Goal: Transaction & Acquisition: Purchase product/service

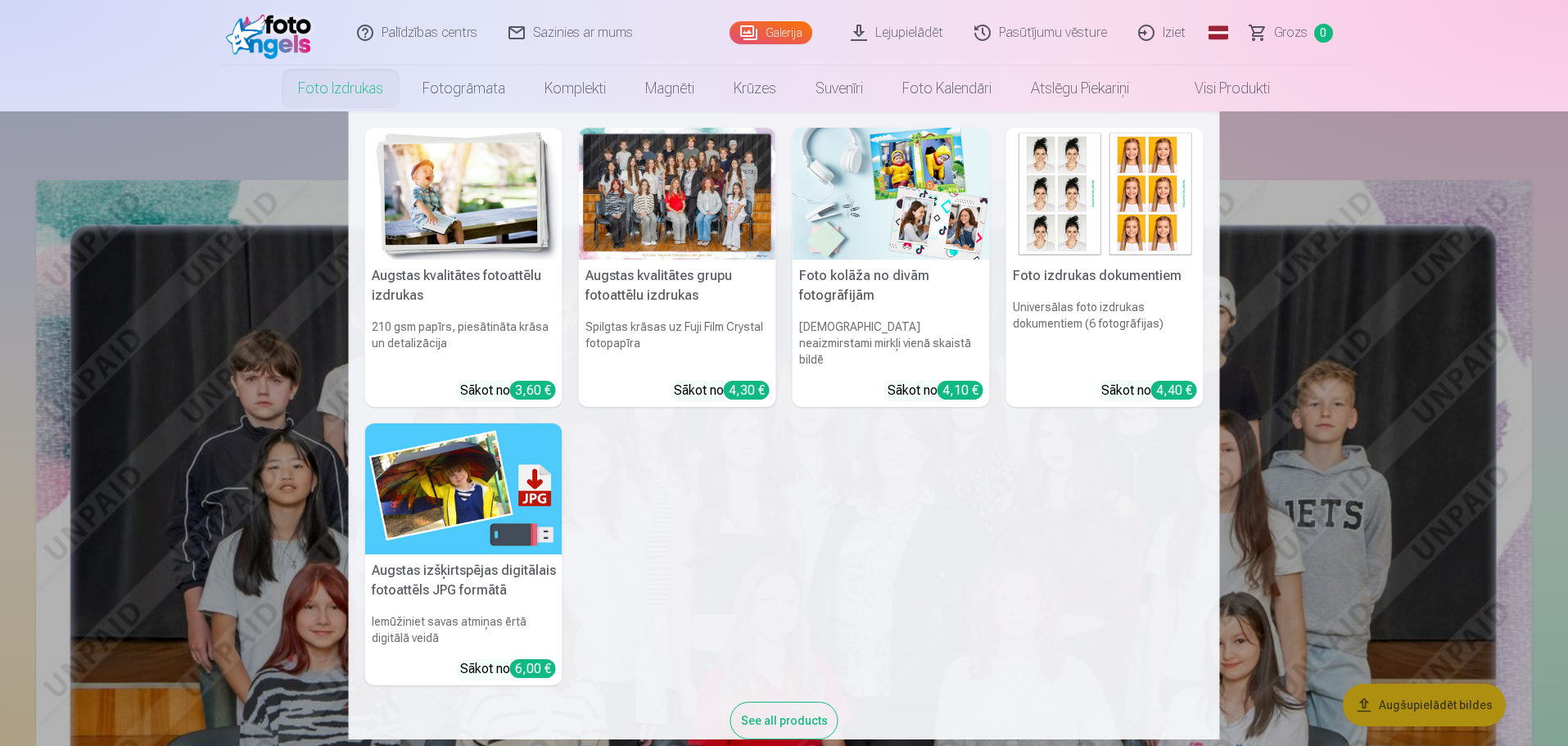
click at [351, 85] on link "Foto izdrukas" at bounding box center [340, 88] width 125 height 46
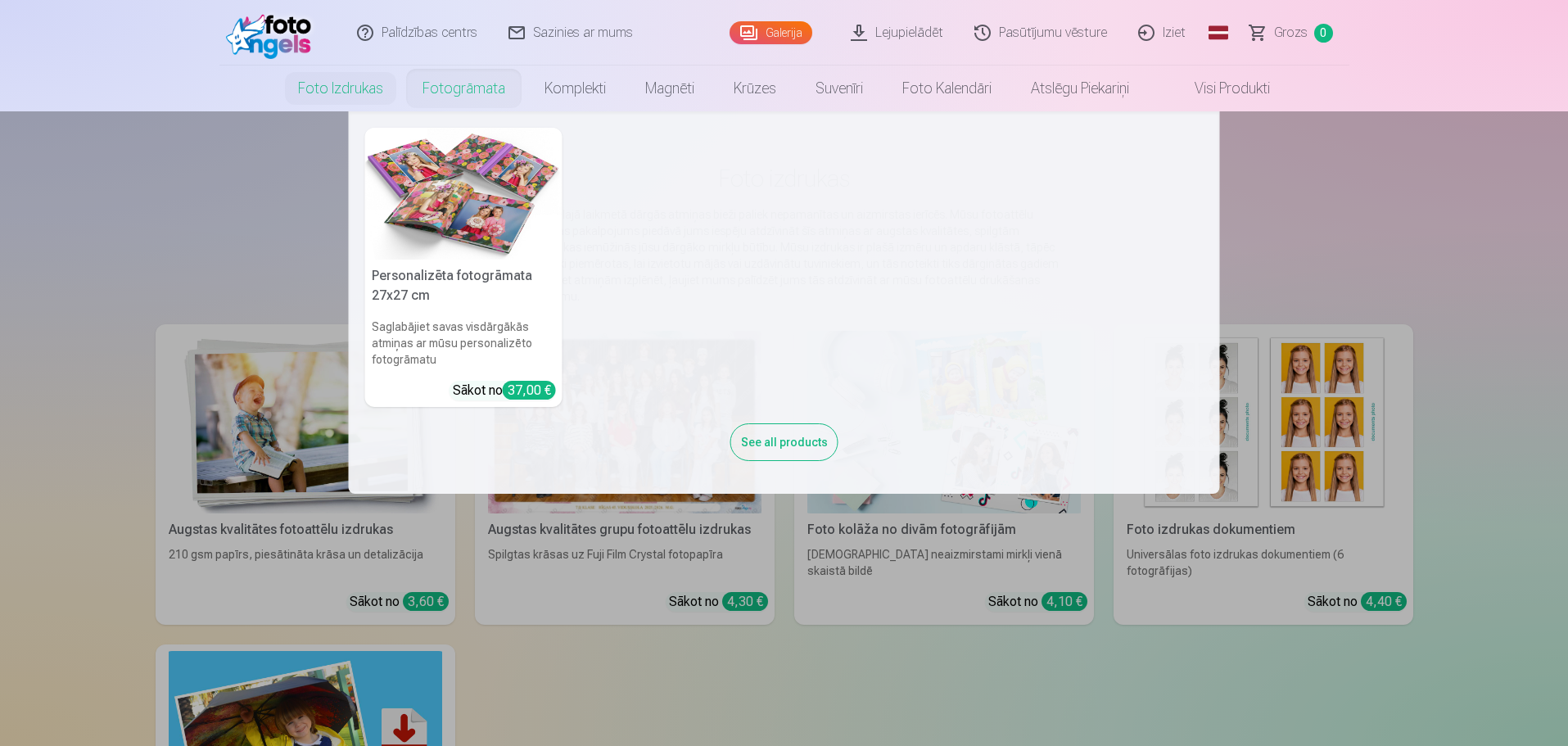
click at [261, 233] on nav "Personalizēta fotogrāmata 27x27 cm Saglabājiet savas visdārgākās atmiņas ar mūs…" at bounding box center [784, 302] width 1568 height 383
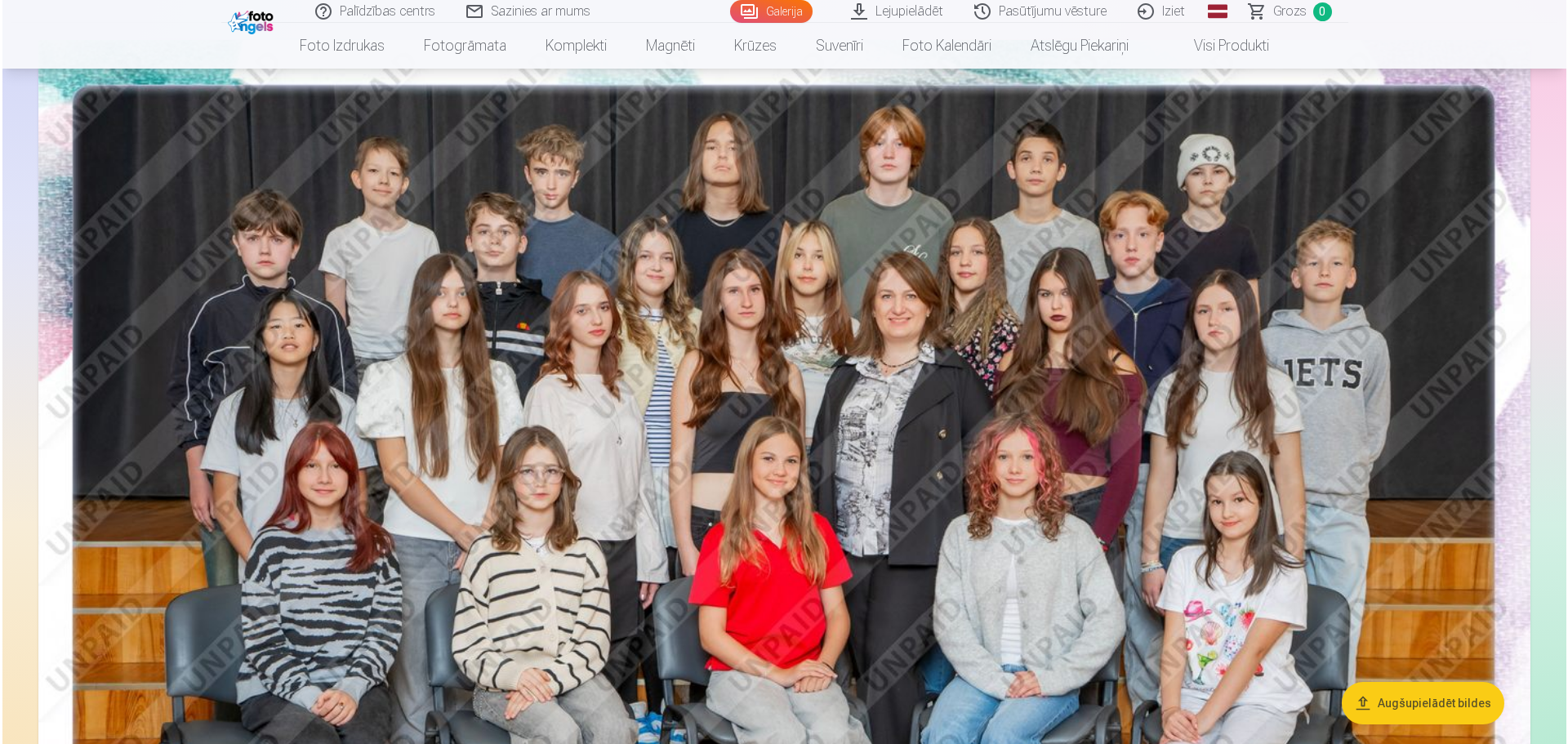
scroll to position [164, 0]
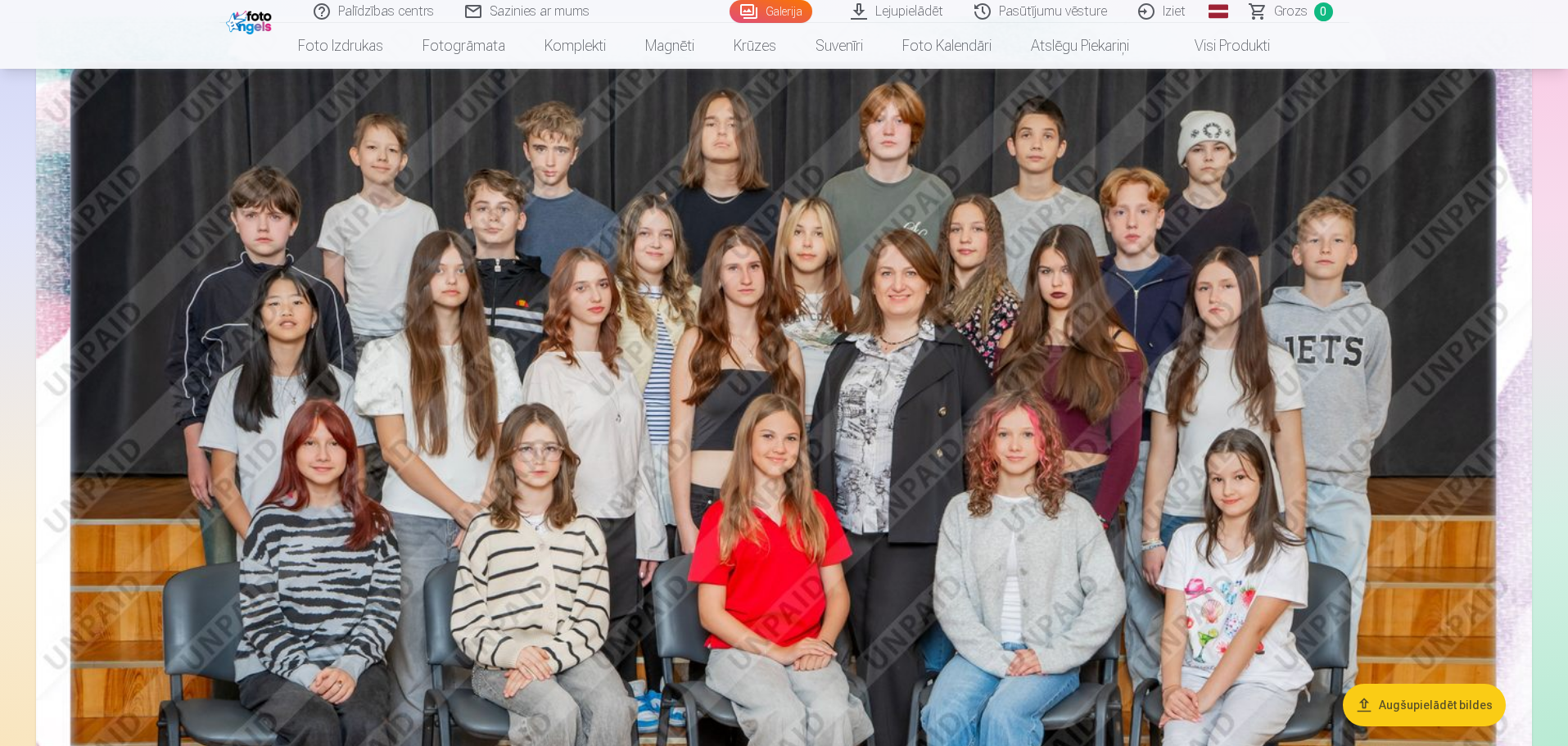
click at [867, 362] on img at bounding box center [784, 515] width 1496 height 998
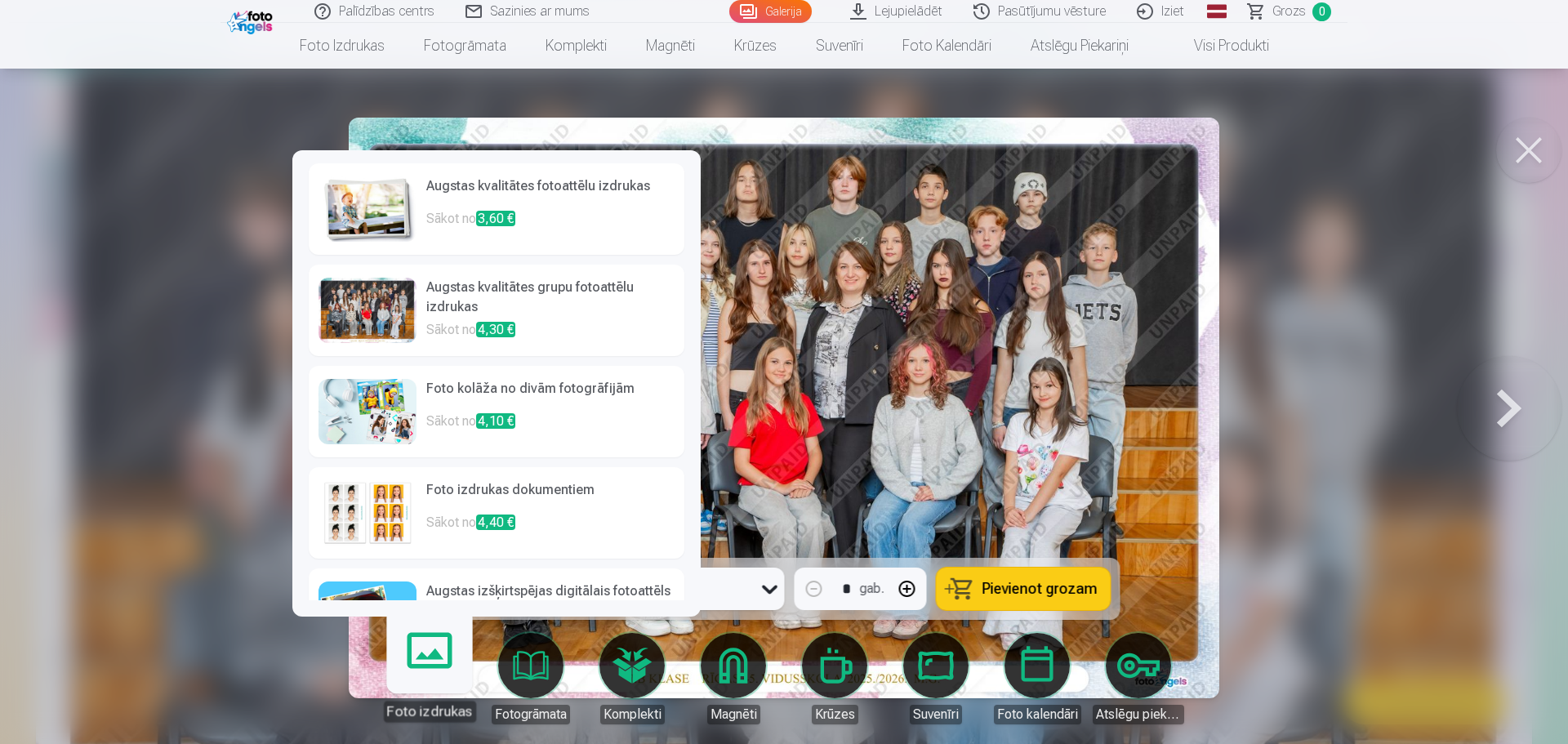
click at [442, 292] on h6 "Augstas kvalitātes grupu fotoattēlu izdrukas" at bounding box center [551, 298] width 249 height 42
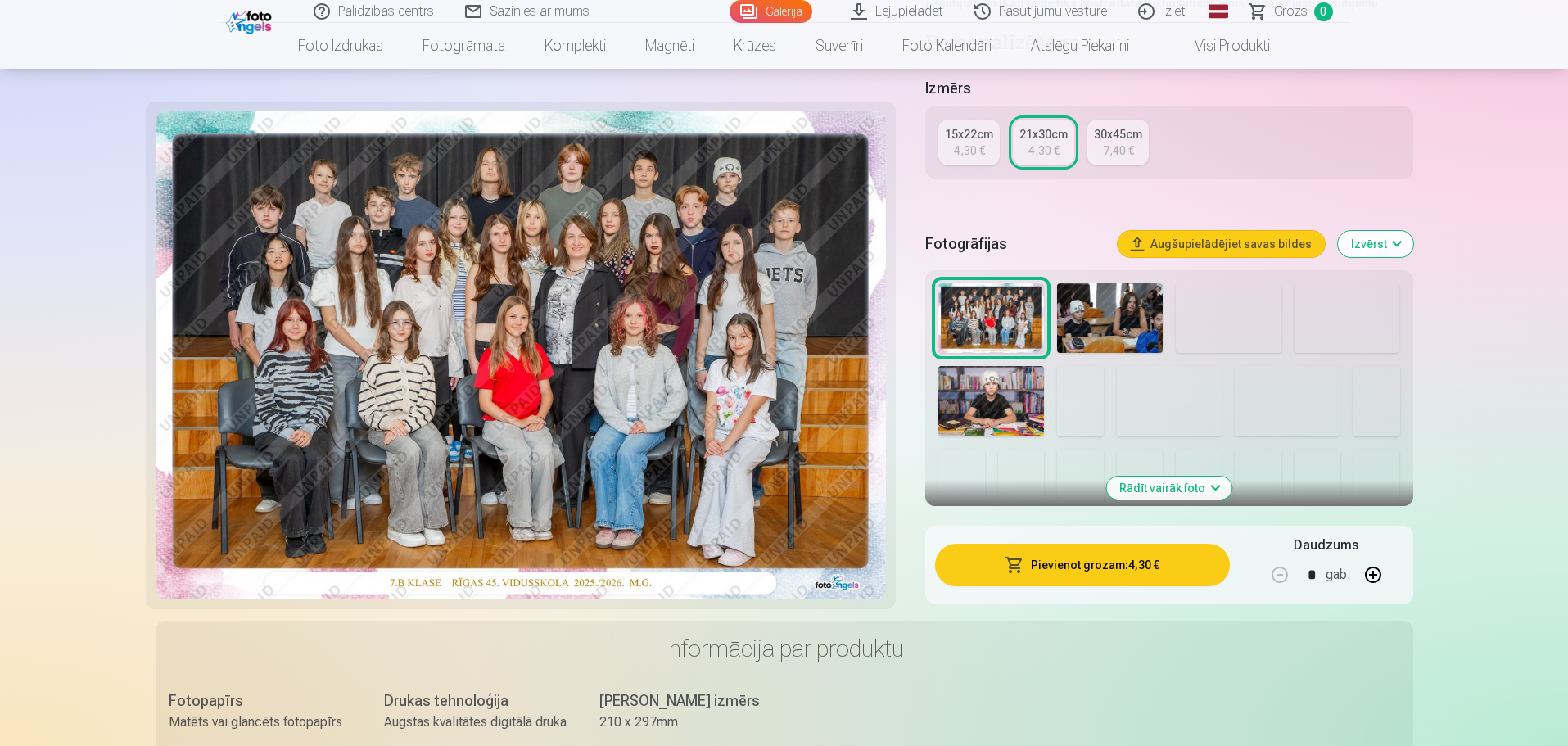
scroll to position [491, 0]
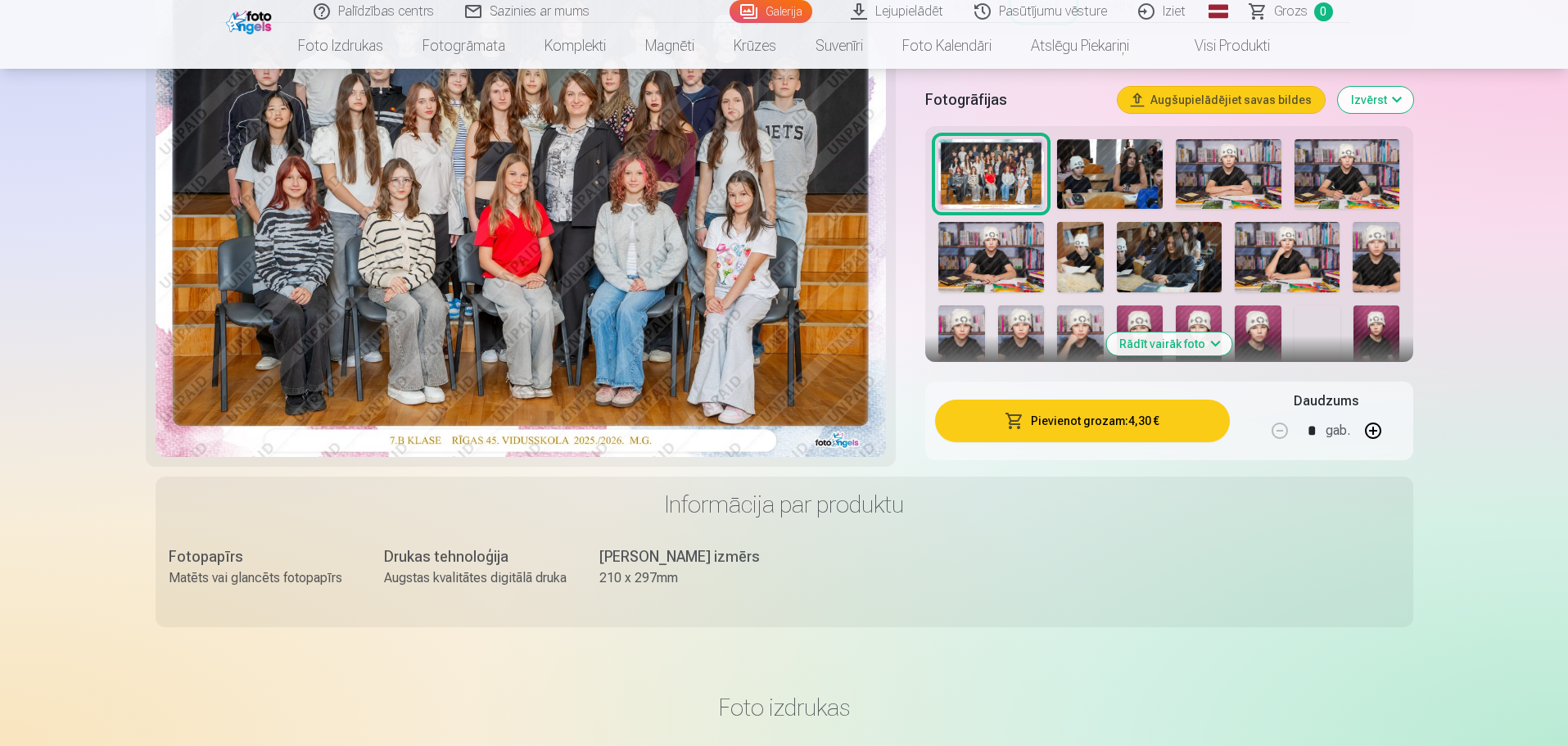
click at [1137, 418] on button "Pievienot grozam : 4,30 €" at bounding box center [1082, 421] width 294 height 42
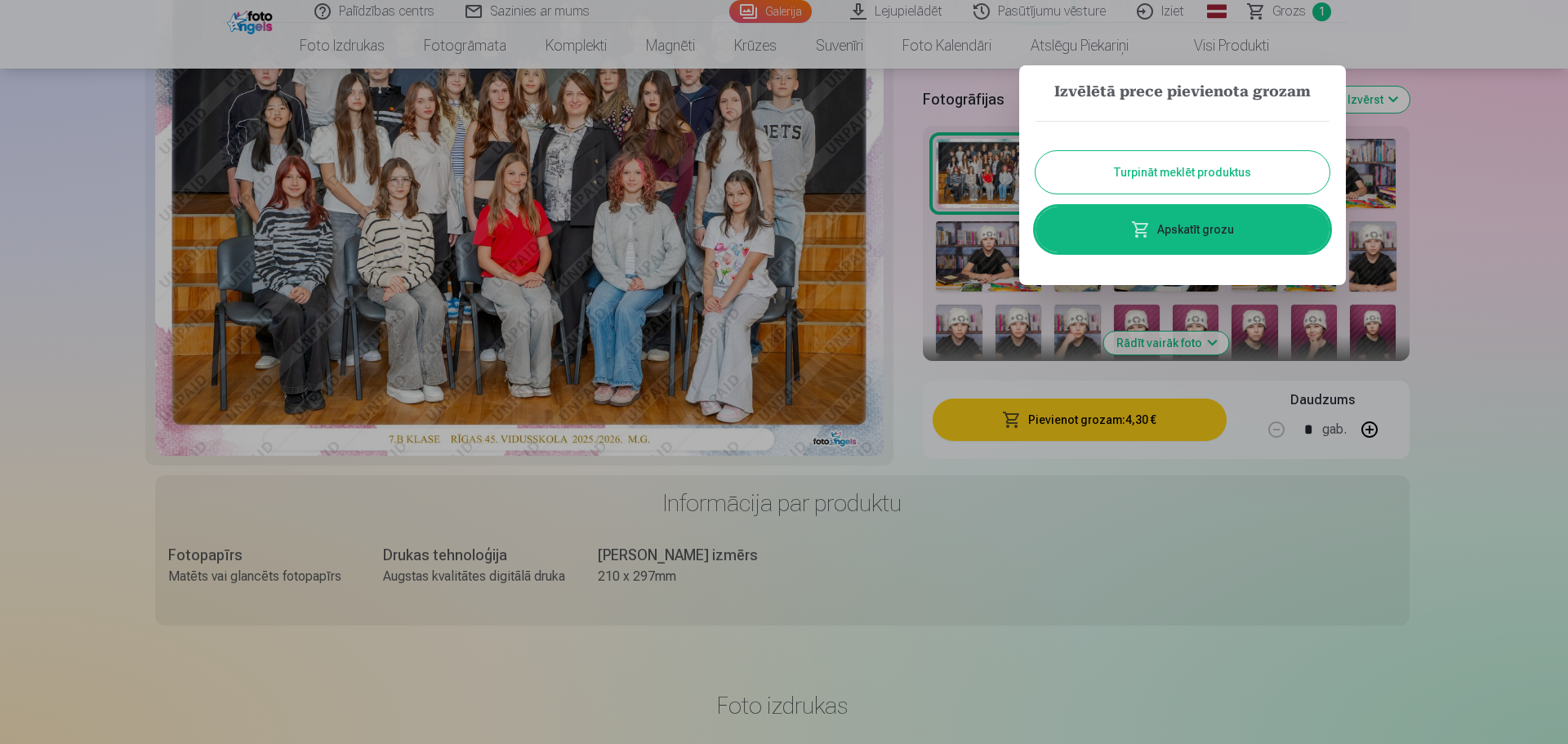
click at [1188, 180] on button "Turpināt meklēt produktus" at bounding box center [1182, 172] width 294 height 42
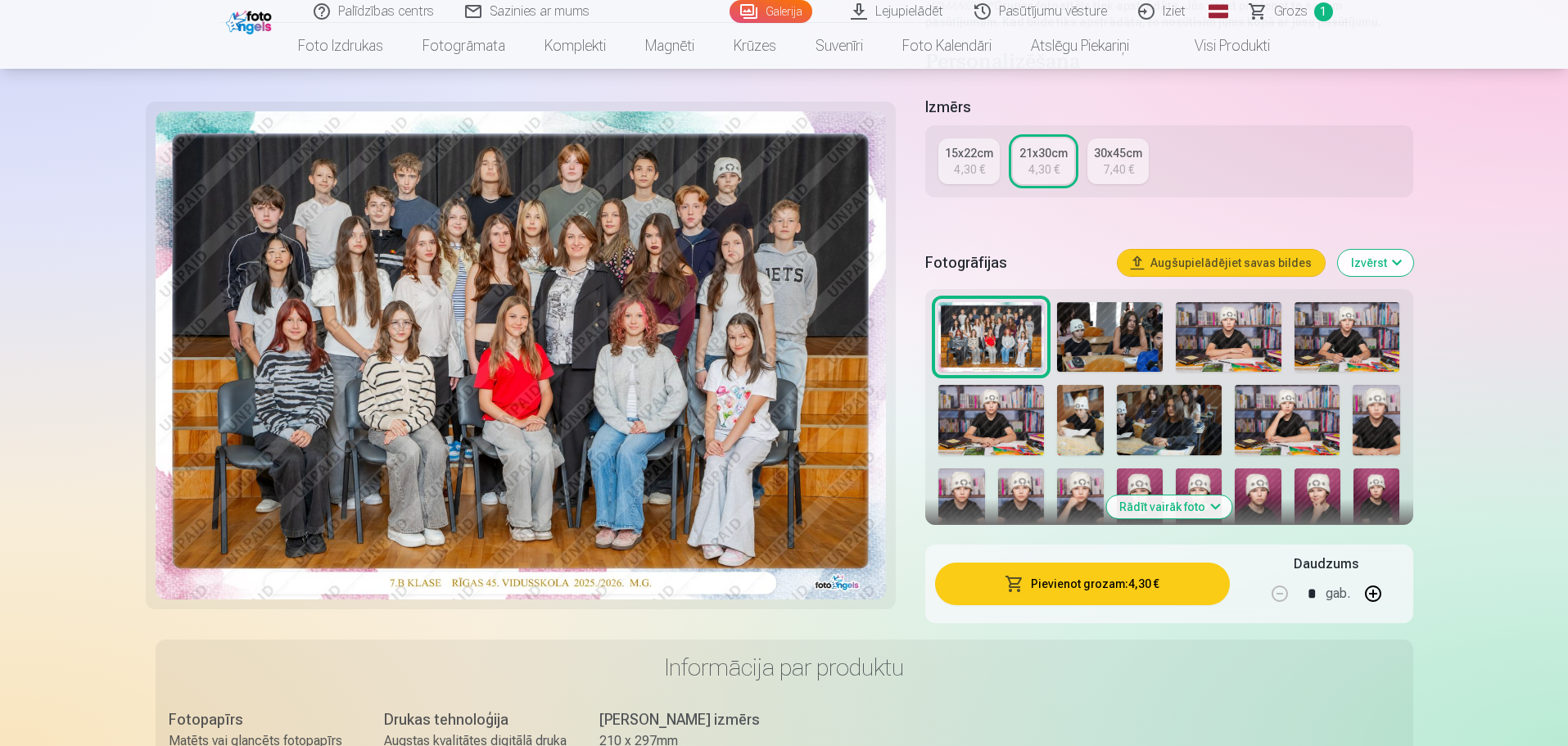
scroll to position [328, 0]
click at [1103, 342] on img at bounding box center [1111, 338] width 105 height 70
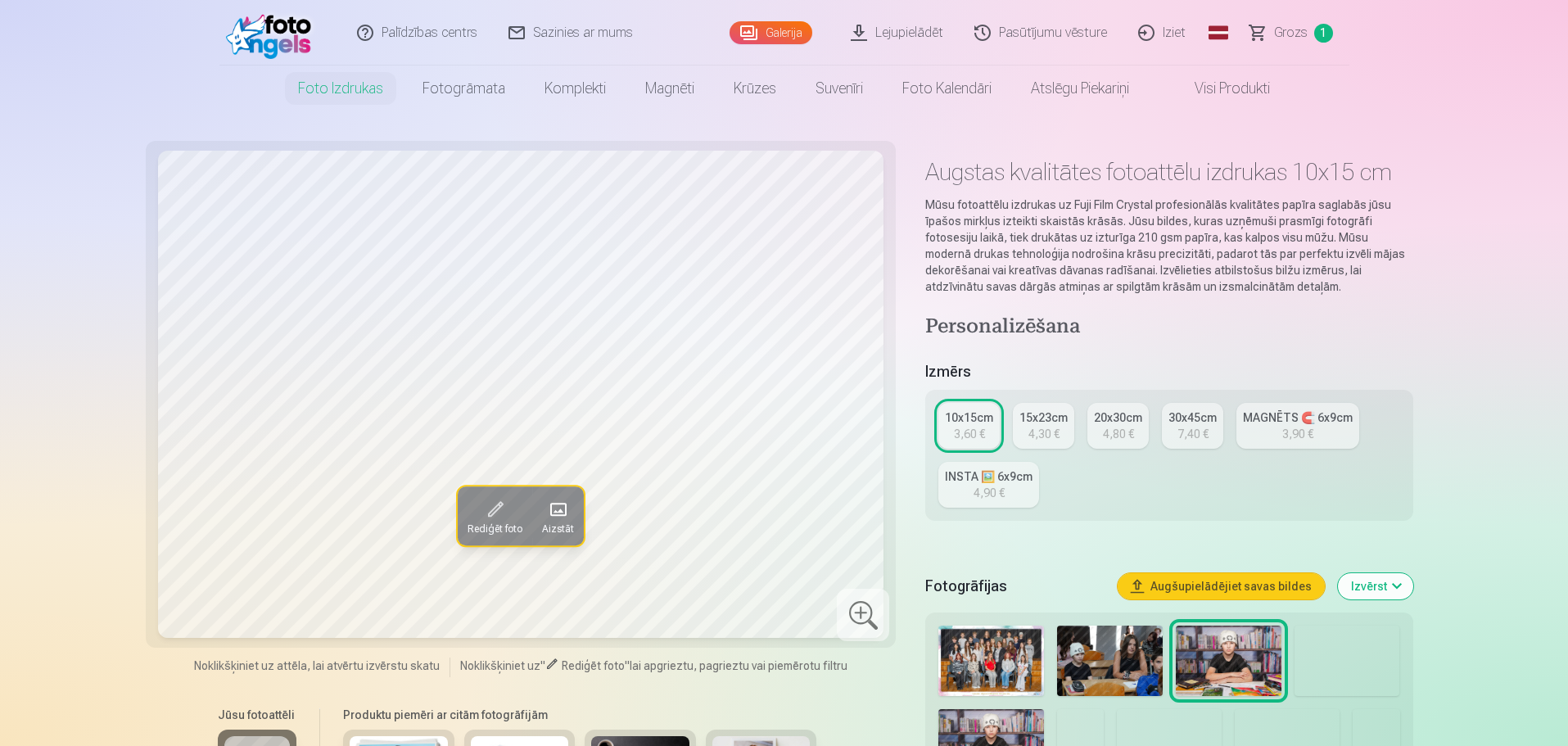
scroll to position [164, 0]
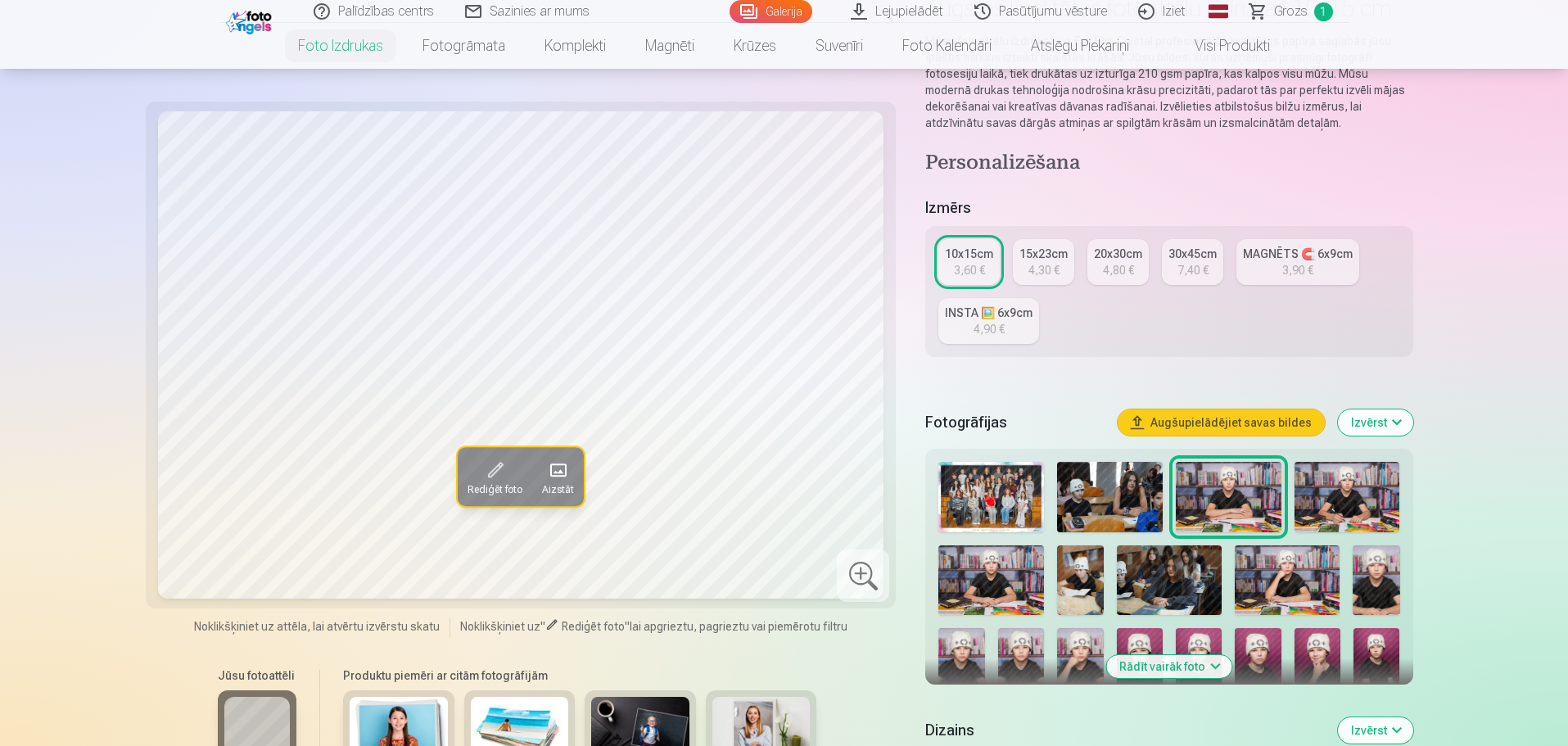
click at [1104, 502] on img at bounding box center [1111, 497] width 105 height 70
click at [1245, 503] on img at bounding box center [1229, 497] width 105 height 70
click at [1353, 501] on img at bounding box center [1347, 497] width 105 height 70
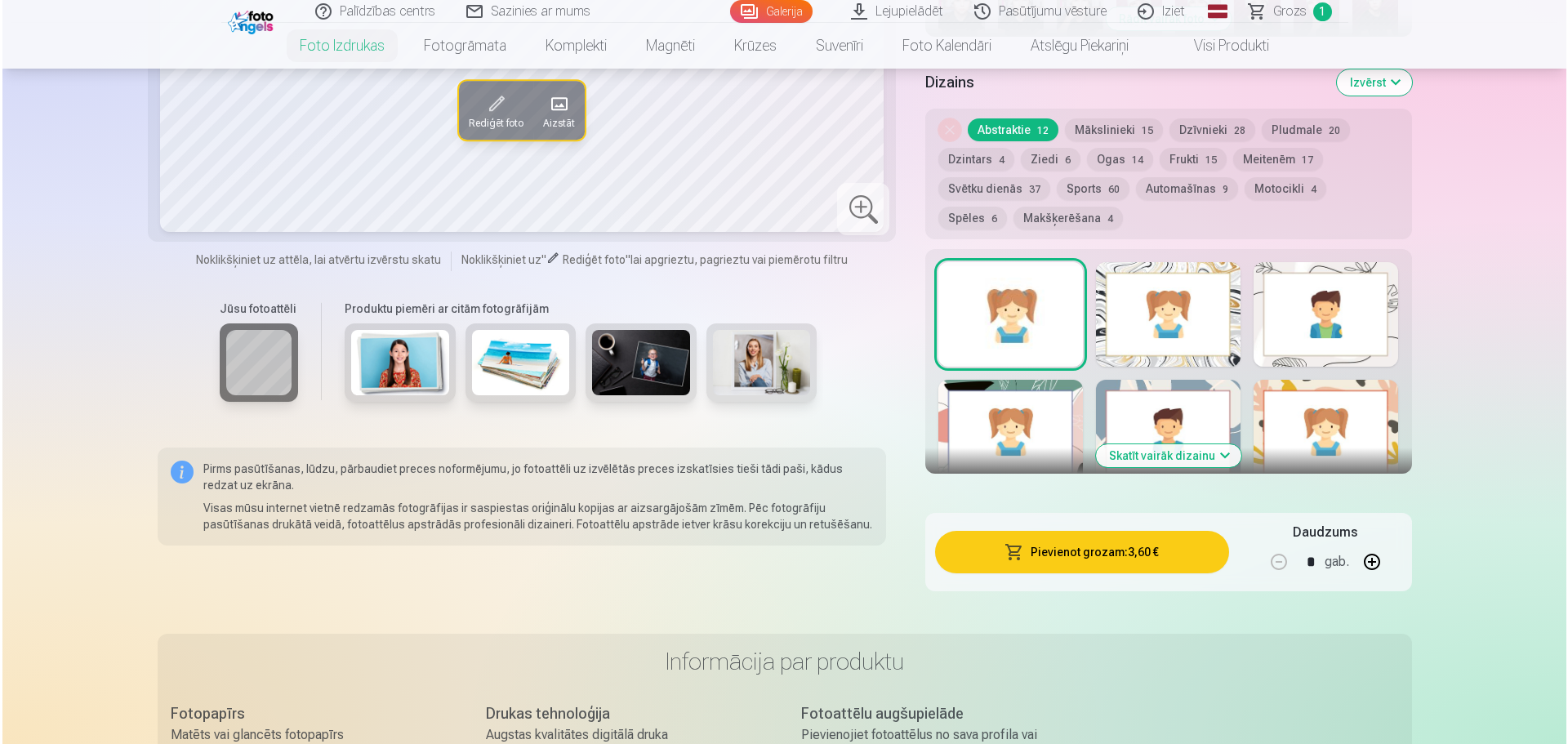
scroll to position [817, 0]
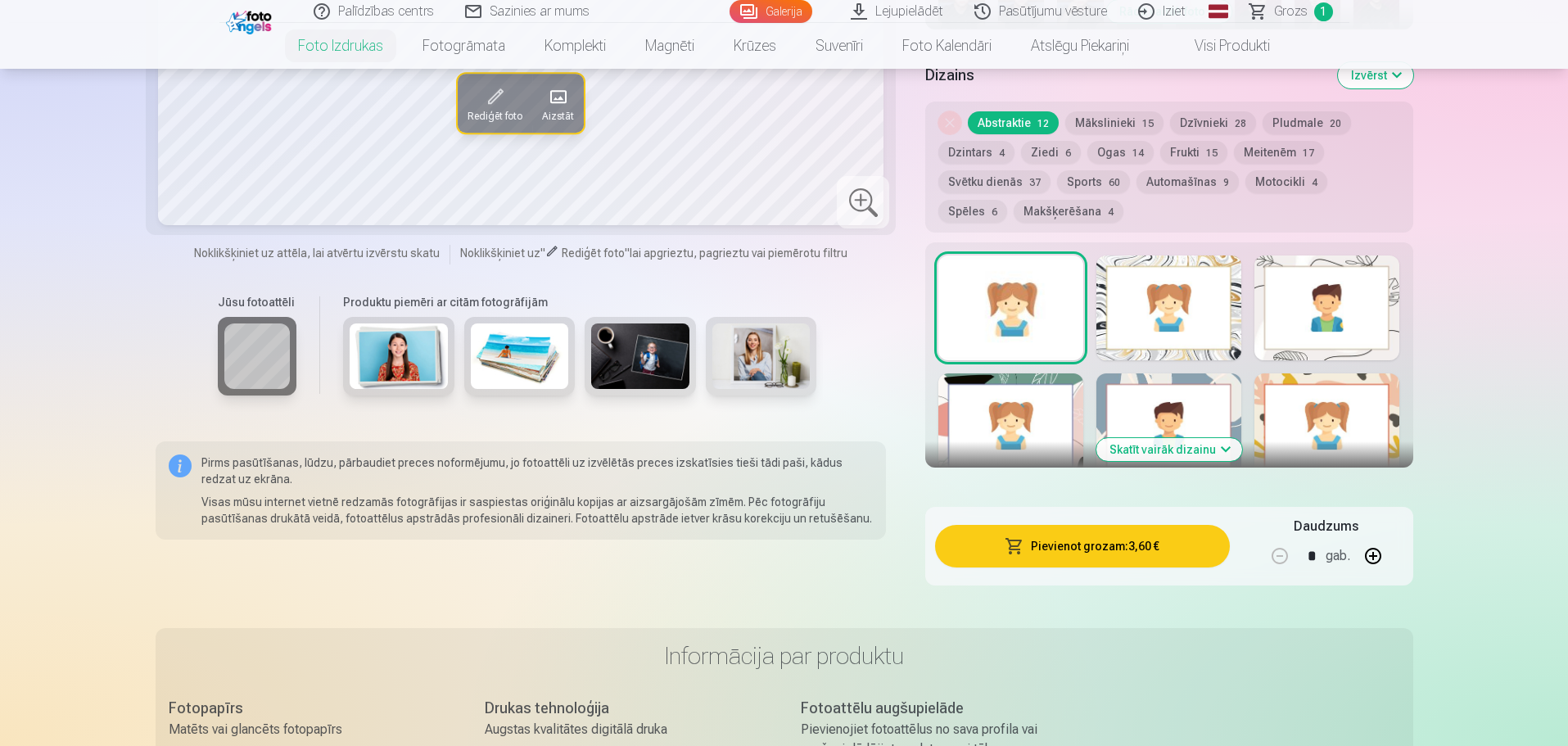
click at [1088, 549] on button "Pievienot grozam : 3,60 €" at bounding box center [1082, 546] width 294 height 42
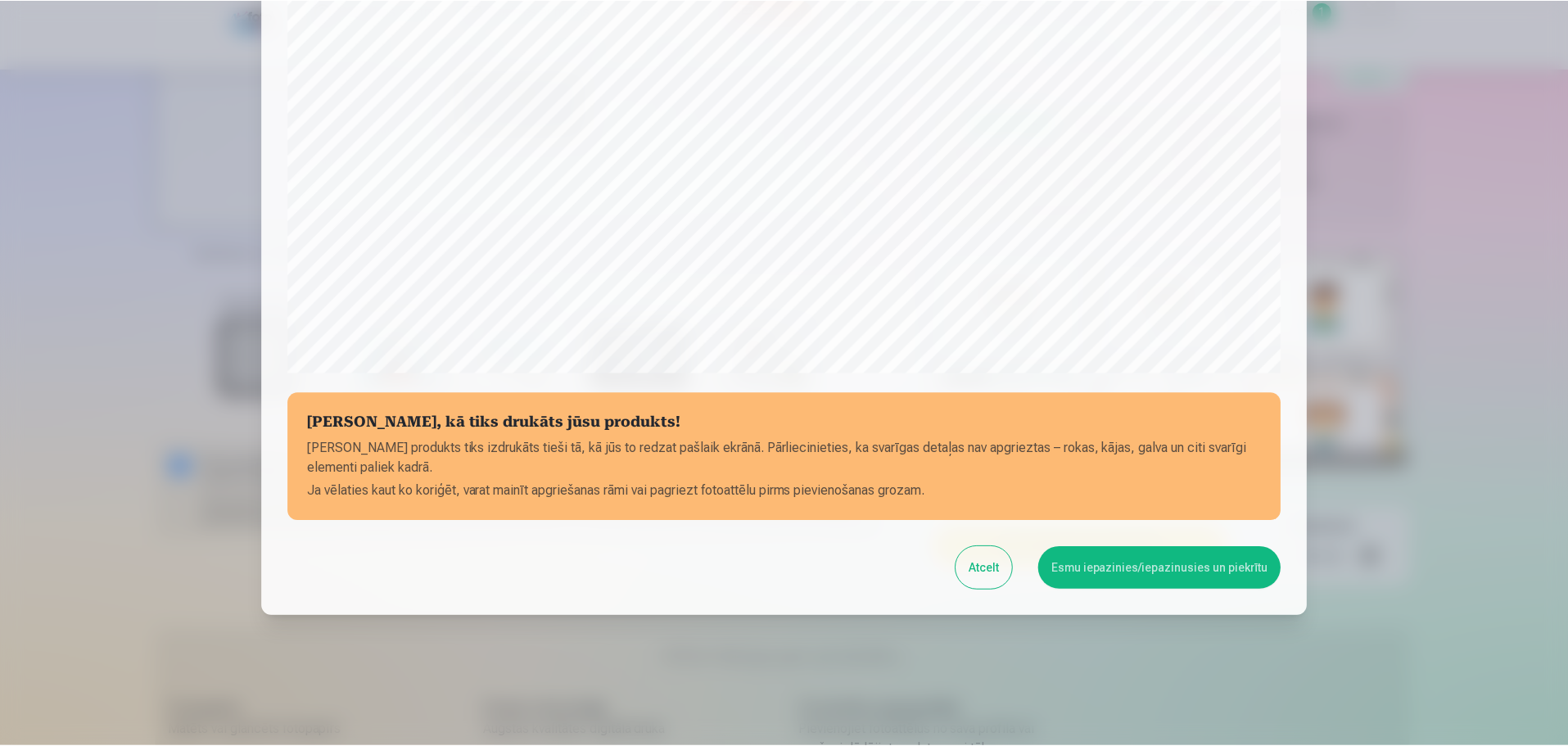
scroll to position [433, 0]
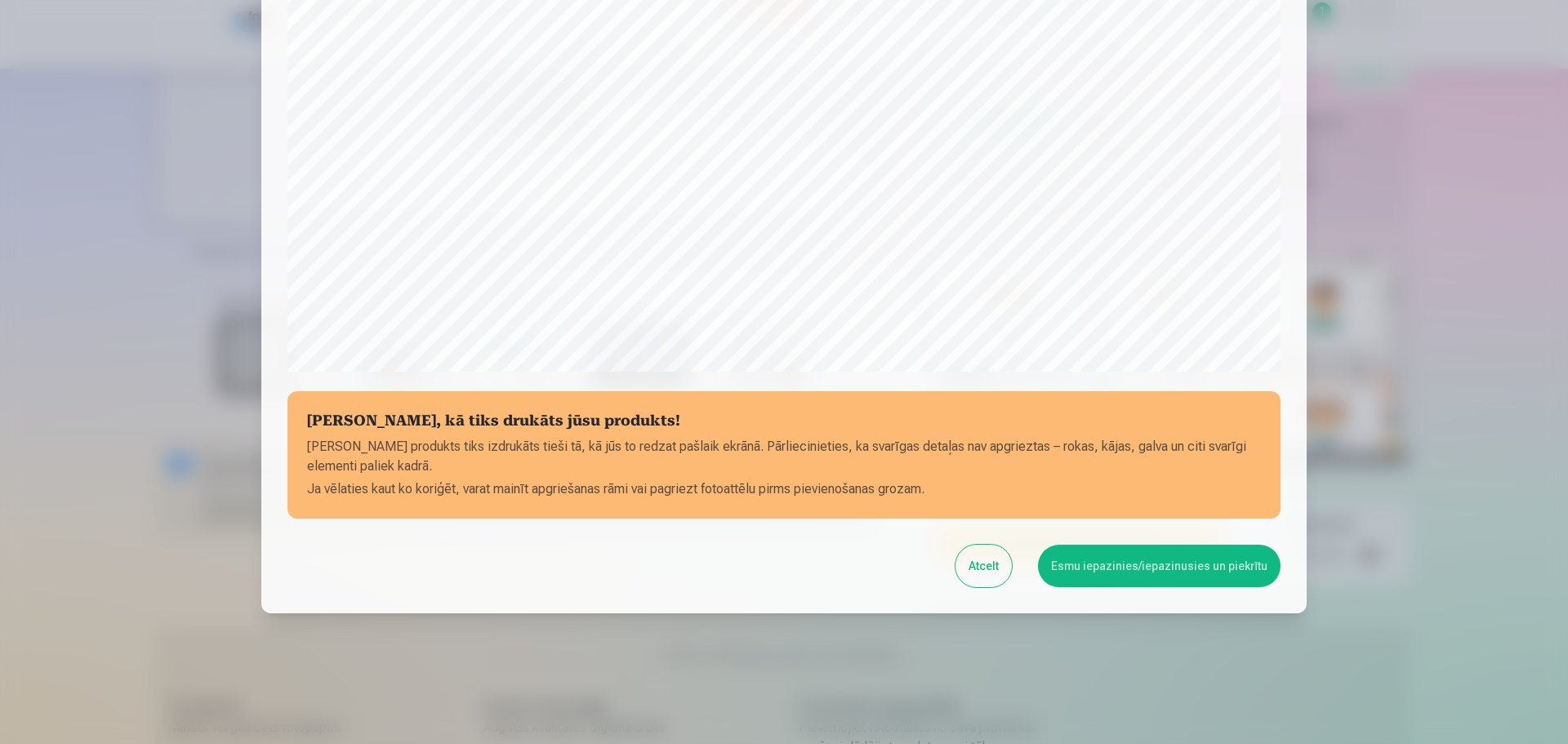
click at [1085, 566] on button "Esmu iepazinies/iepazinusies un piekrītu" at bounding box center [1159, 566] width 243 height 42
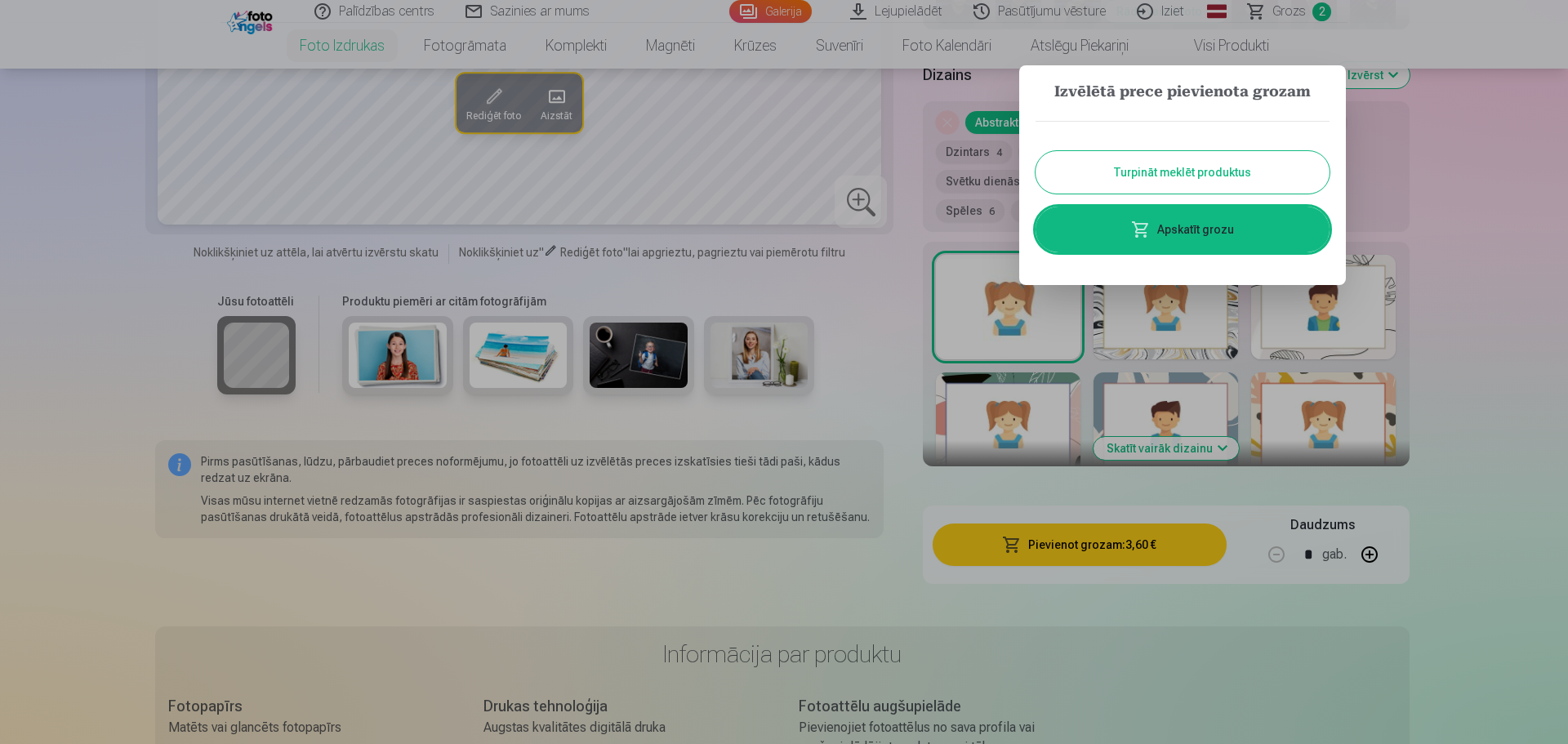
click at [1209, 169] on button "Turpināt meklēt produktus" at bounding box center [1182, 172] width 294 height 42
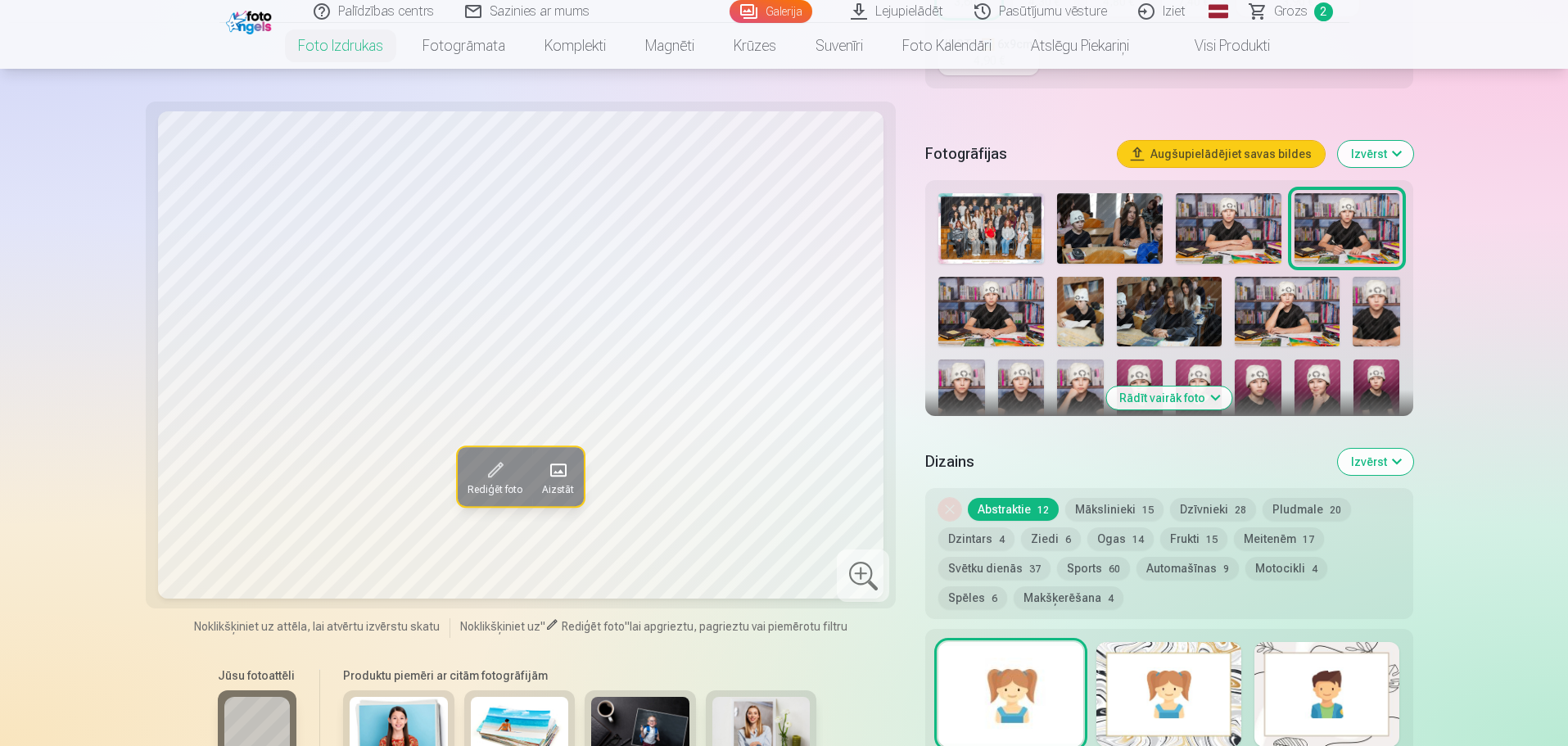
scroll to position [409, 0]
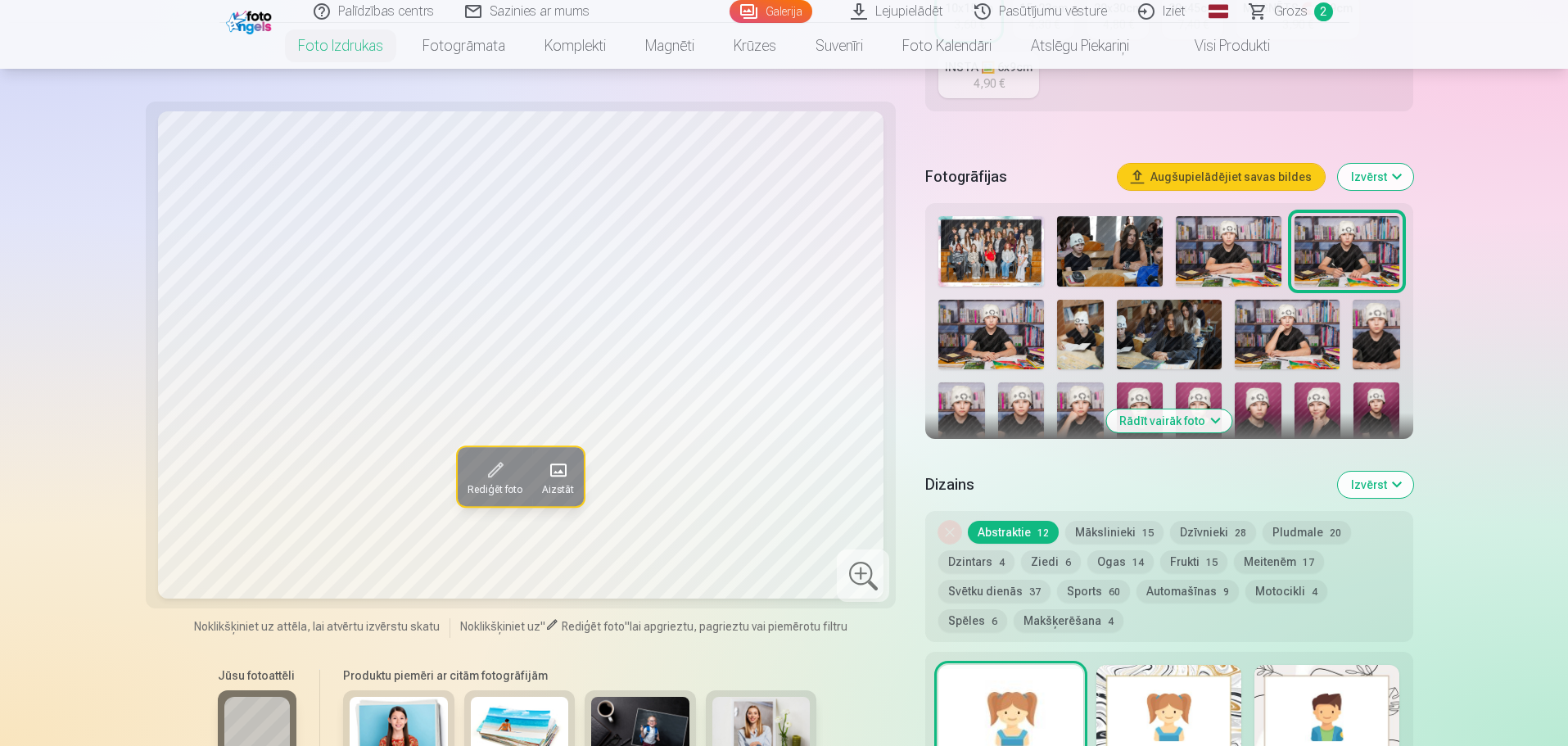
click at [1083, 337] on img at bounding box center [1081, 335] width 47 height 70
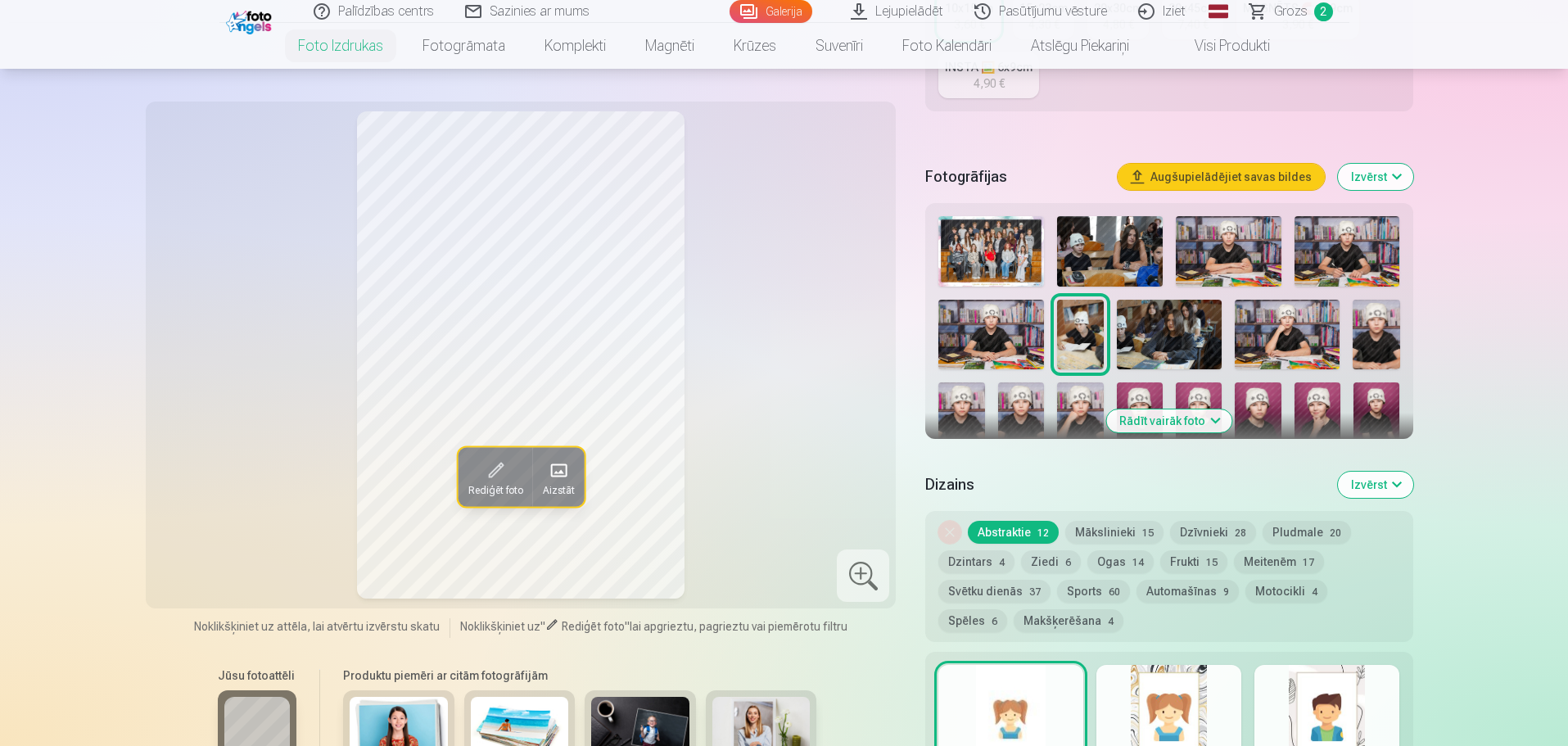
click at [1146, 340] on img at bounding box center [1169, 335] width 105 height 70
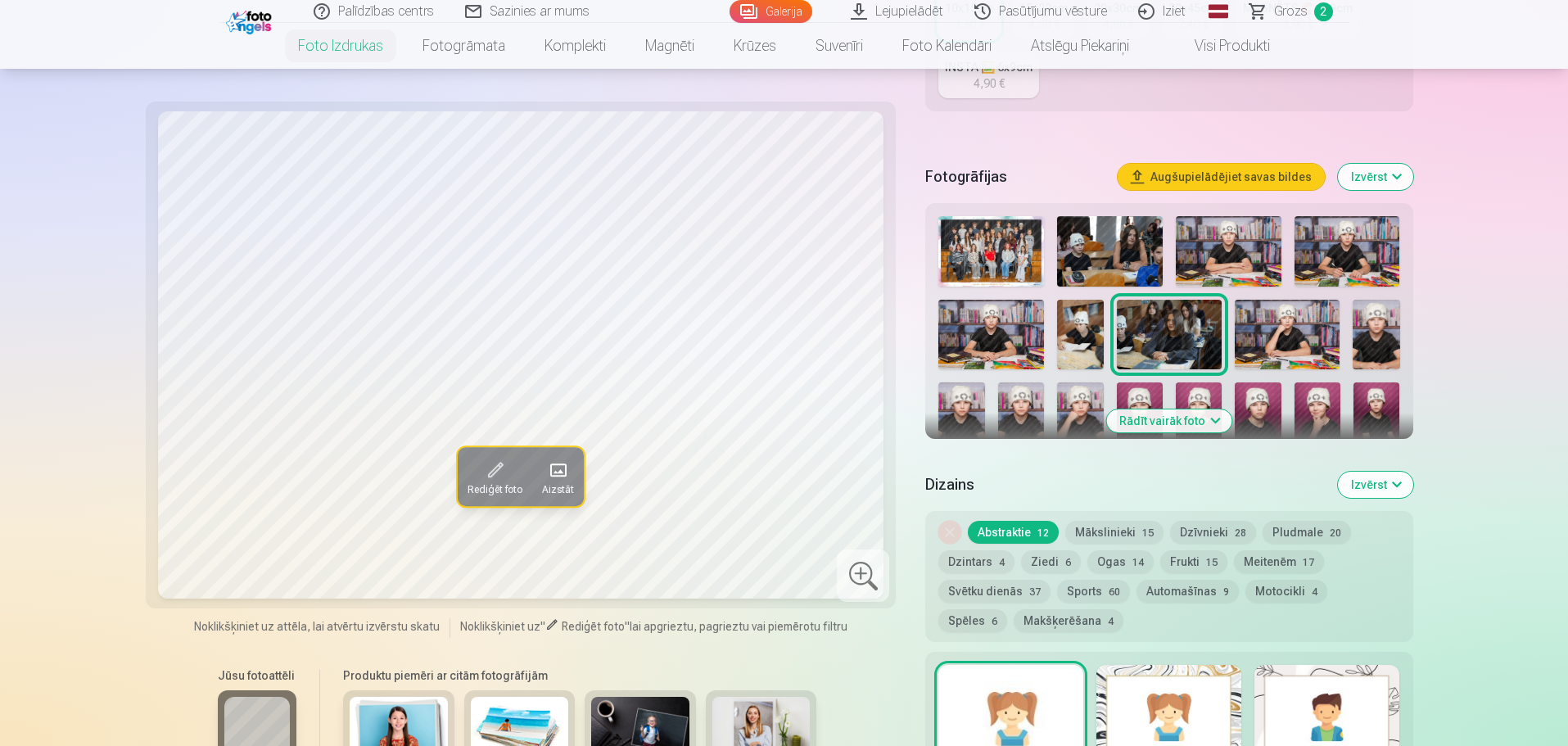
click at [1275, 341] on img at bounding box center [1287, 335] width 105 height 70
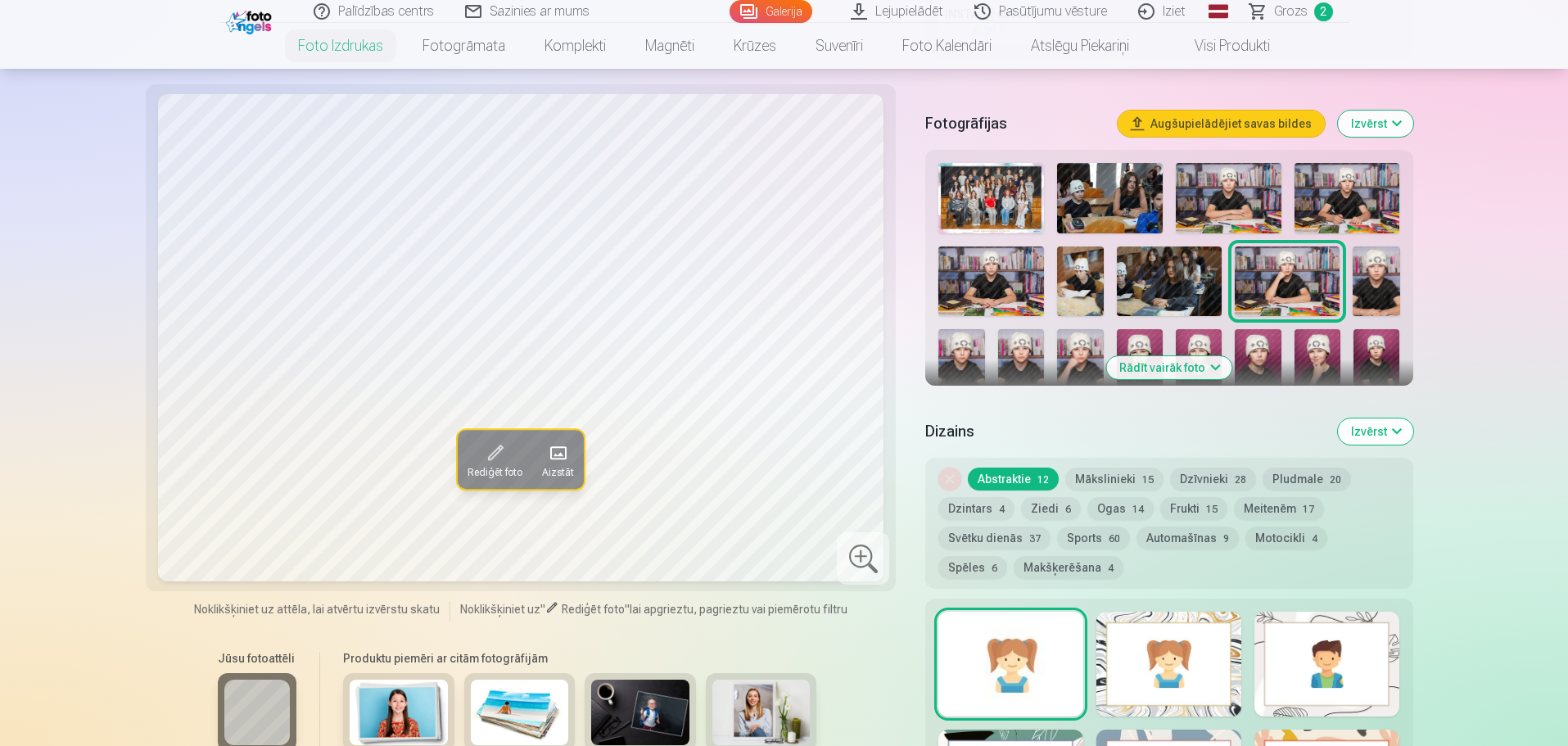
scroll to position [491, 0]
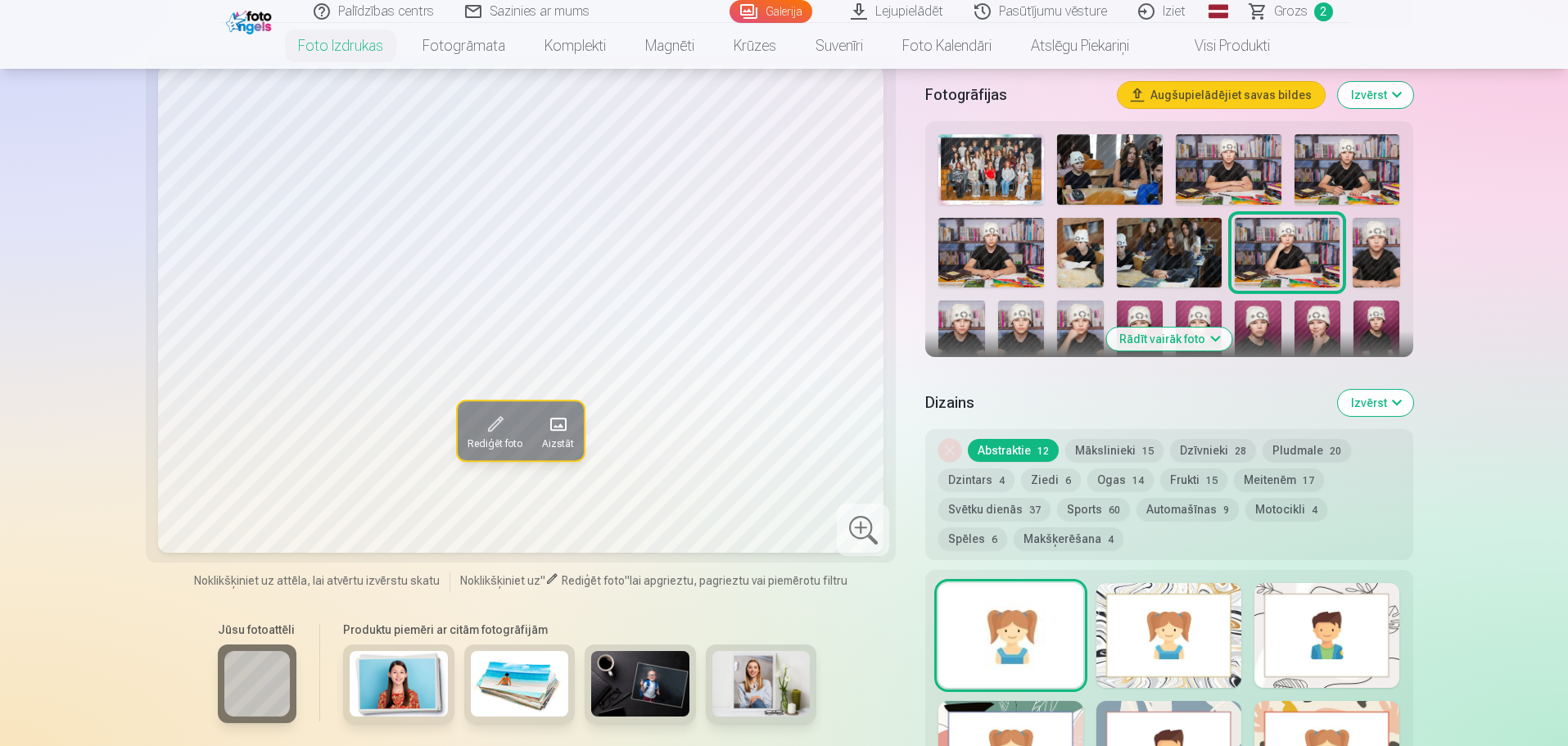
click at [1365, 245] on img at bounding box center [1376, 252] width 47 height 70
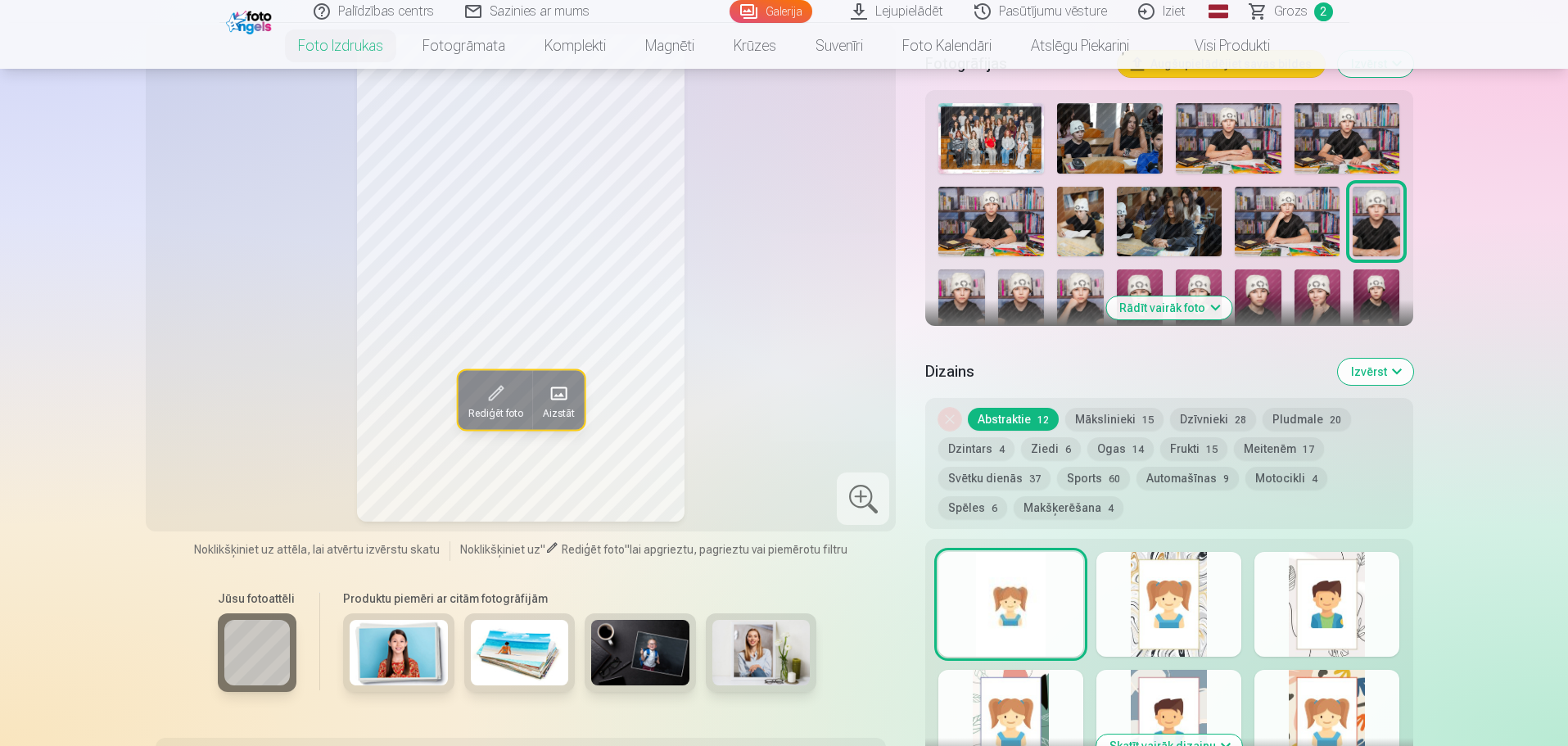
scroll to position [525, 0]
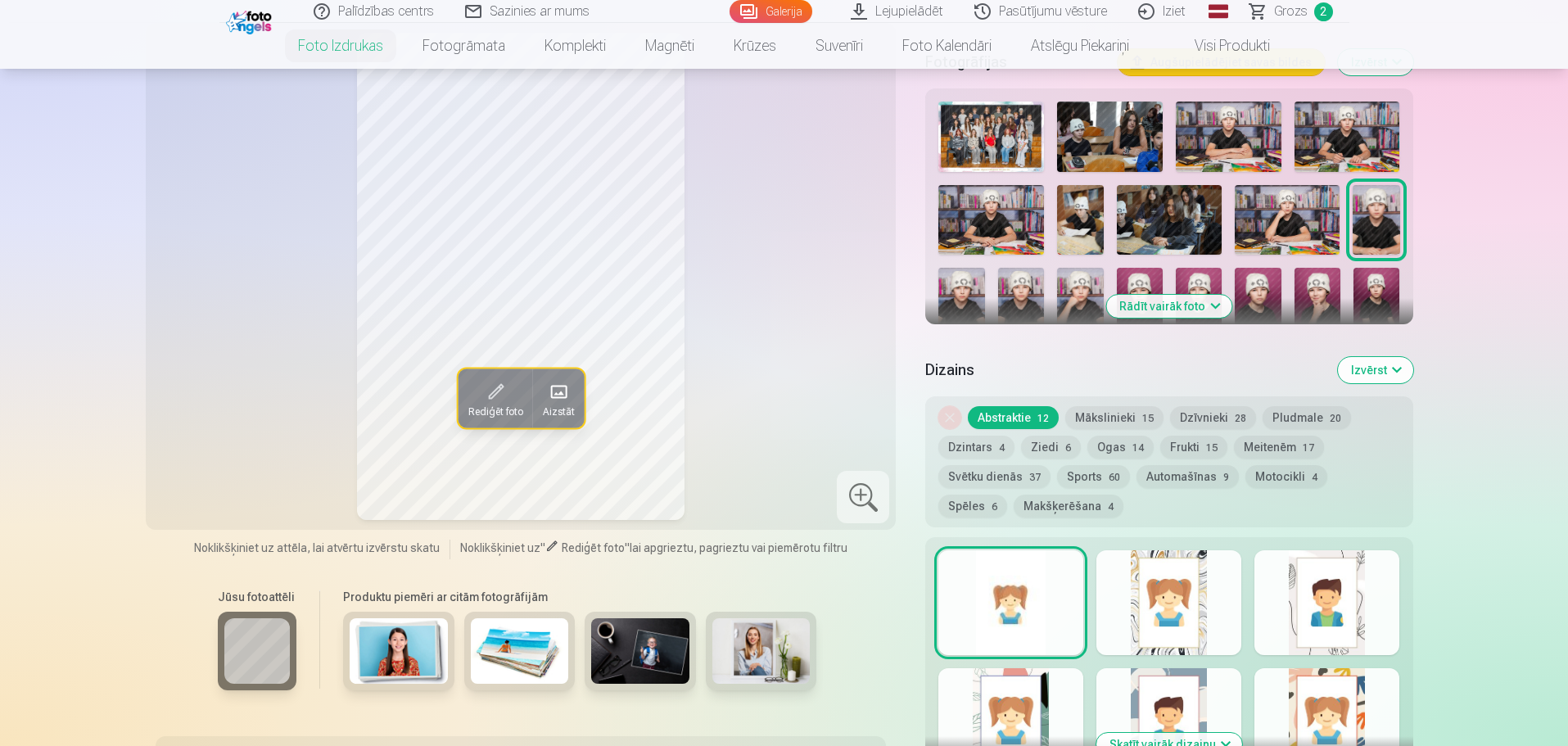
click at [971, 285] on img at bounding box center [962, 302] width 46 height 70
click at [1009, 288] on img at bounding box center [1021, 302] width 46 height 70
click at [1064, 289] on img at bounding box center [1081, 302] width 46 height 70
click at [1139, 281] on img at bounding box center [1140, 302] width 46 height 70
click at [1192, 280] on img at bounding box center [1199, 302] width 46 height 70
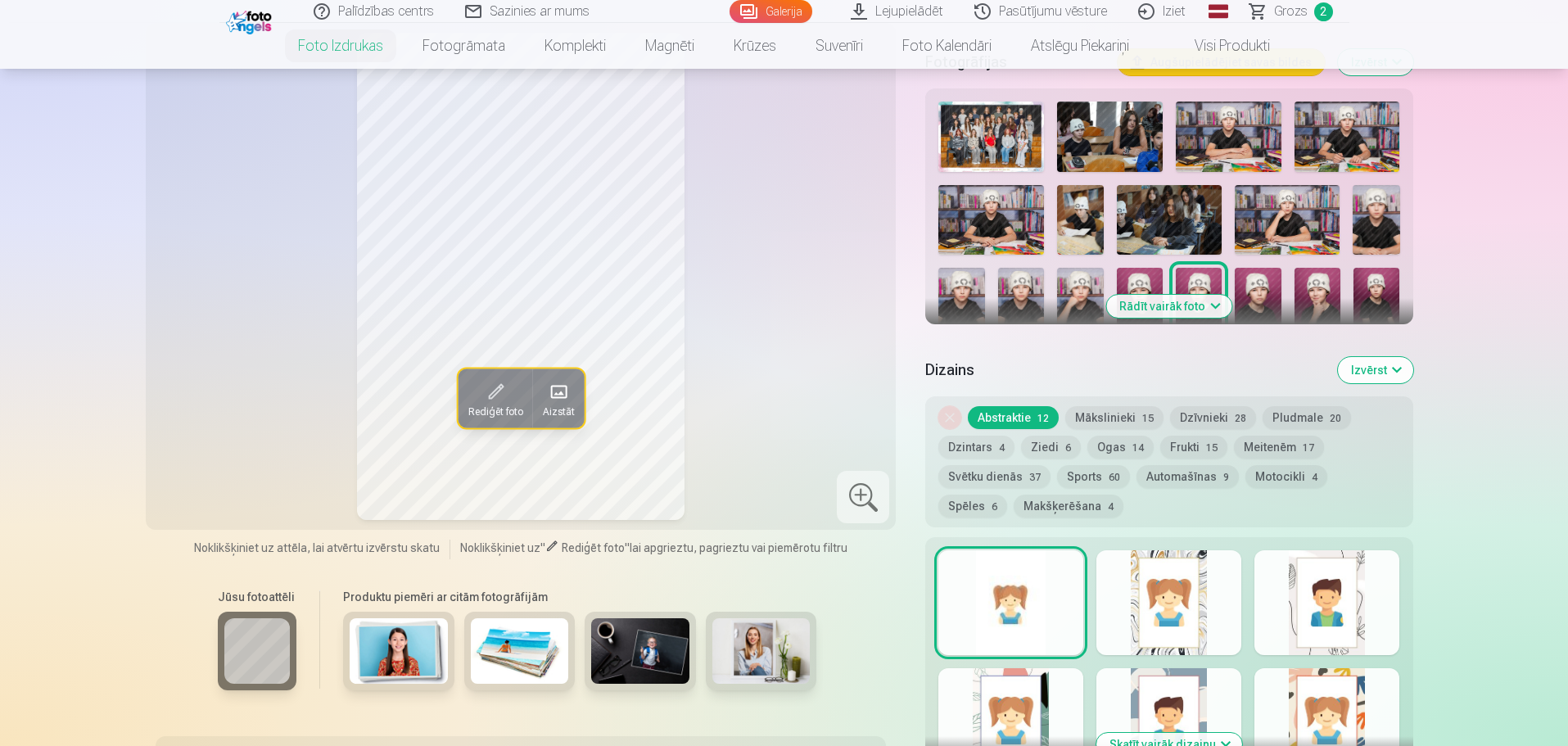
click at [1265, 282] on img at bounding box center [1258, 302] width 46 height 70
click at [1335, 285] on img at bounding box center [1318, 302] width 46 height 70
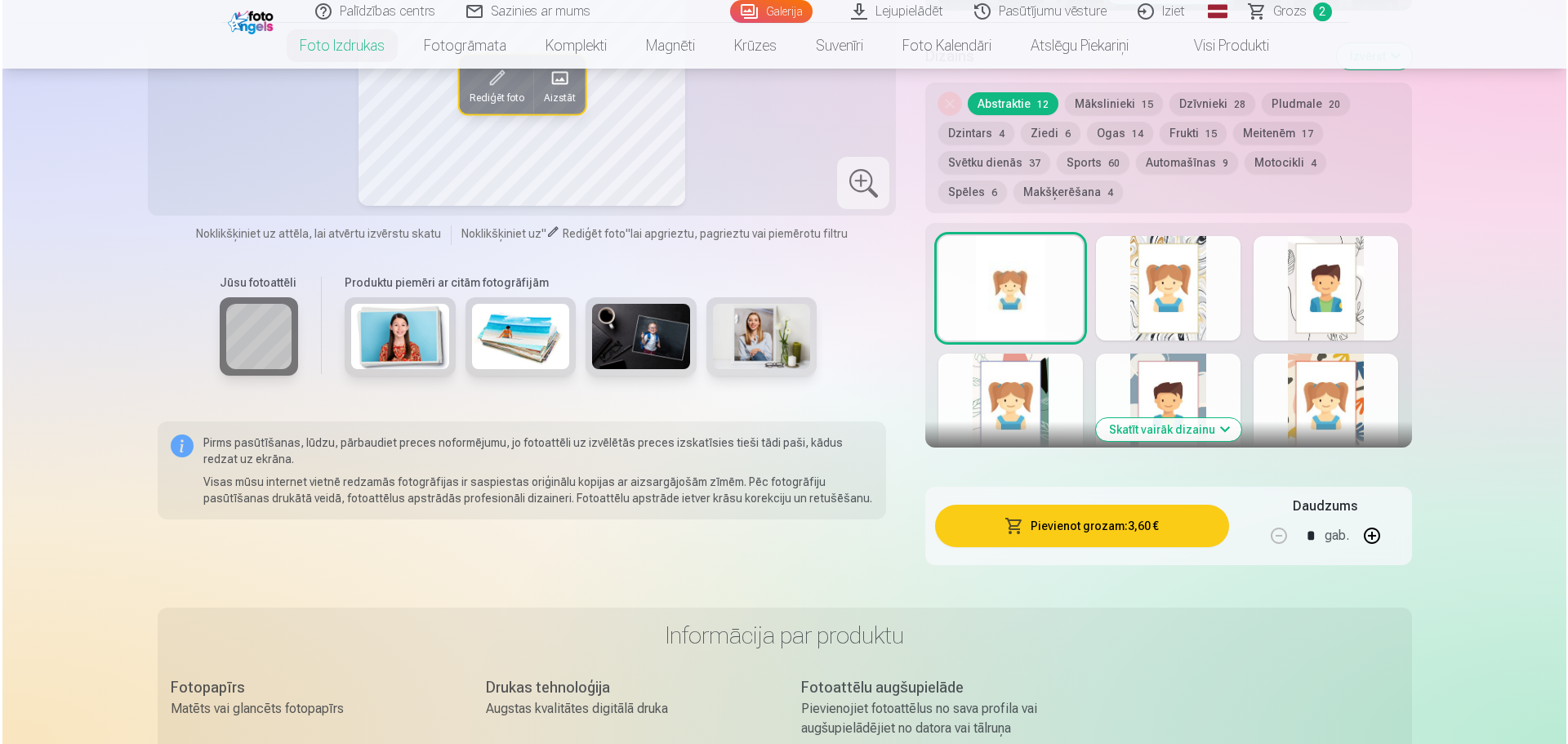
scroll to position [849, 0]
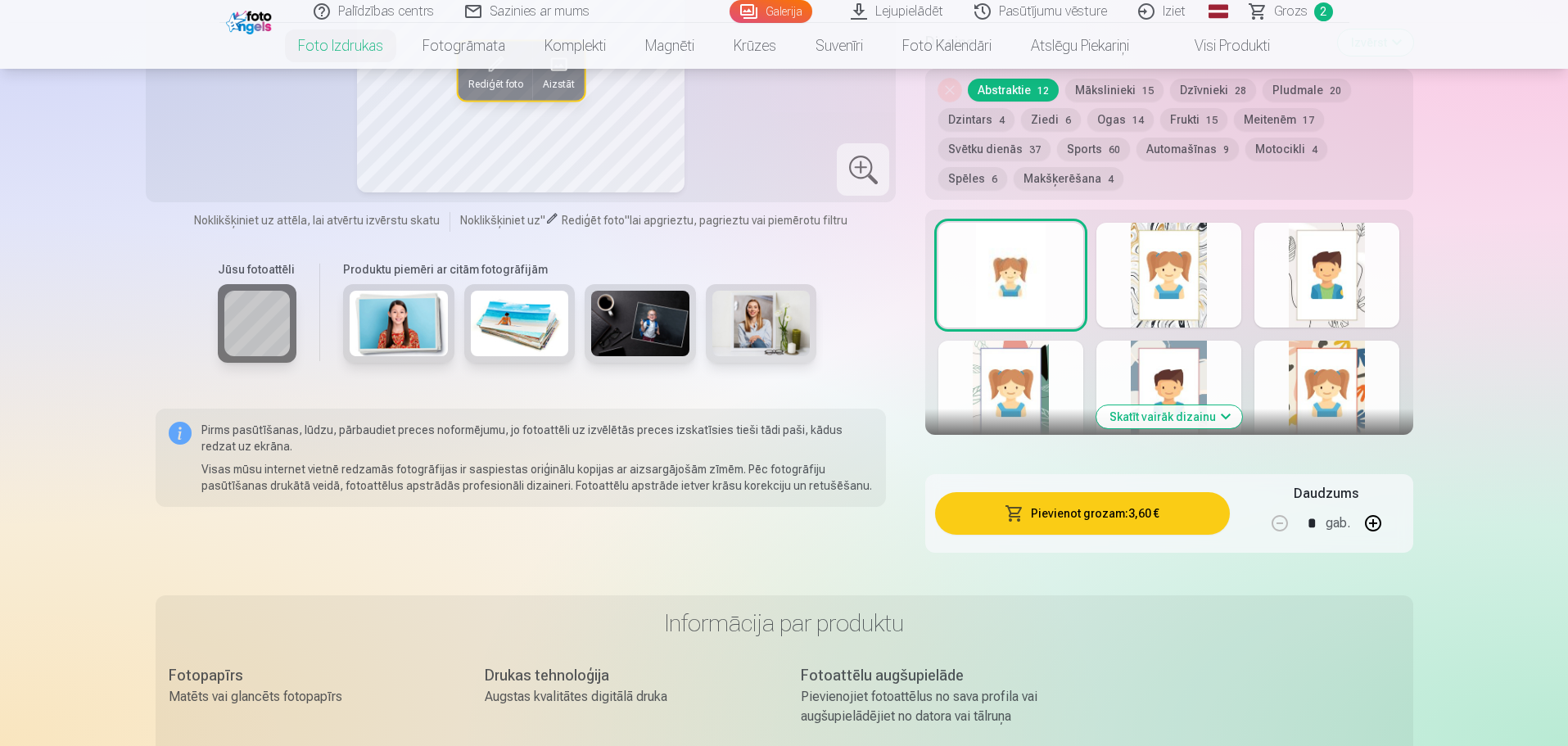
click at [1074, 509] on button "Pievienot grozam : 3,60 €" at bounding box center [1082, 513] width 294 height 42
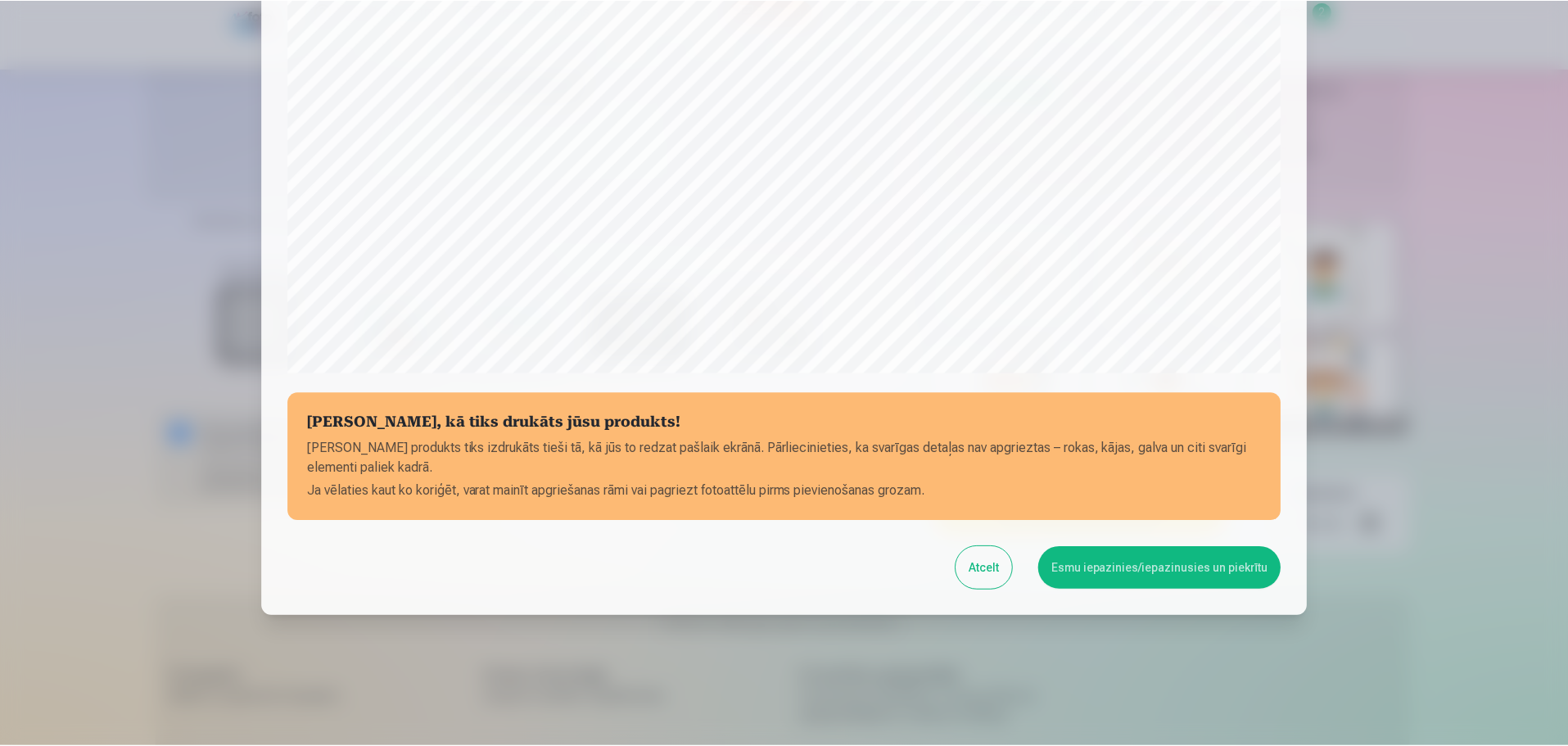
scroll to position [433, 0]
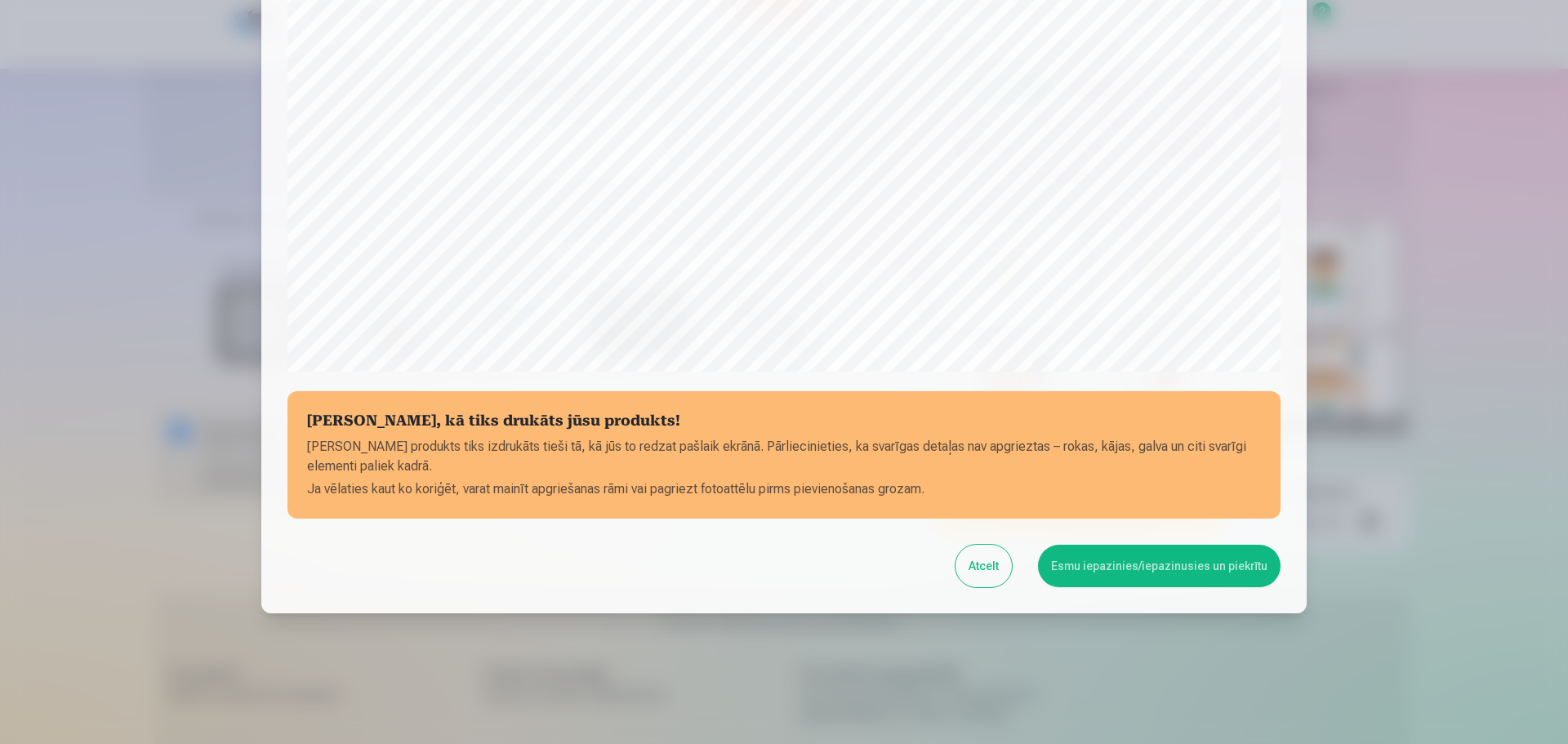
click at [1099, 553] on button "Esmu iepazinies/iepazinusies un piekrītu" at bounding box center [1159, 566] width 243 height 42
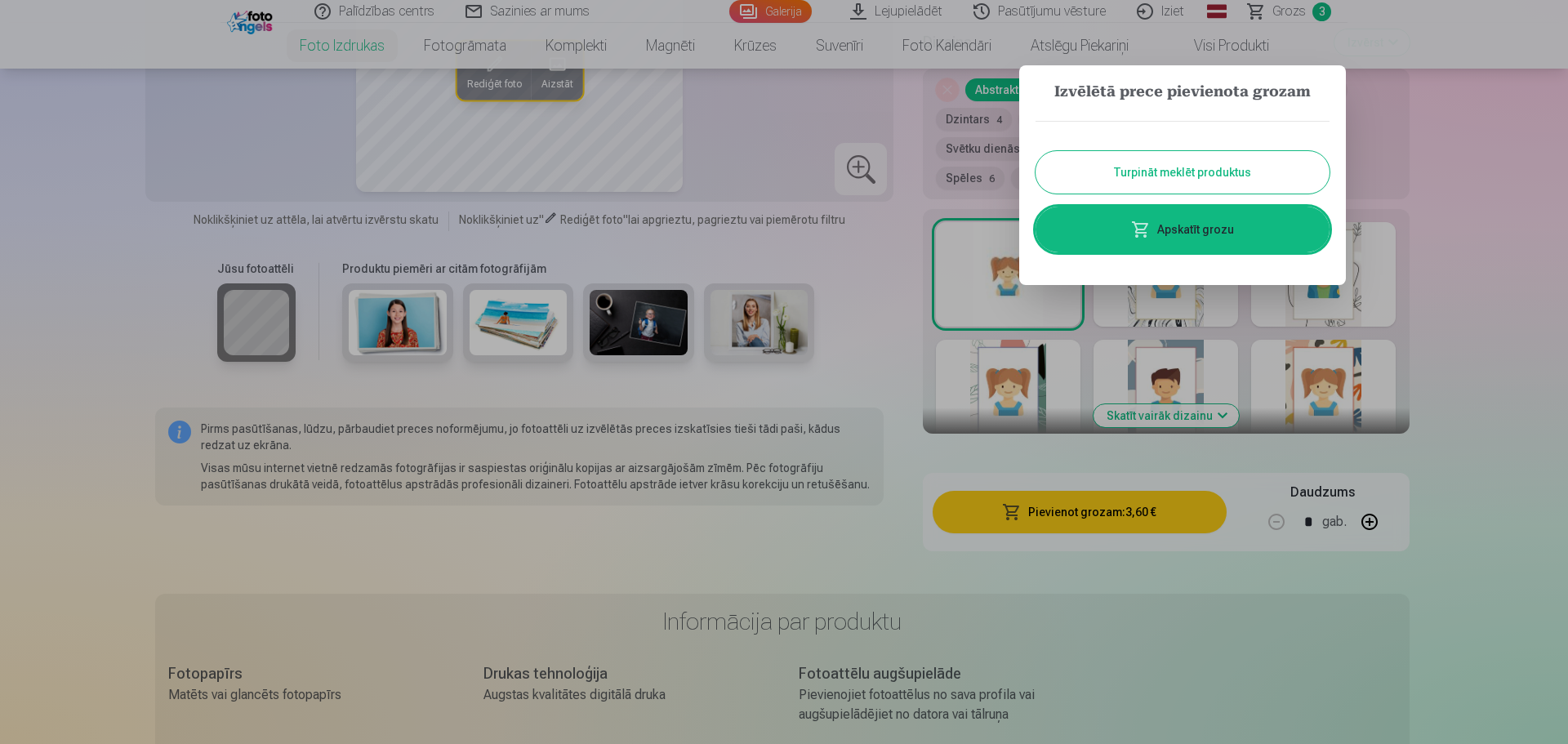
click at [1133, 175] on button "Turpināt meklēt produktus" at bounding box center [1182, 172] width 294 height 42
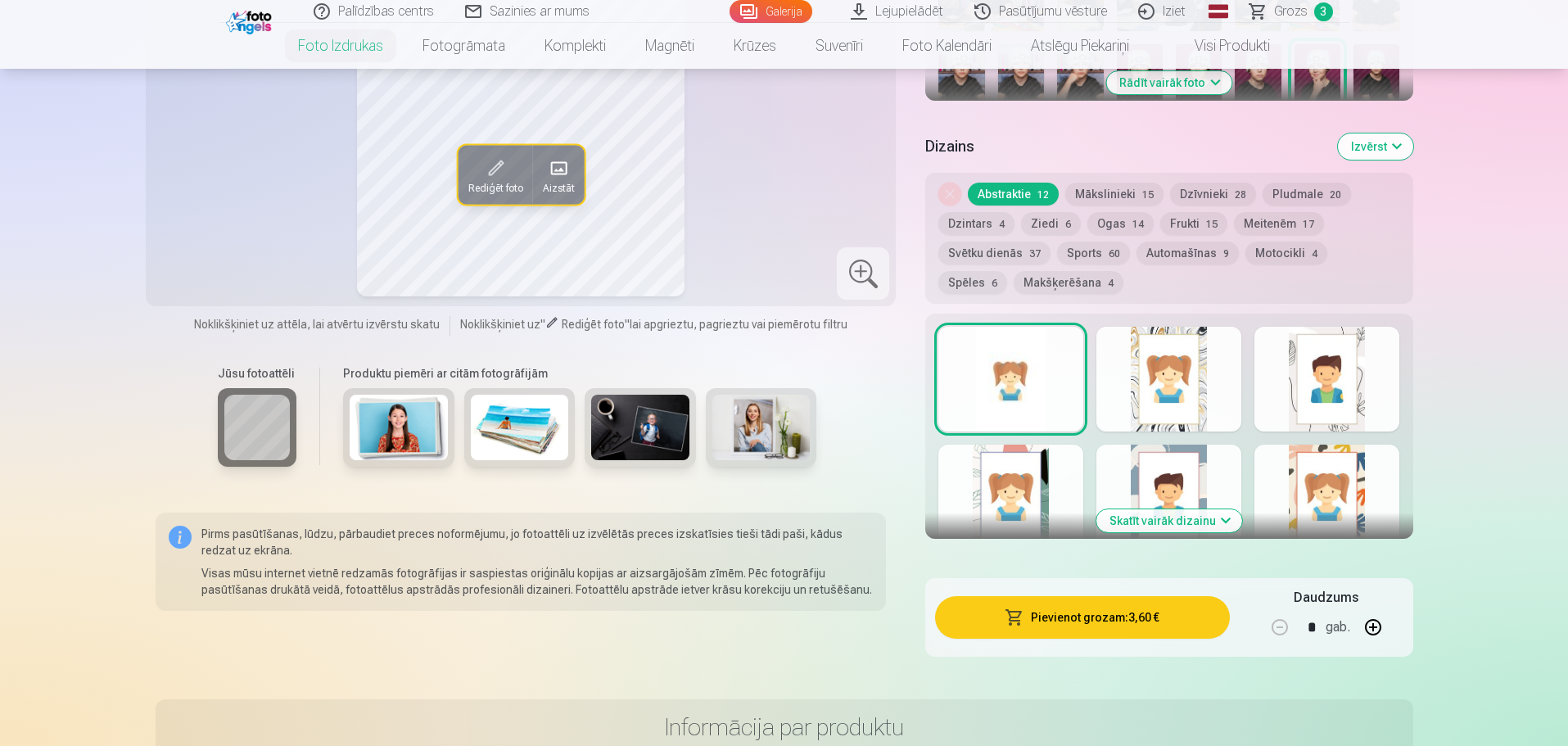
scroll to position [525, 0]
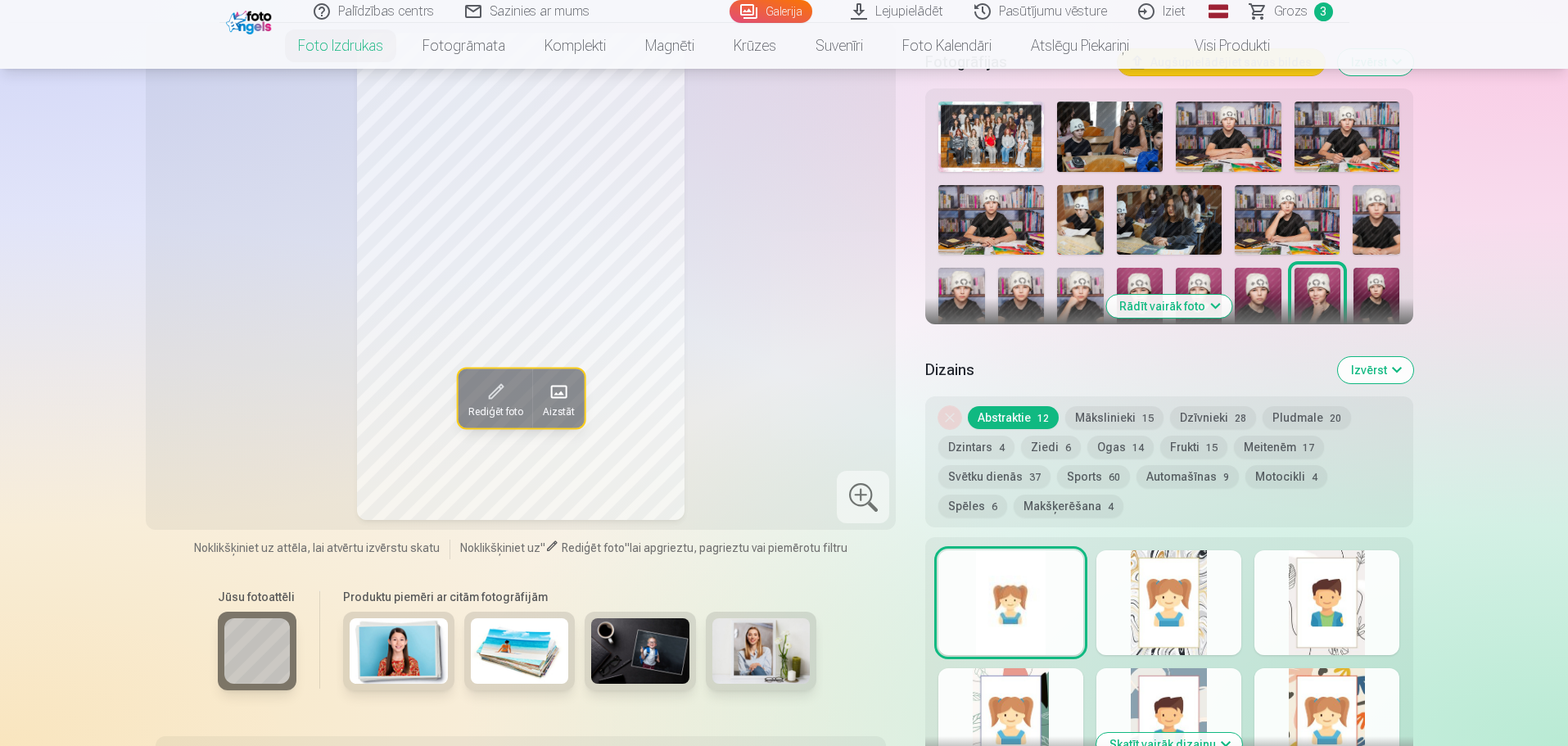
click at [1377, 281] on img at bounding box center [1377, 302] width 46 height 70
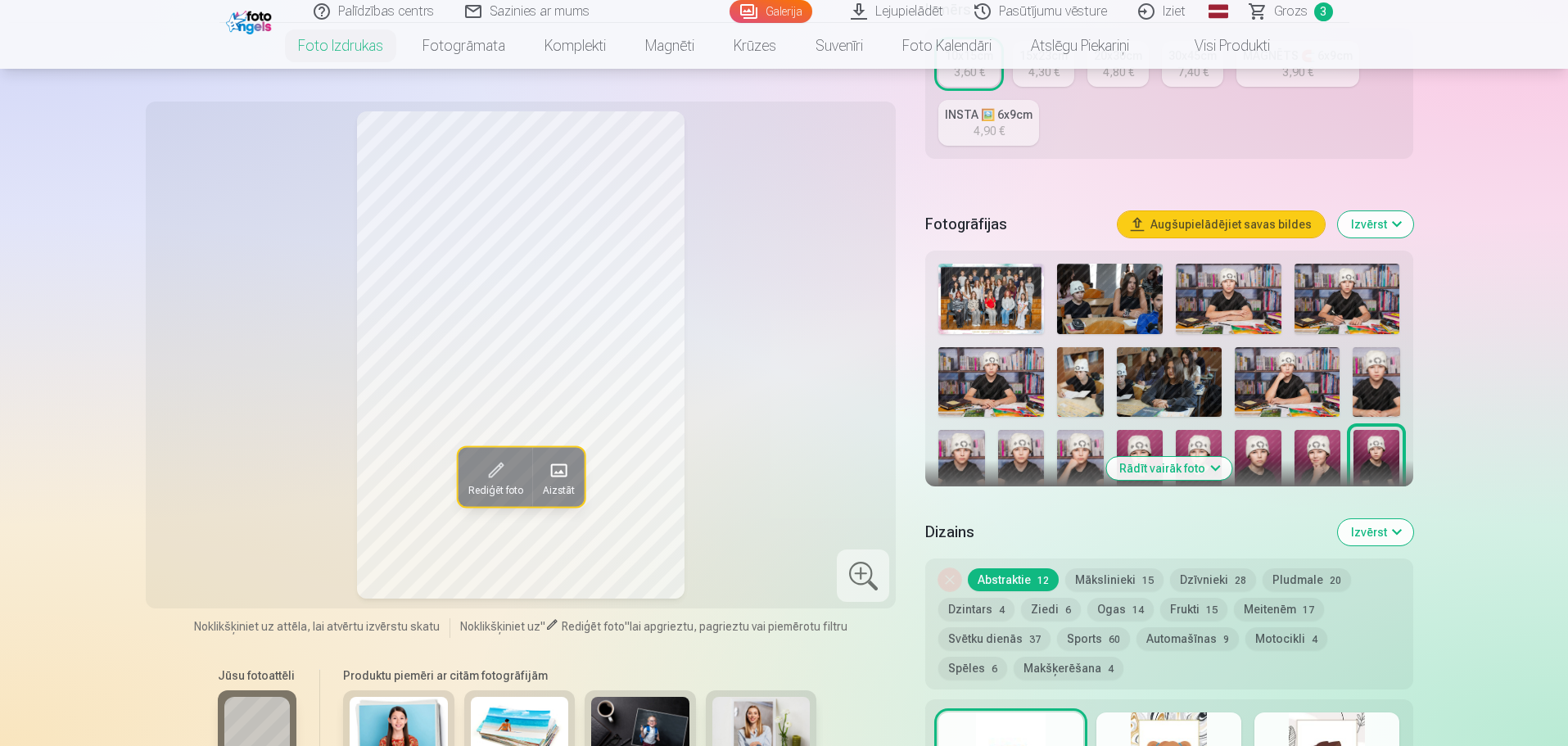
scroll to position [361, 0]
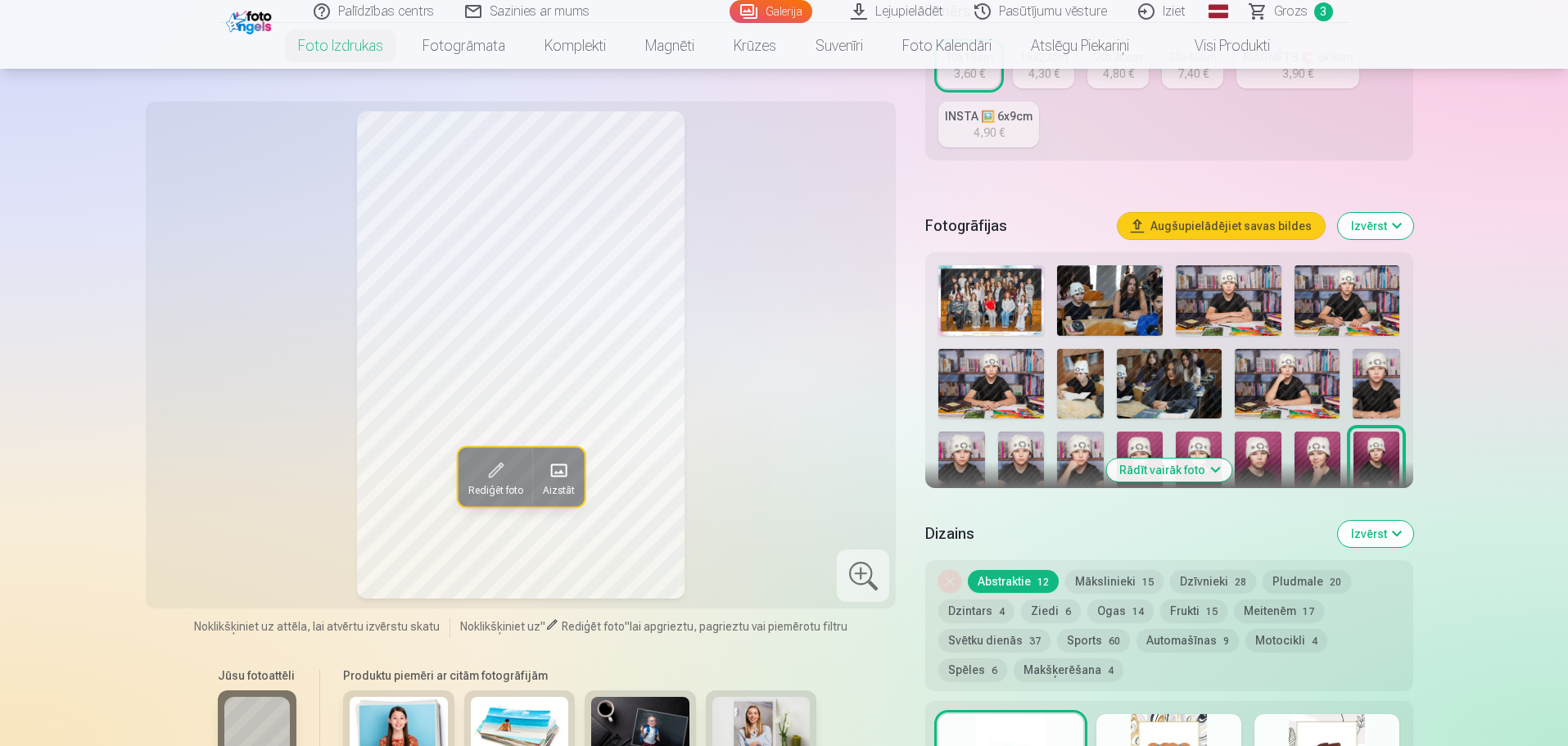
click at [1391, 532] on button "Izvērst" at bounding box center [1375, 533] width 76 height 26
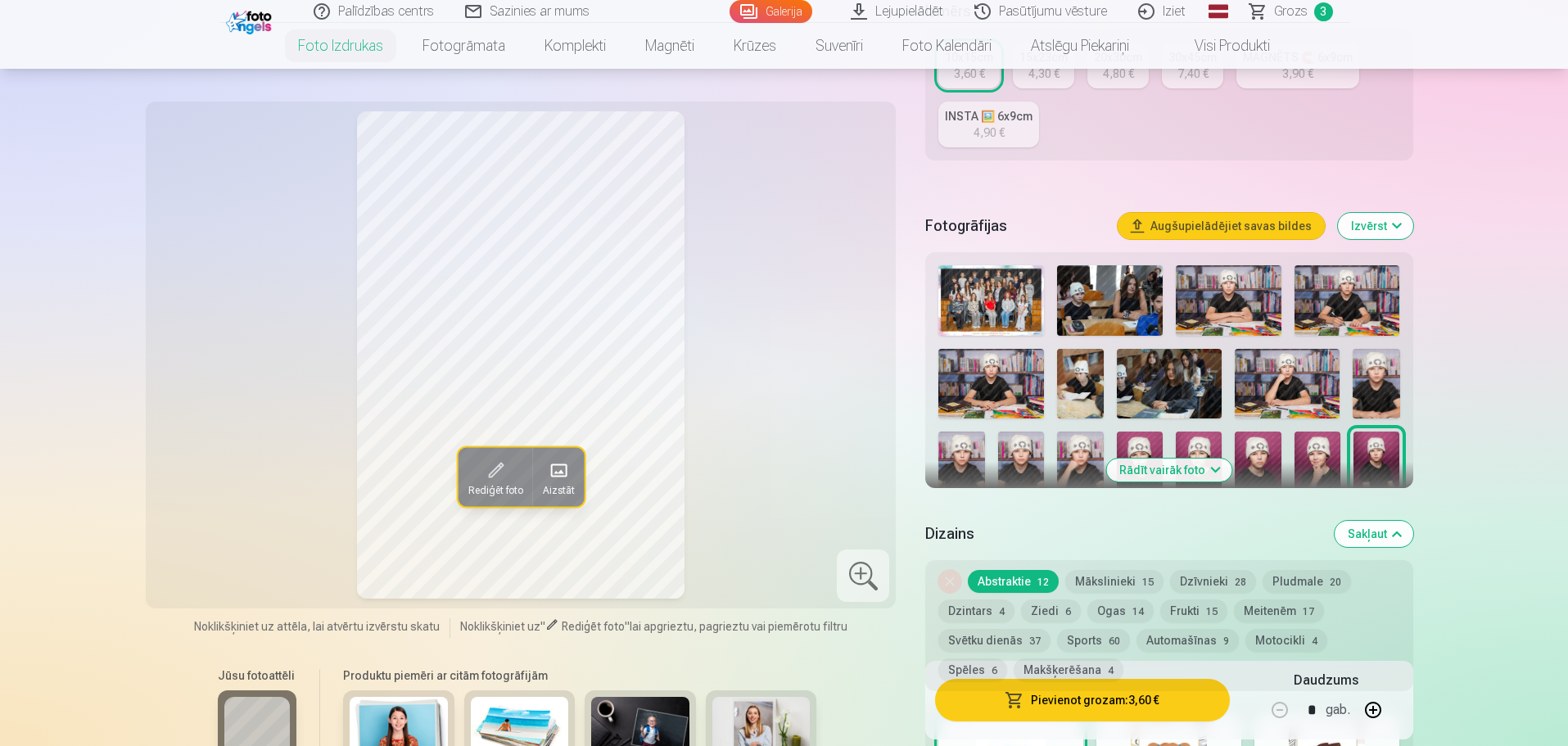
click at [1215, 469] on button "Rādīt vairāk foto" at bounding box center [1169, 470] width 126 height 23
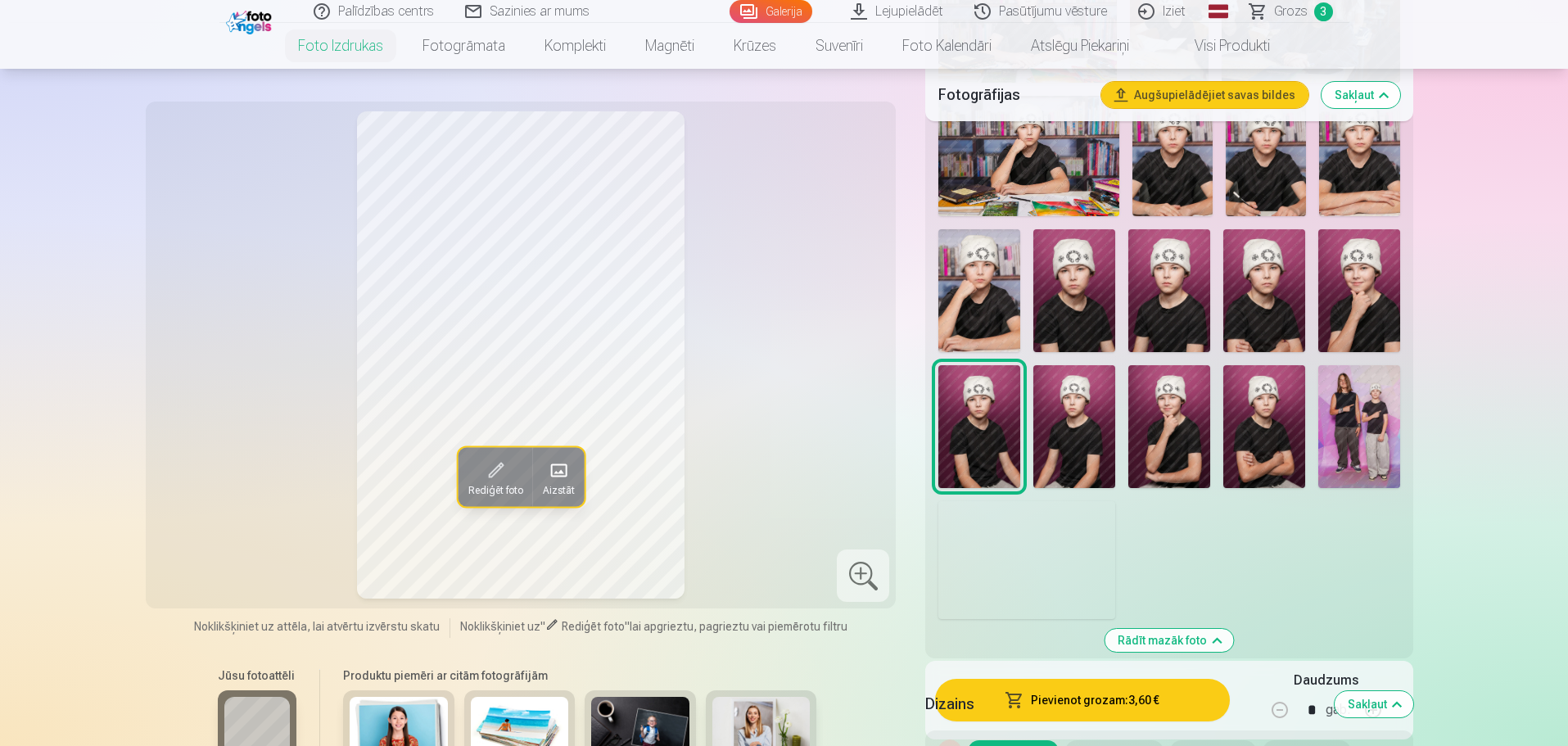
scroll to position [1015, 0]
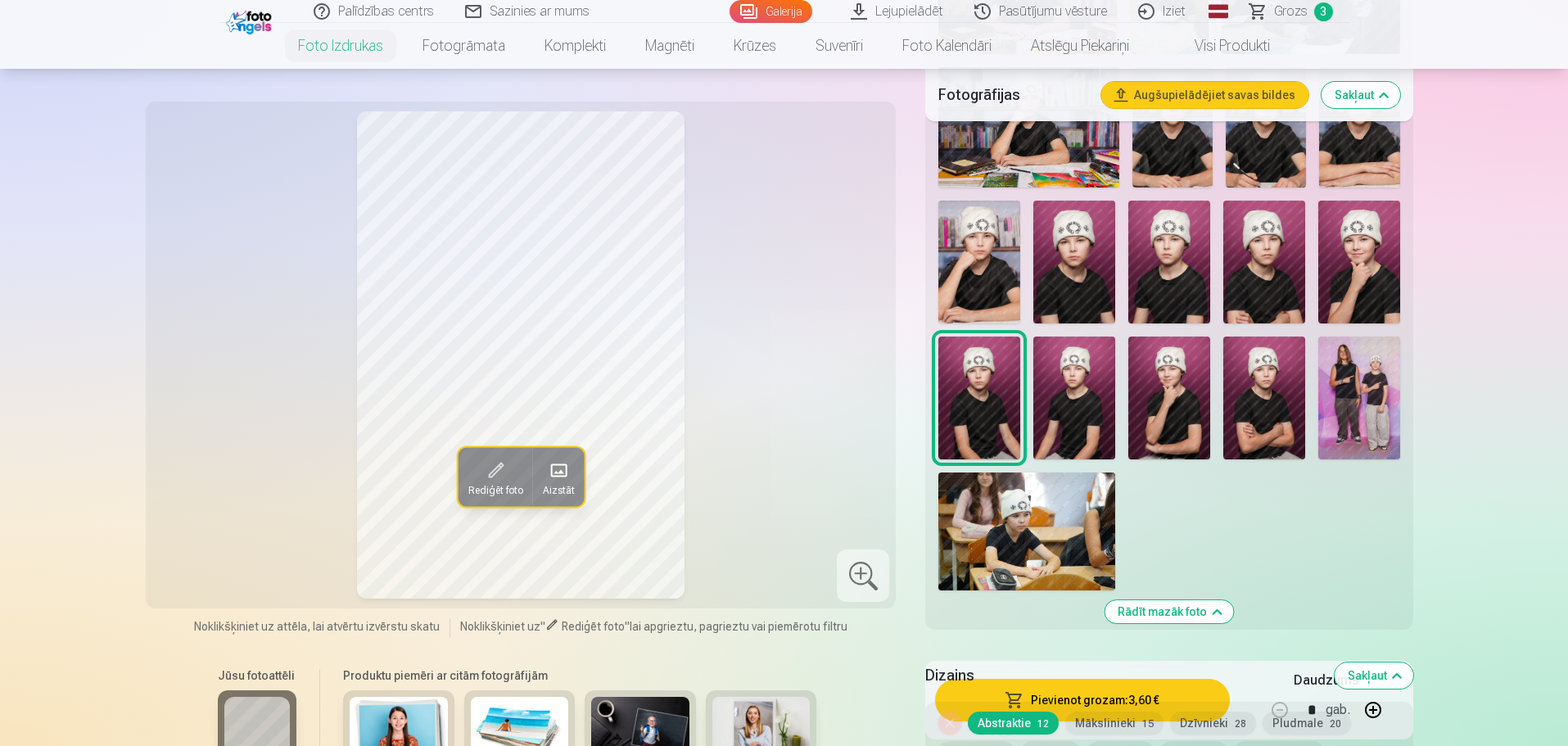
click at [1175, 405] on img at bounding box center [1169, 398] width 82 height 123
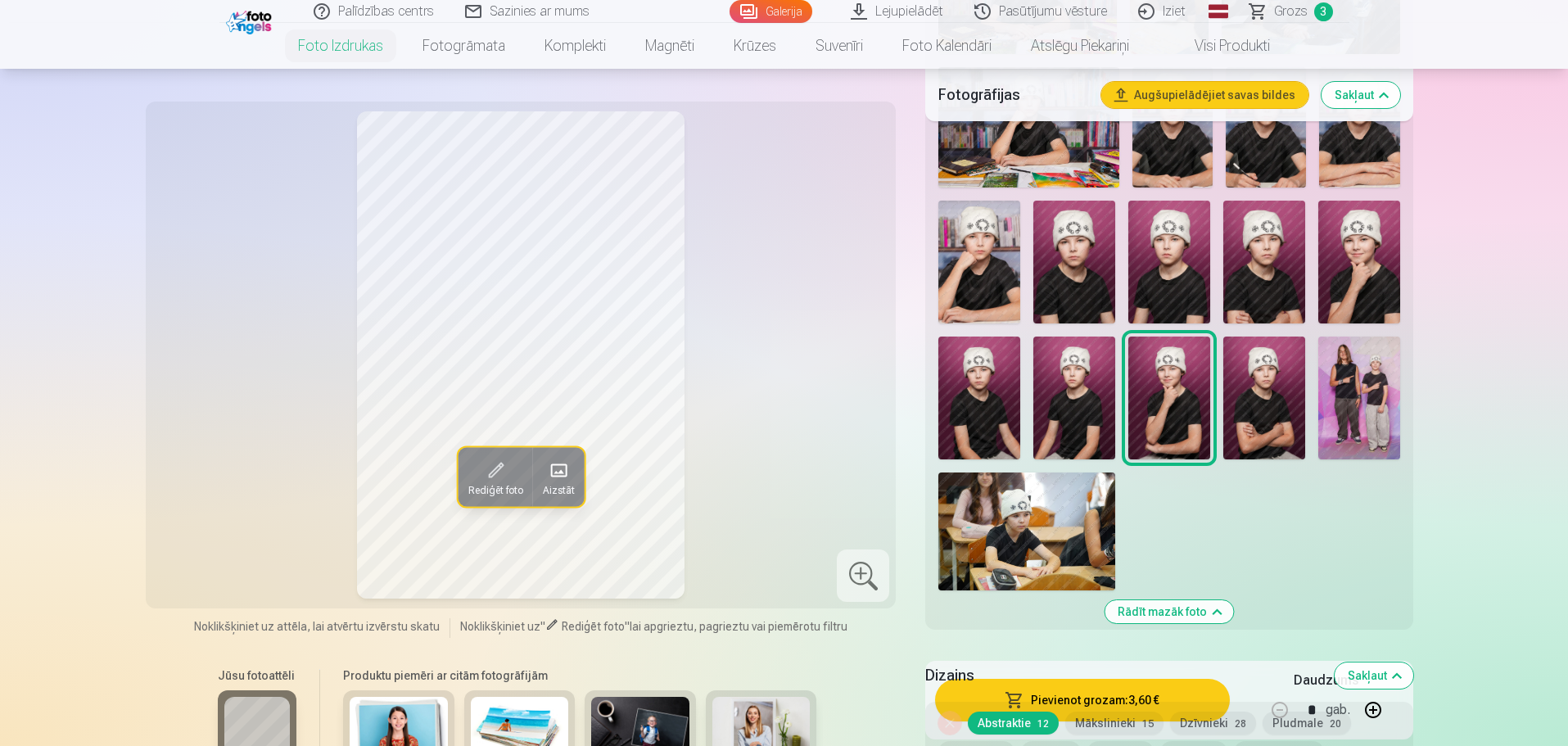
click at [1375, 394] on img at bounding box center [1359, 398] width 82 height 123
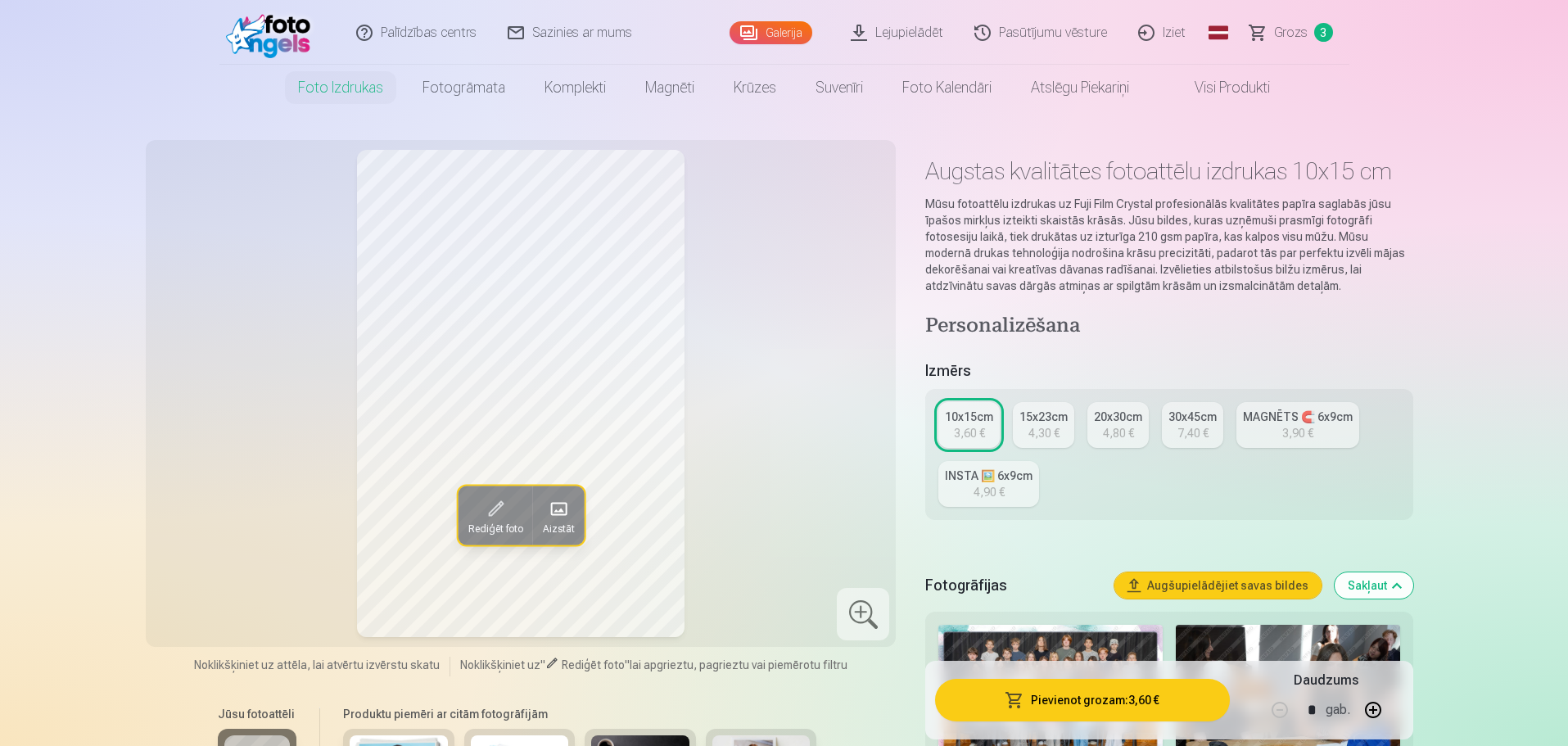
scroll to position [0, 0]
click at [1022, 483] on div "INSTA 🖼️ 6x9cm" at bounding box center [989, 477] width 87 height 16
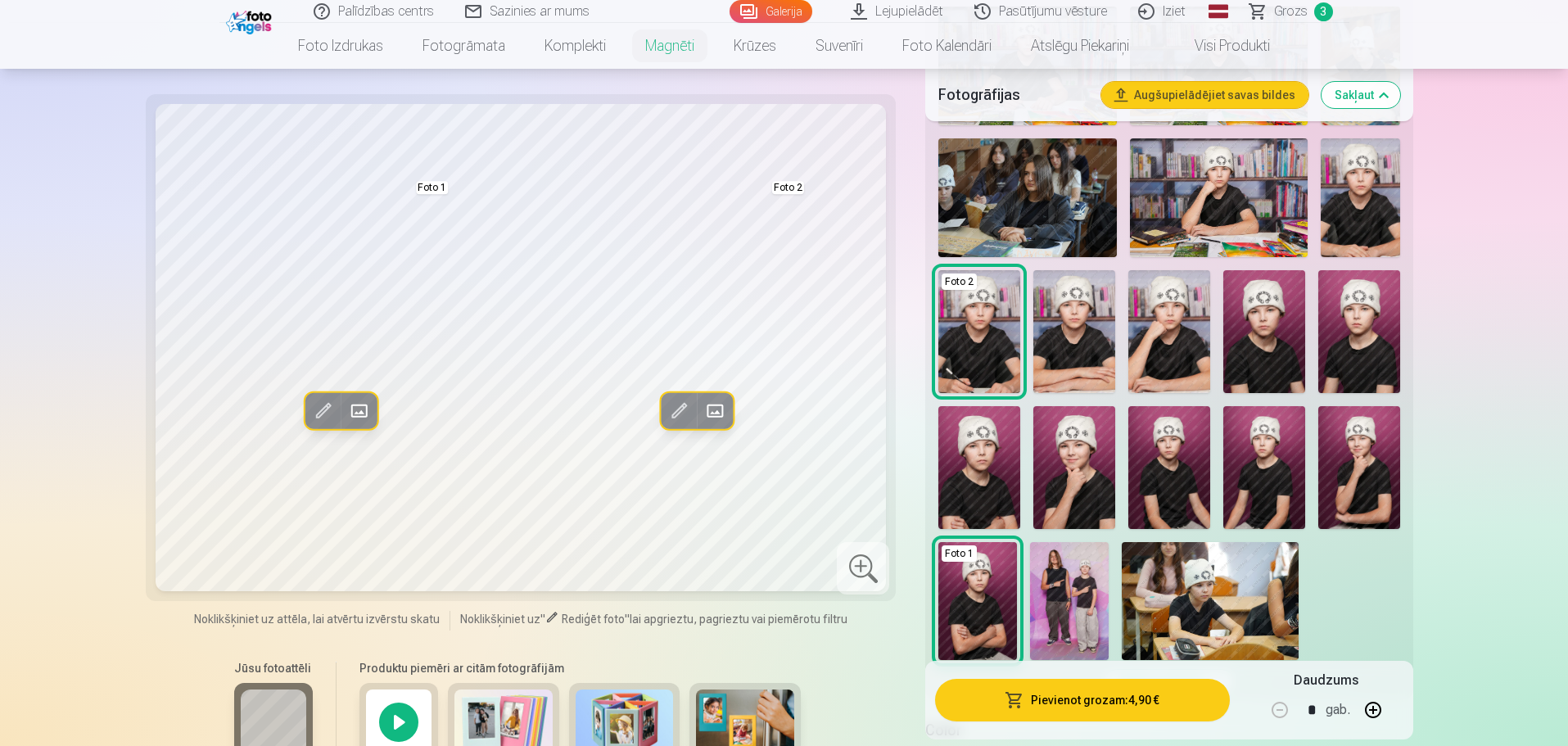
scroll to position [655, 0]
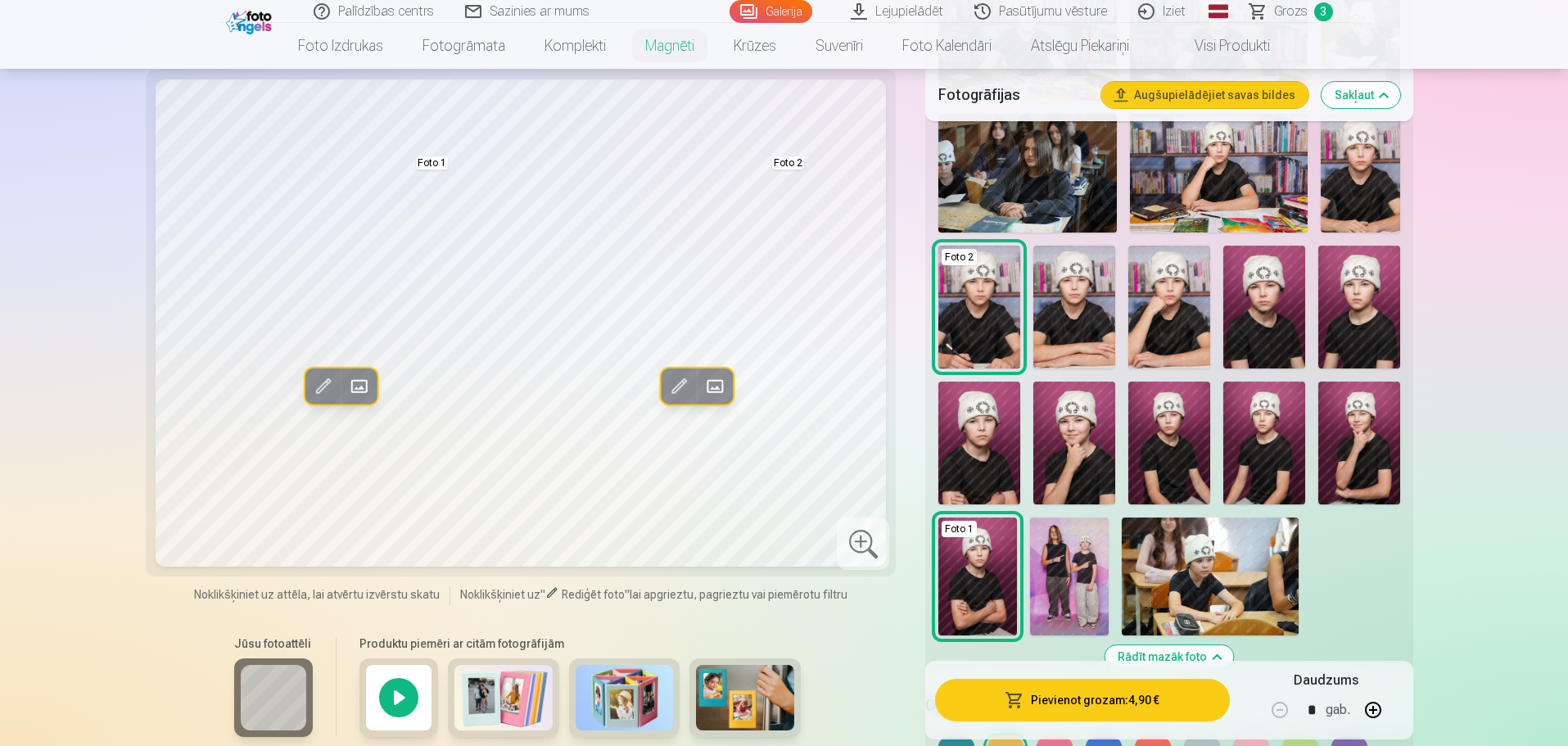
click at [1087, 560] on img at bounding box center [1069, 576] width 79 height 118
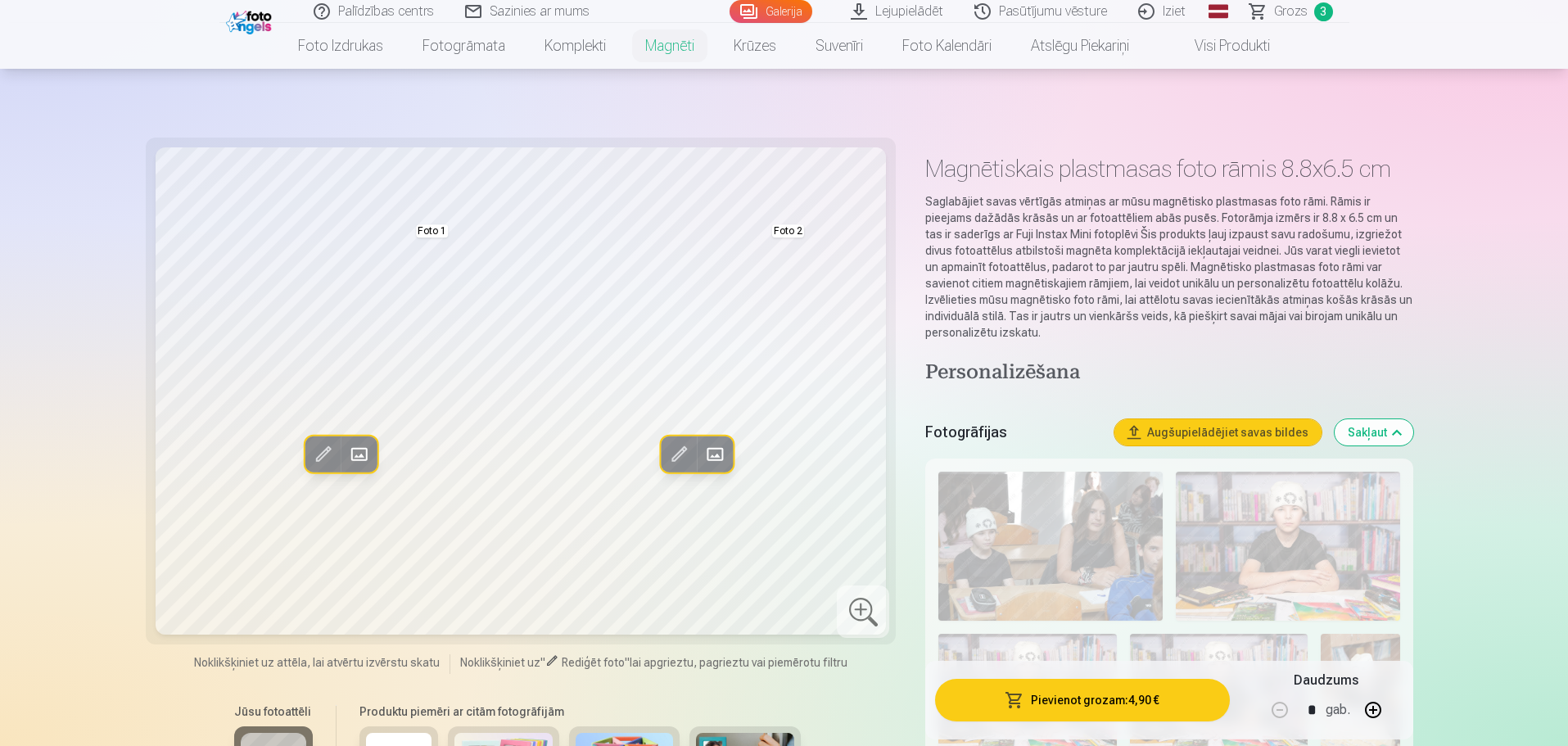
scroll to position [0, 0]
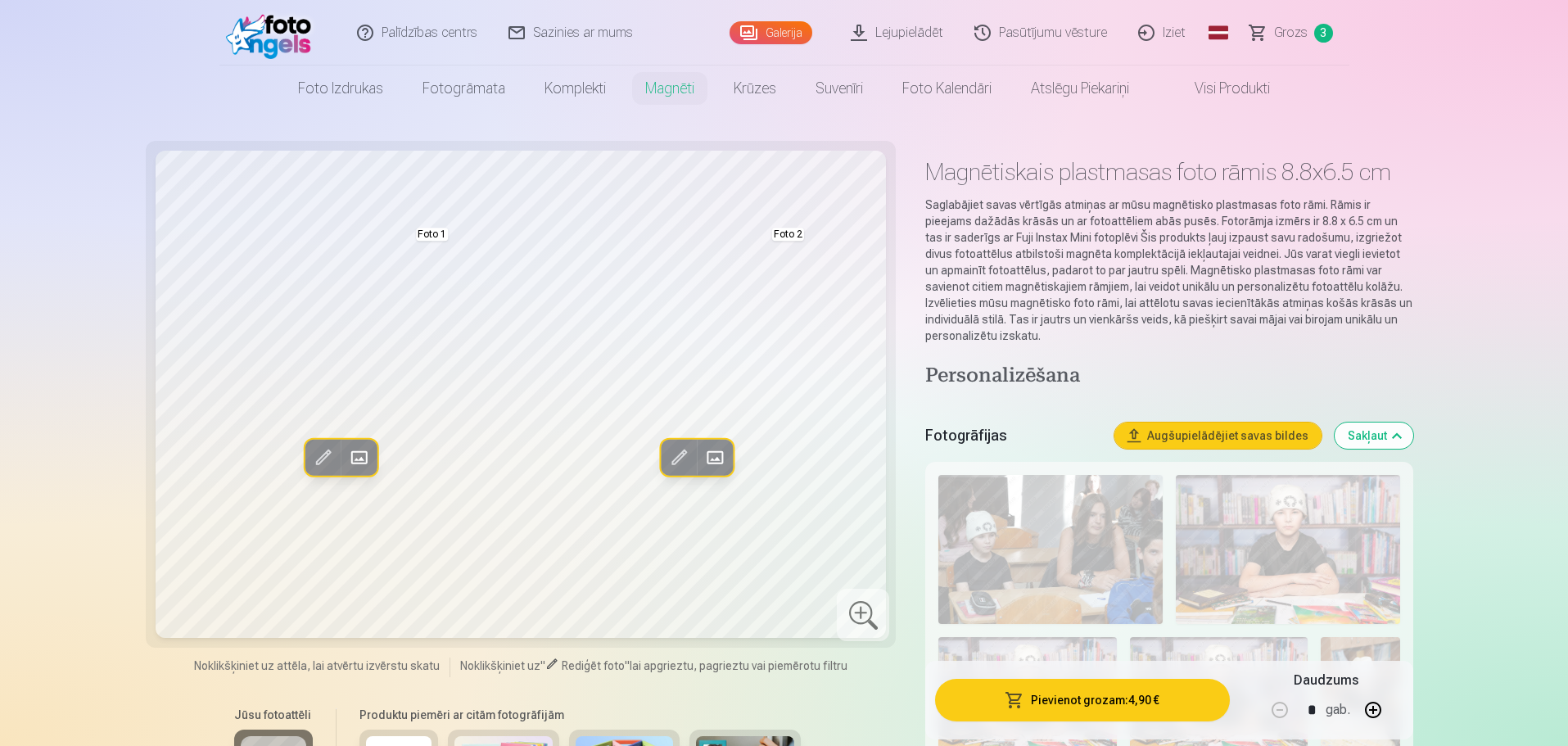
click at [1391, 435] on button "Sakļaut" at bounding box center [1374, 435] width 79 height 26
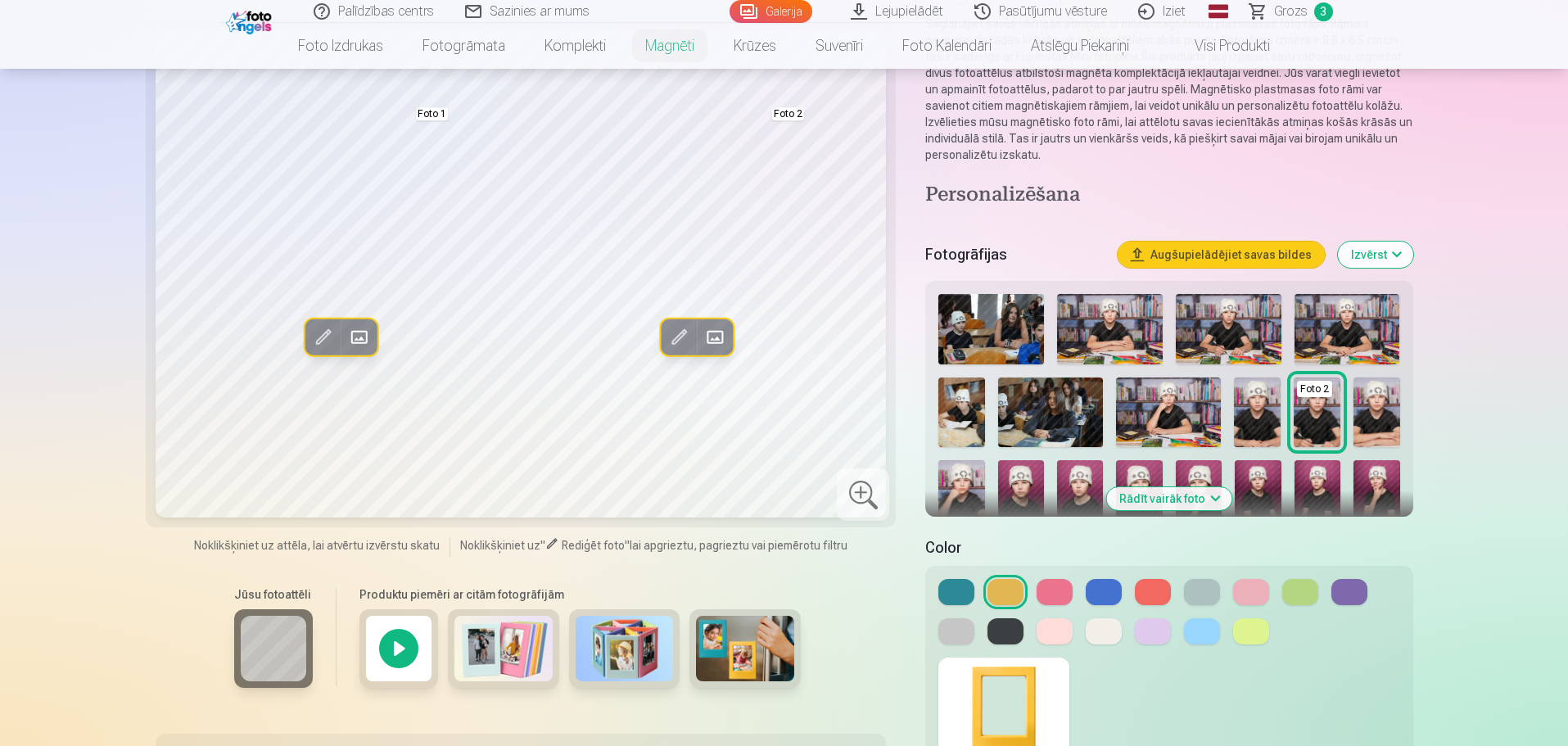
scroll to position [508, 0]
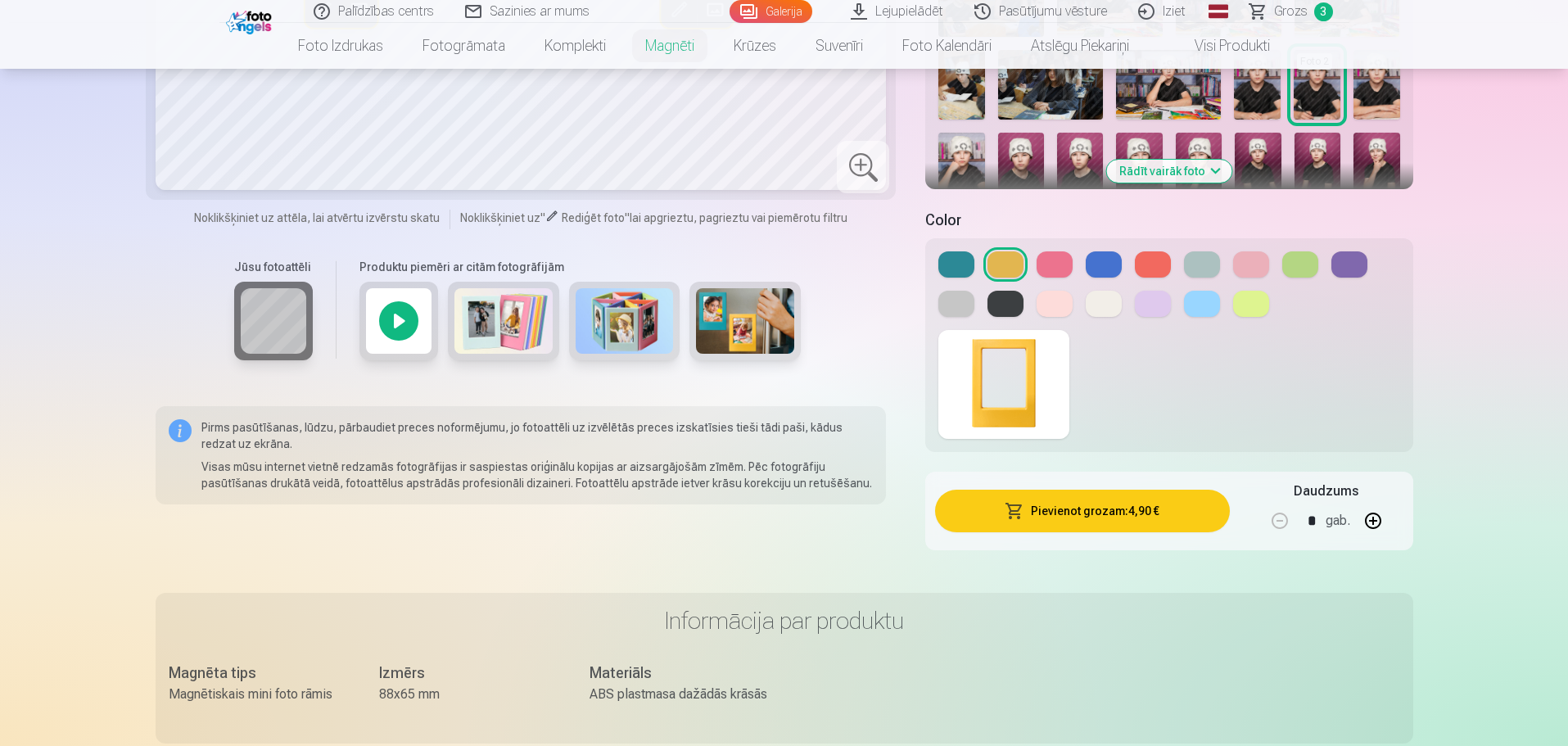
click at [520, 333] on img at bounding box center [503, 321] width 98 height 65
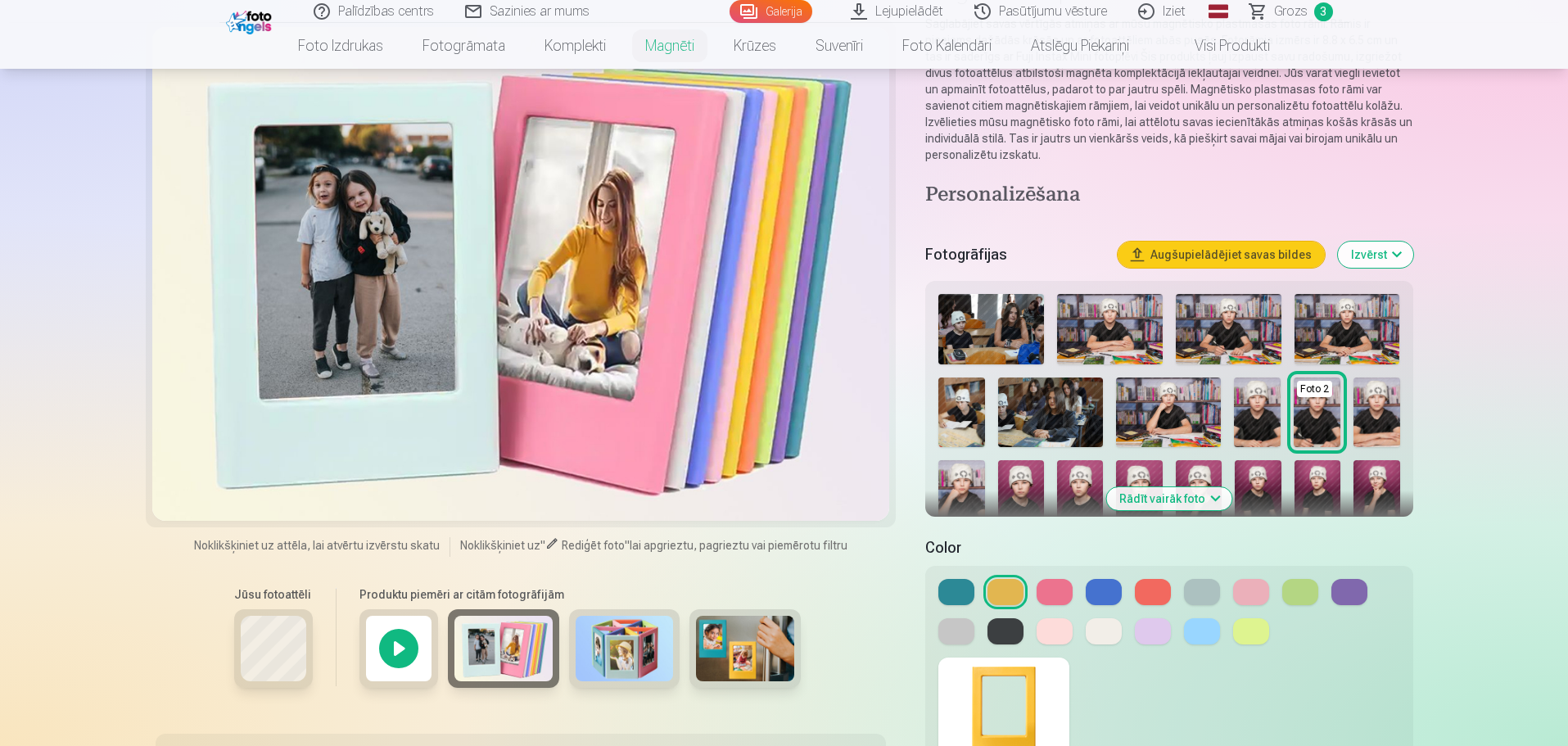
scroll to position [0, 0]
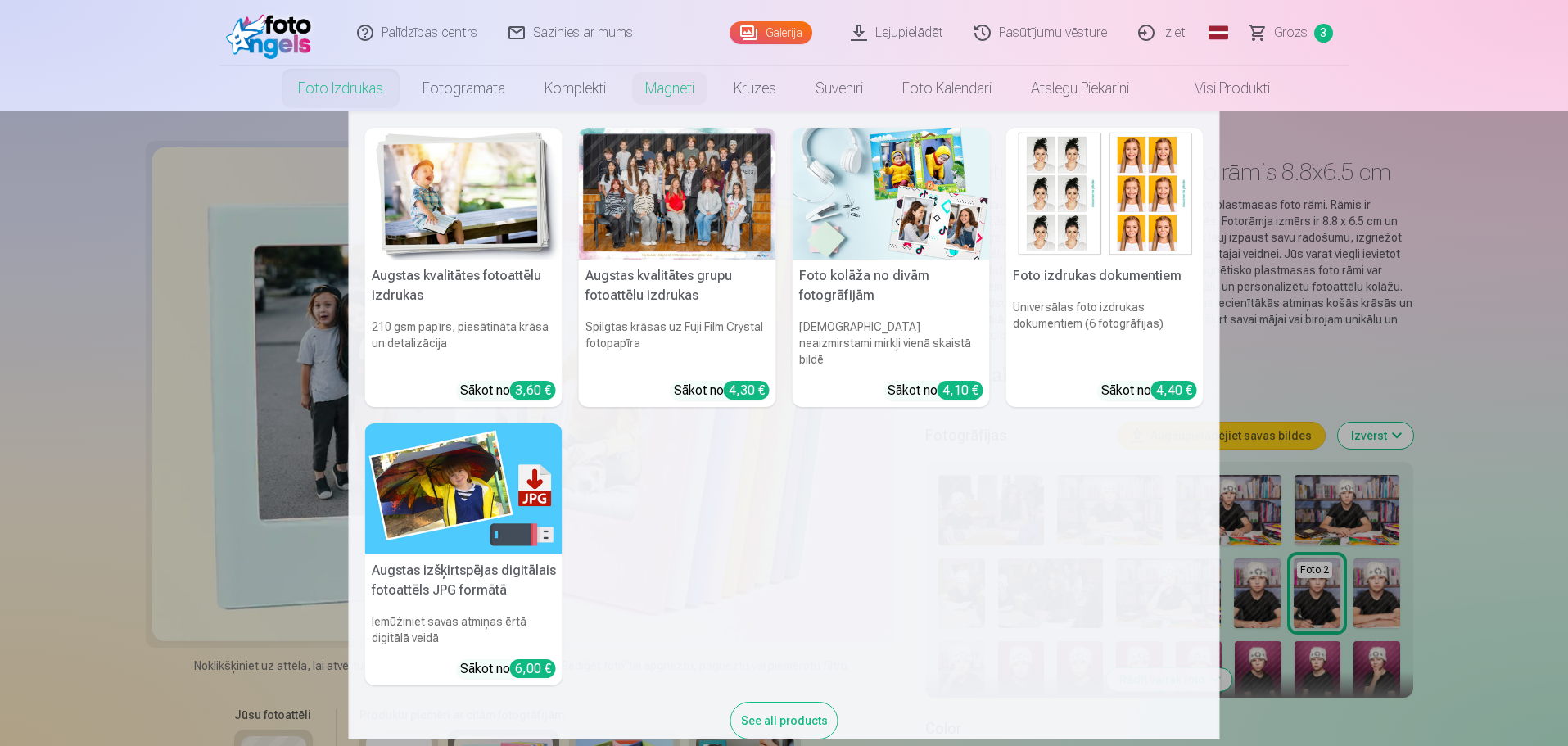
click at [362, 84] on link "Foto izdrukas" at bounding box center [340, 88] width 125 height 46
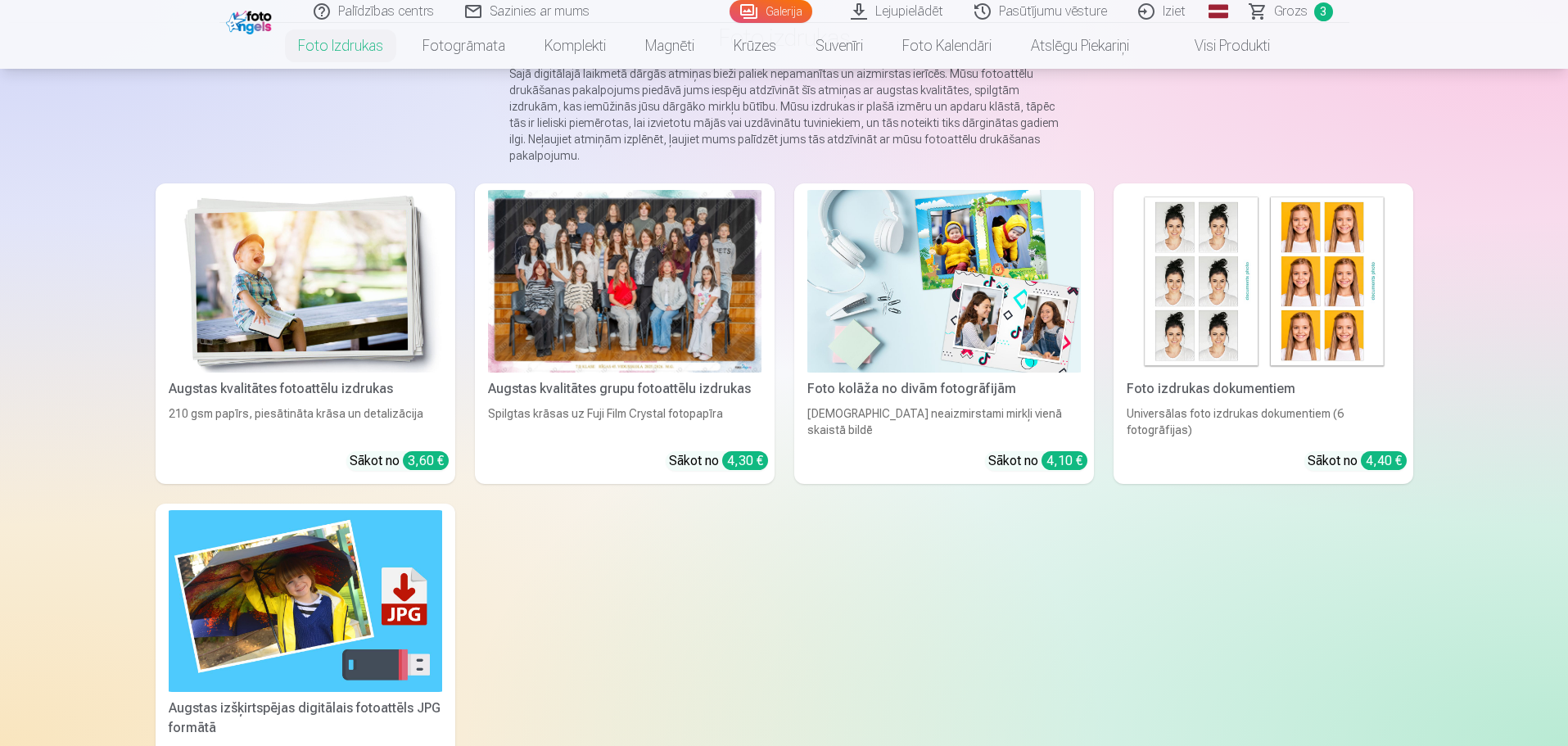
scroll to position [164, 0]
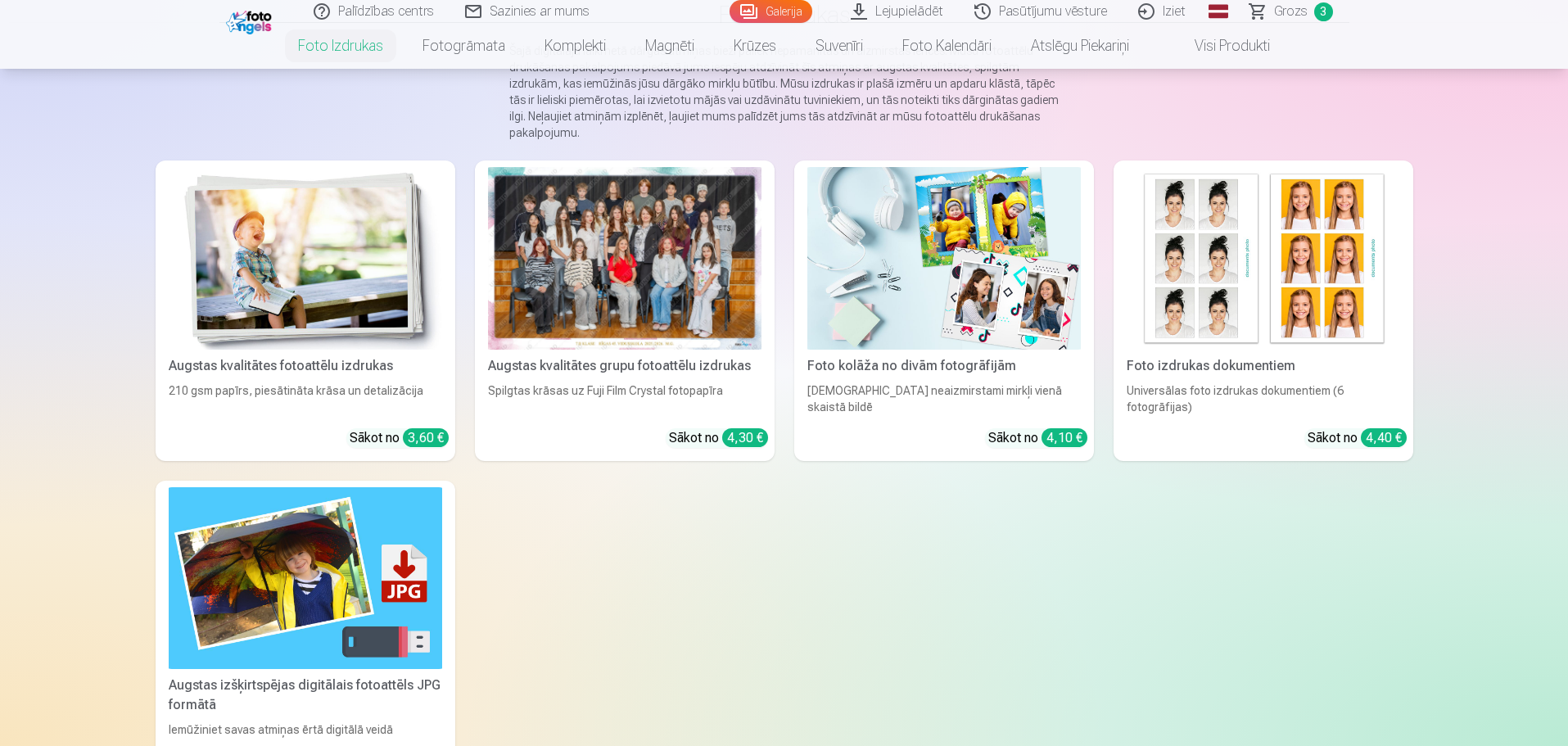
click at [667, 292] on div at bounding box center [624, 258] width 273 height 182
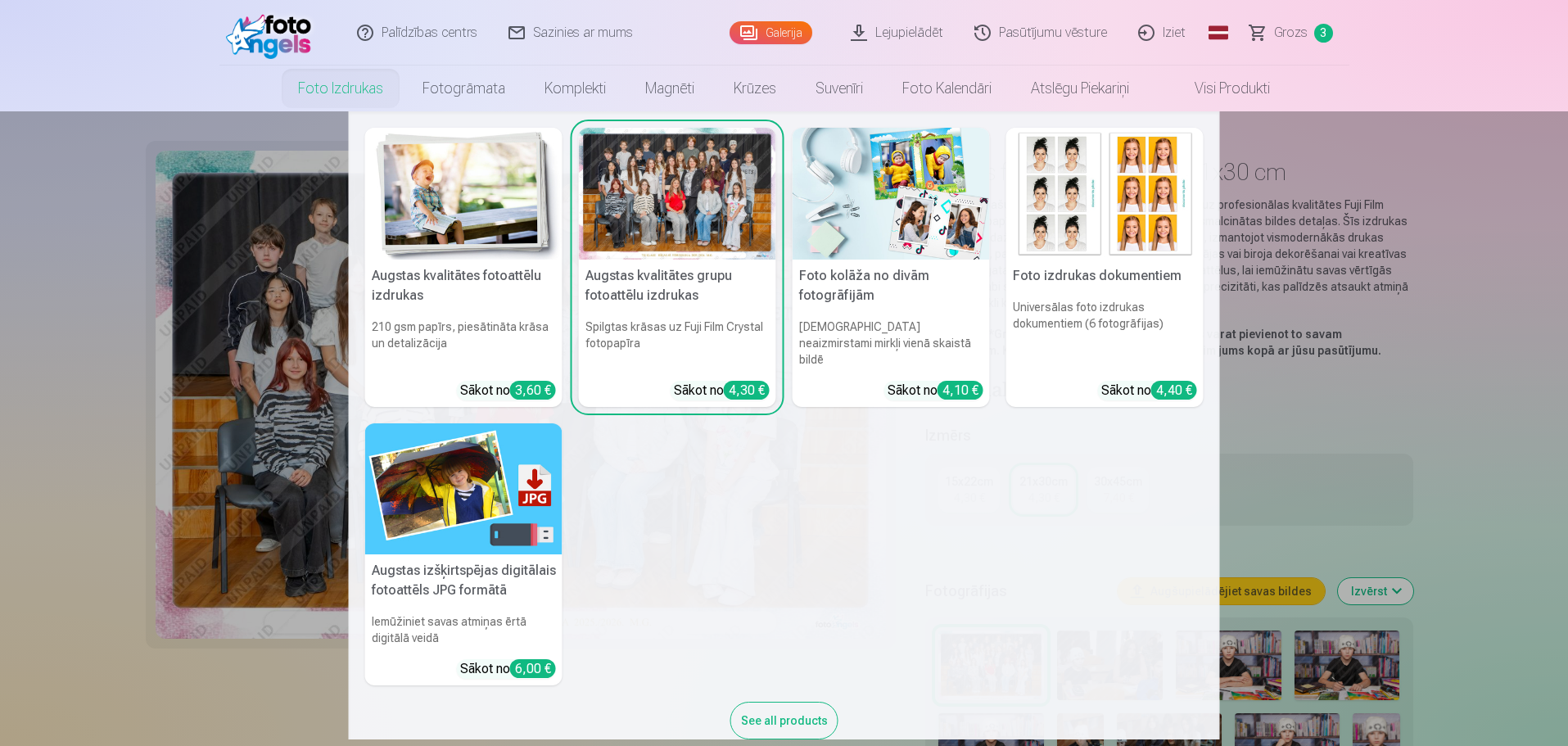
click at [373, 88] on link "Foto izdrukas" at bounding box center [340, 88] width 125 height 46
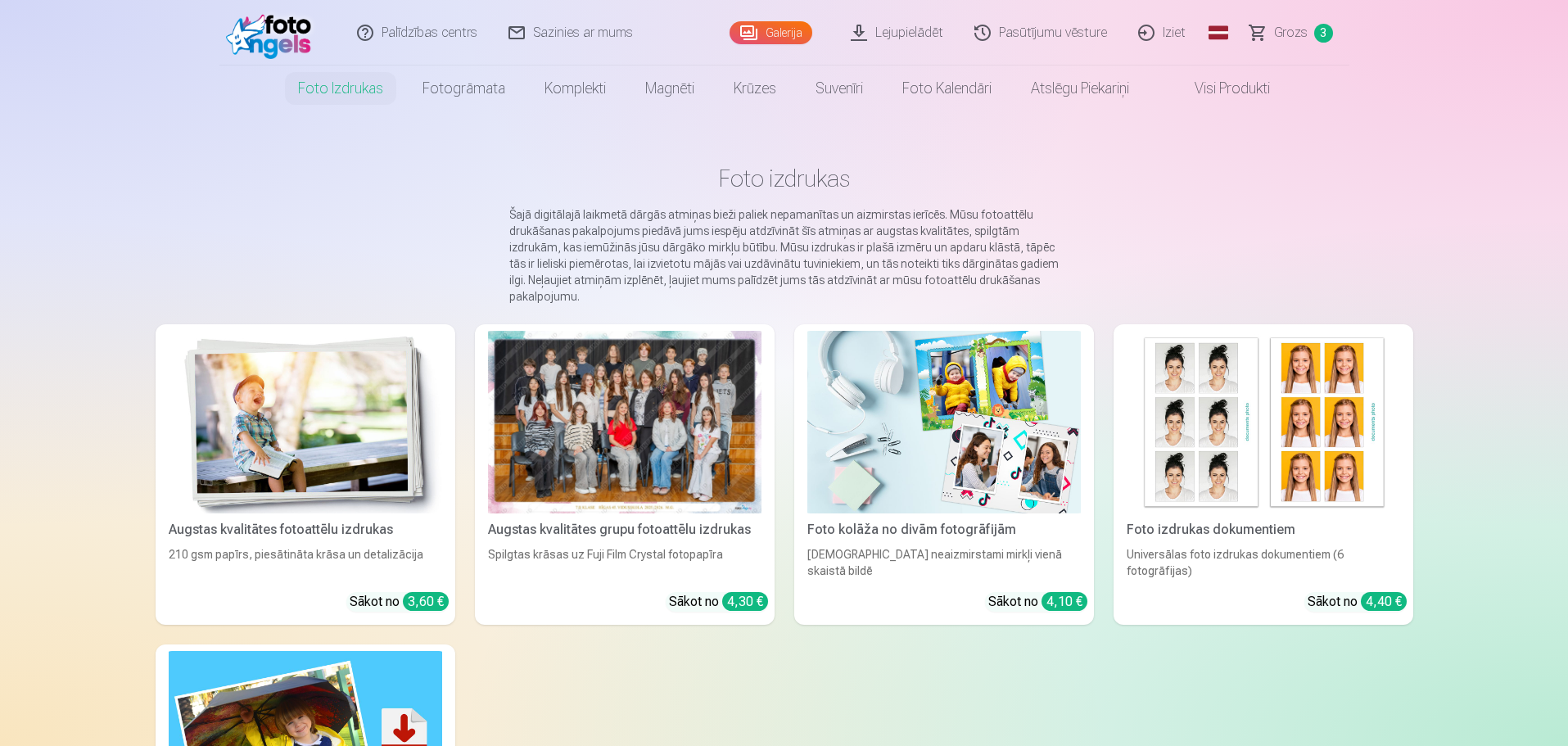
click at [1318, 431] on img at bounding box center [1263, 422] width 273 height 182
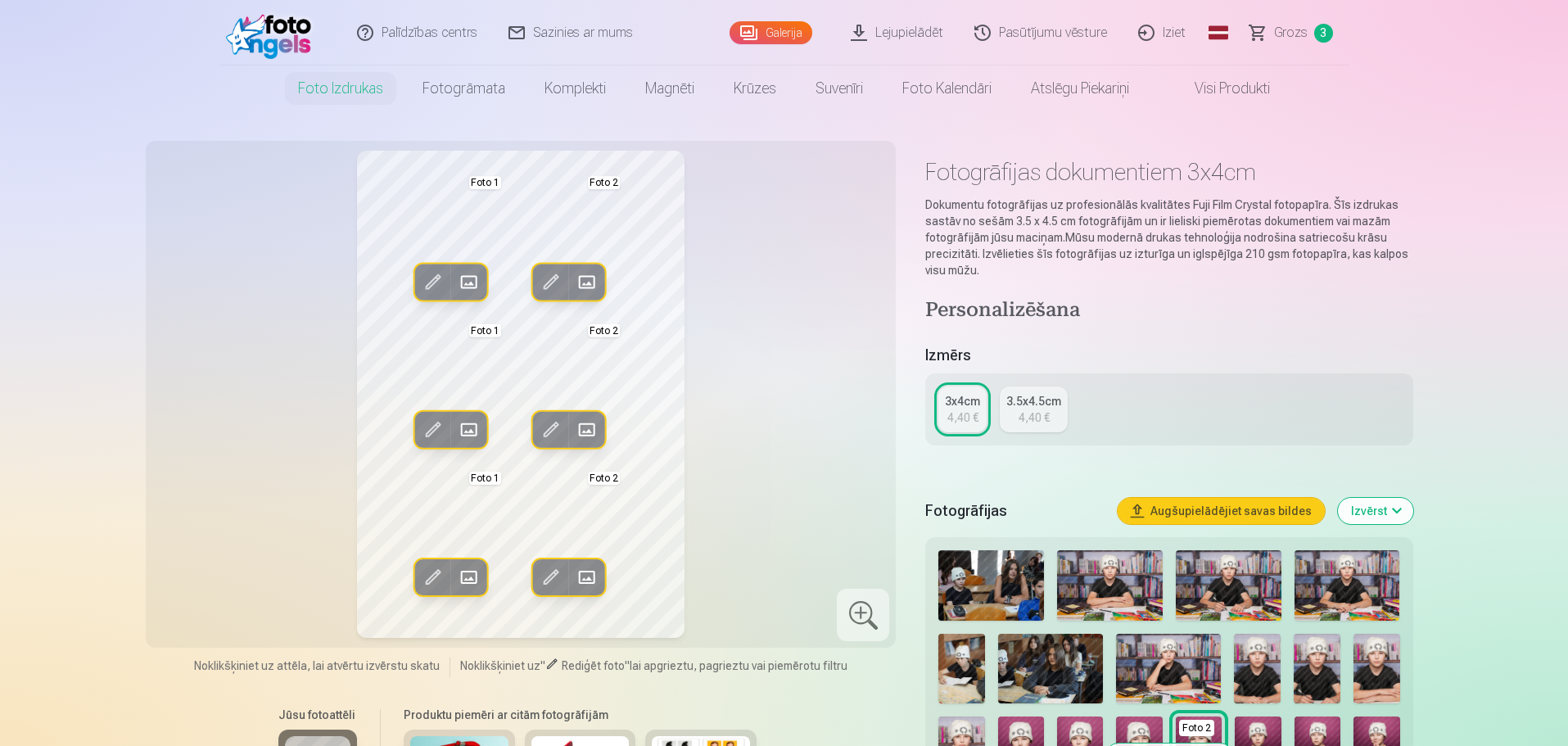
click at [1019, 408] on div "3.5x4.5cm" at bounding box center [1034, 401] width 55 height 16
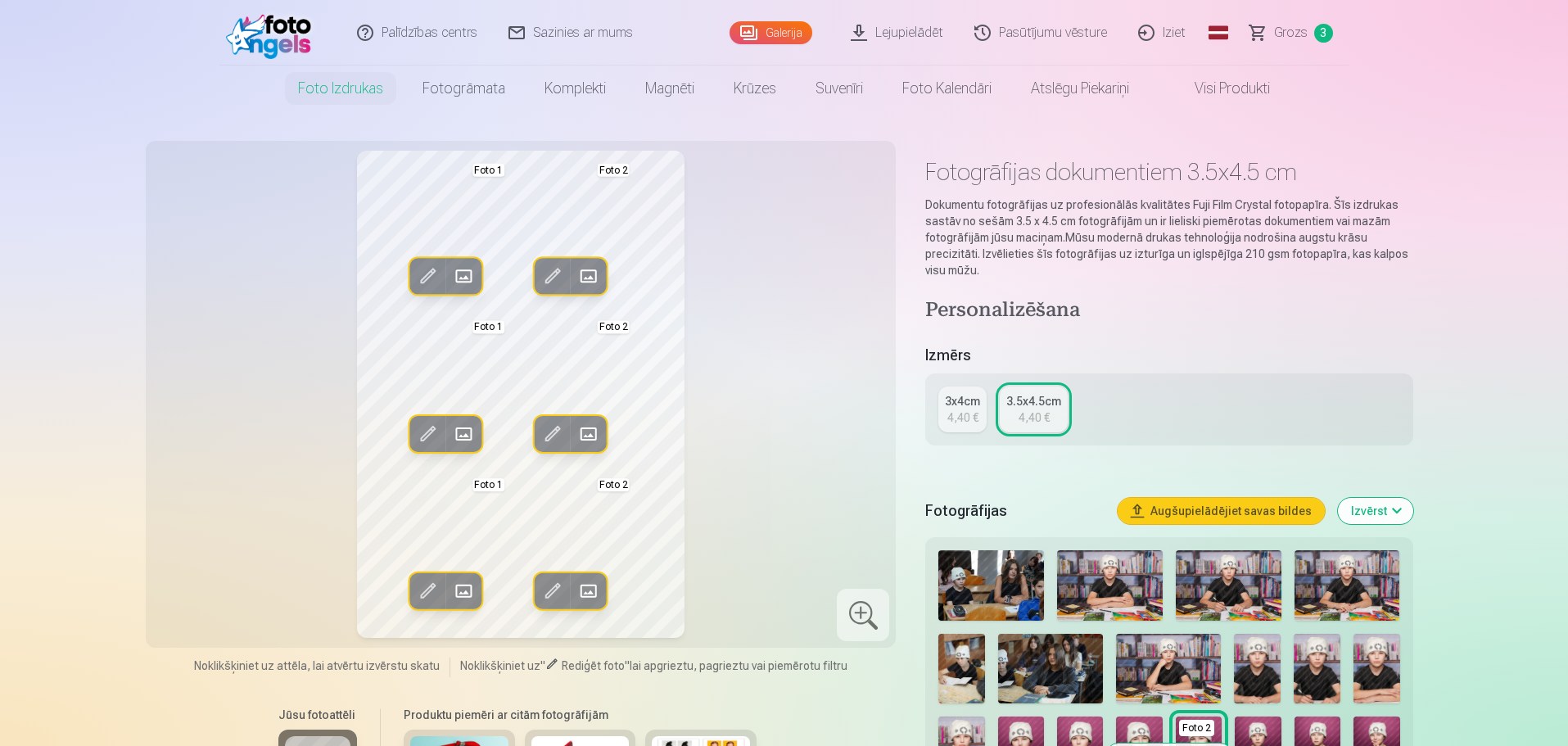
click at [964, 414] on div "4,40 €" at bounding box center [963, 417] width 31 height 16
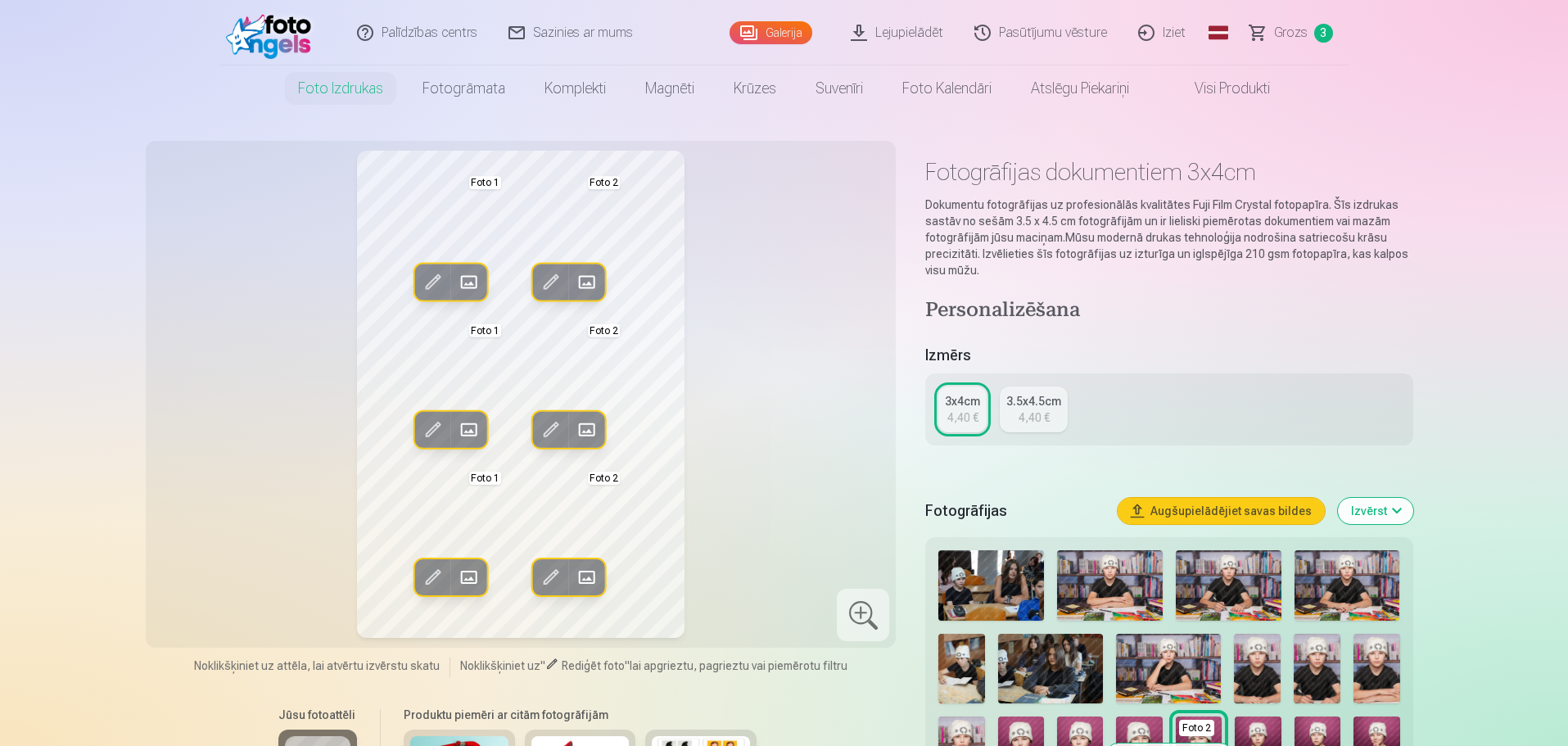
click at [431, 282] on span at bounding box center [432, 282] width 26 height 26
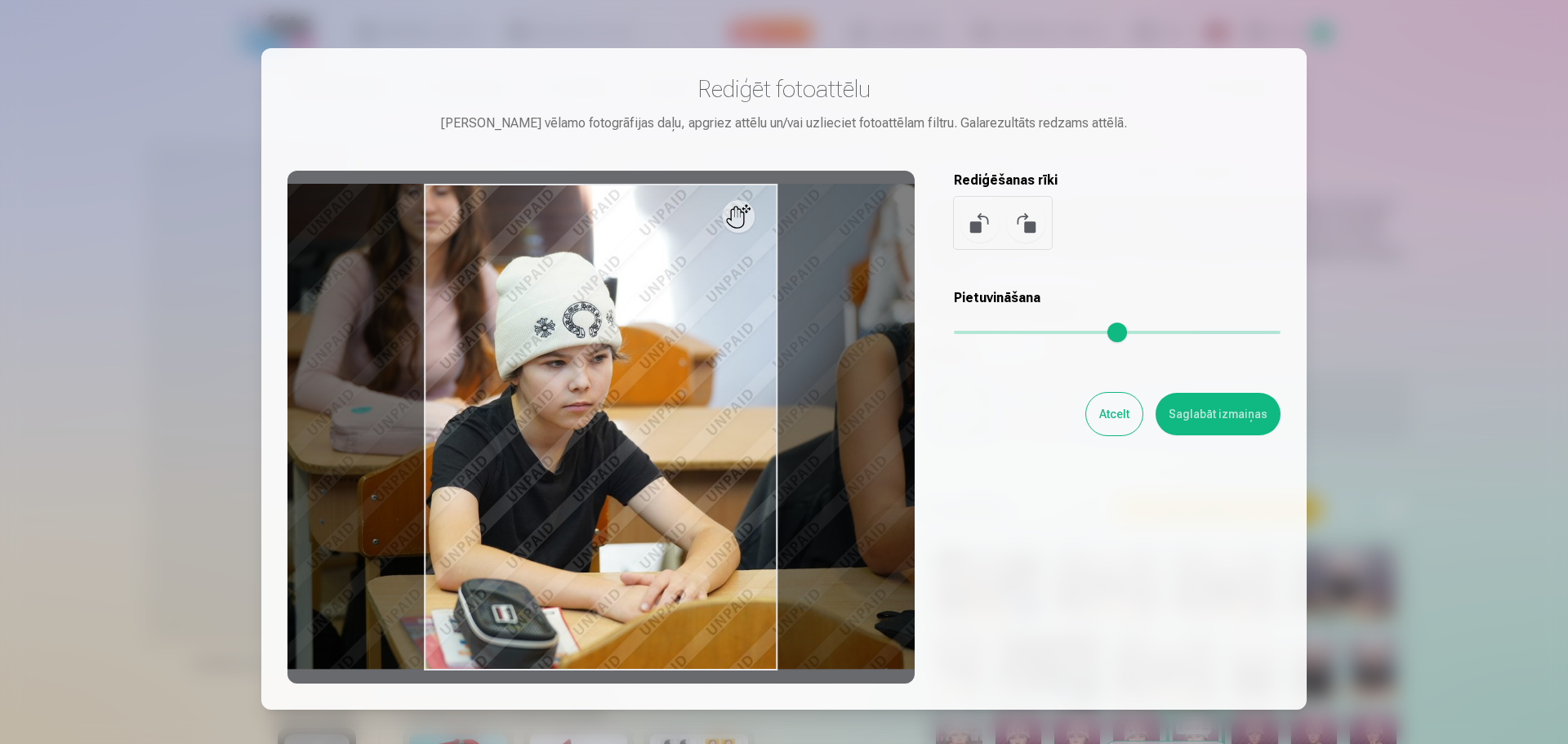
click at [1108, 407] on button "Atcelt" at bounding box center [1114, 414] width 56 height 42
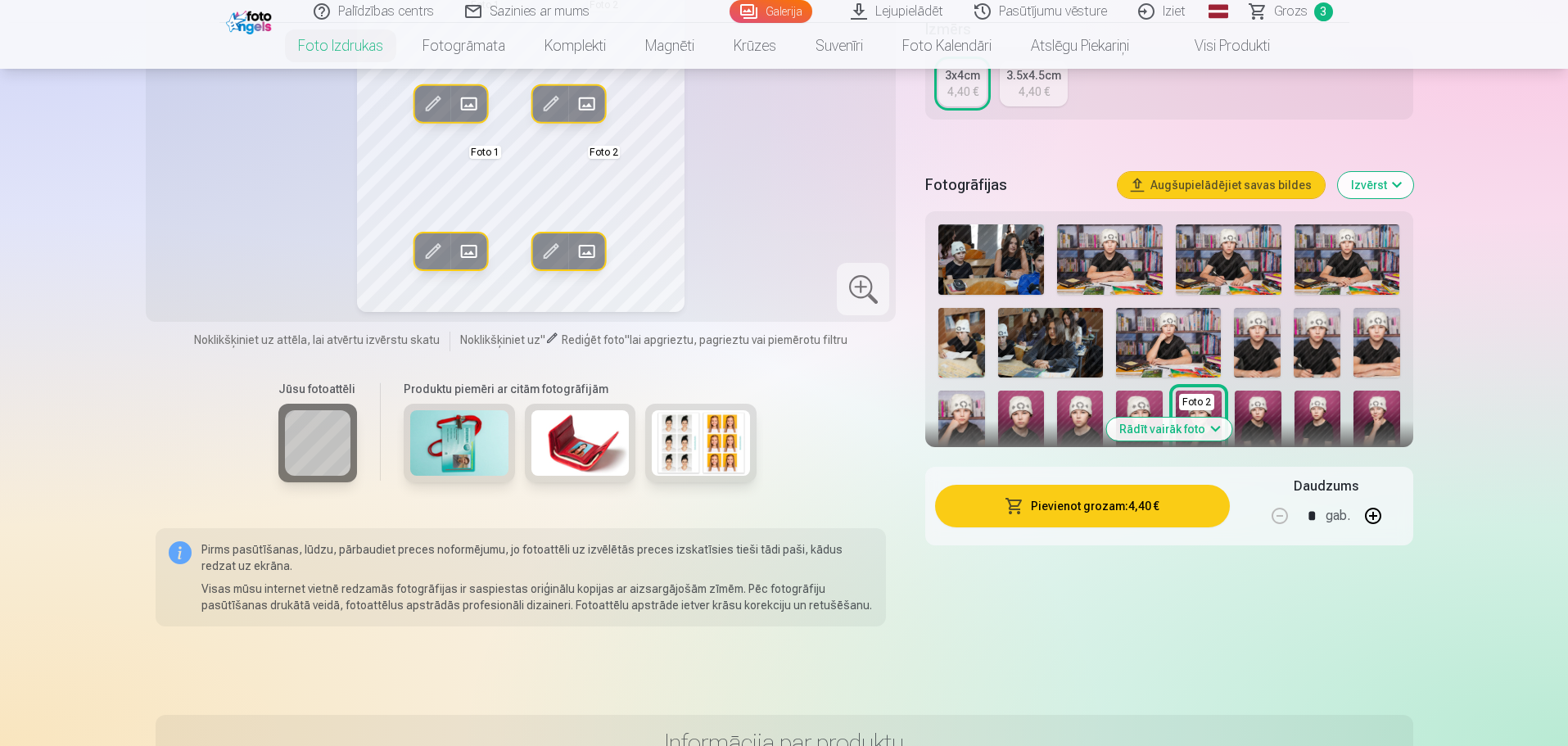
scroll to position [328, 0]
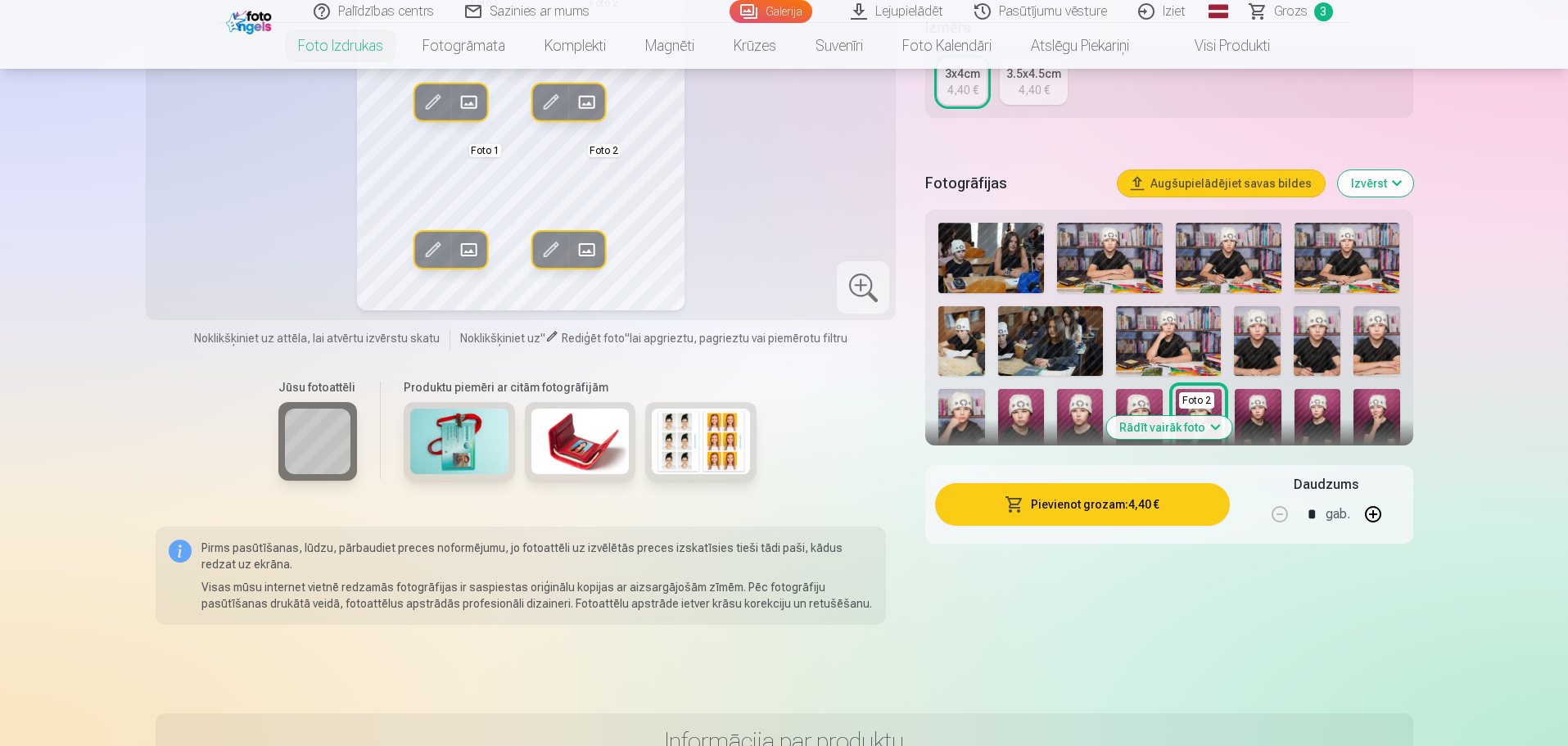
click at [1207, 424] on button "Rādīt vairāk foto" at bounding box center [1169, 428] width 126 height 23
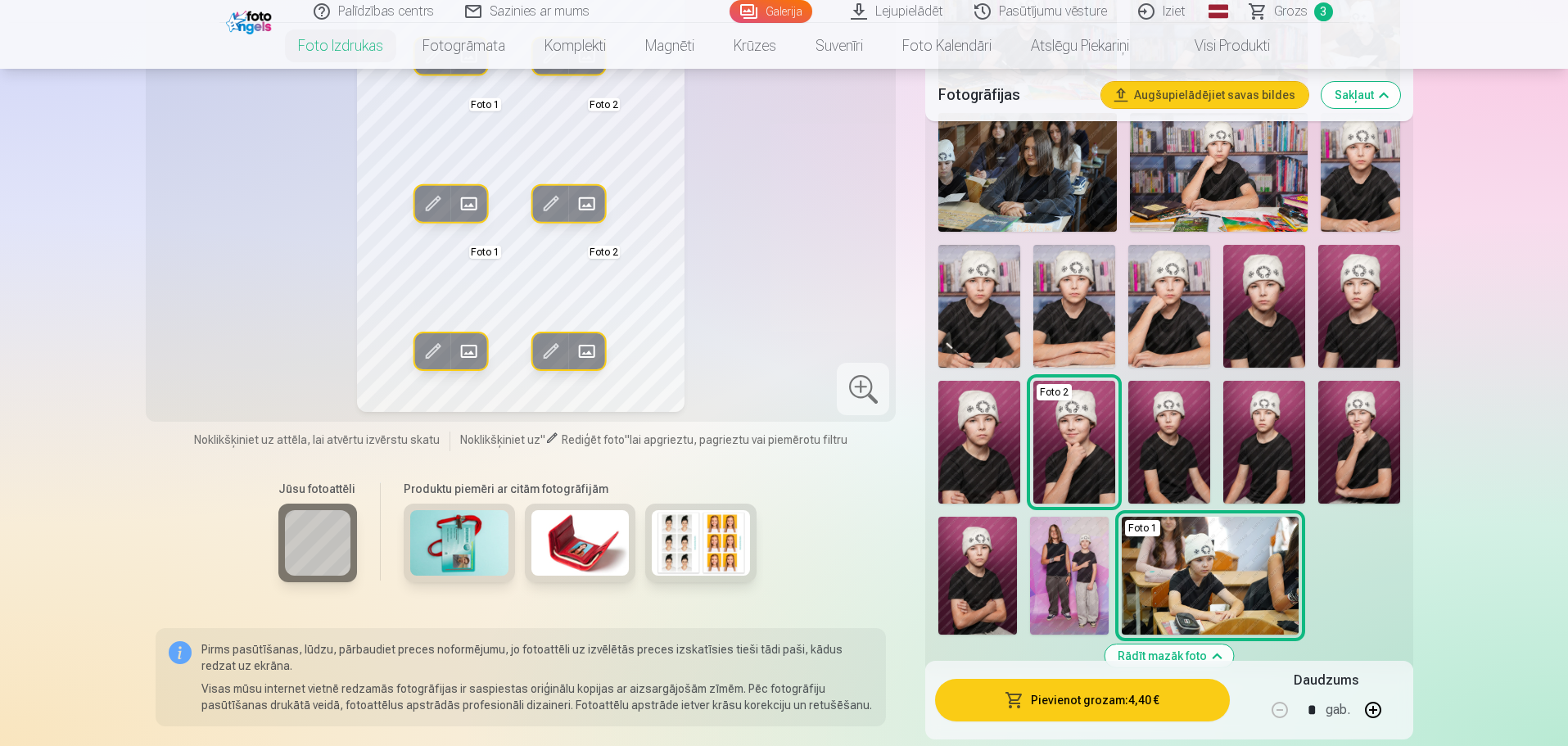
scroll to position [737, 0]
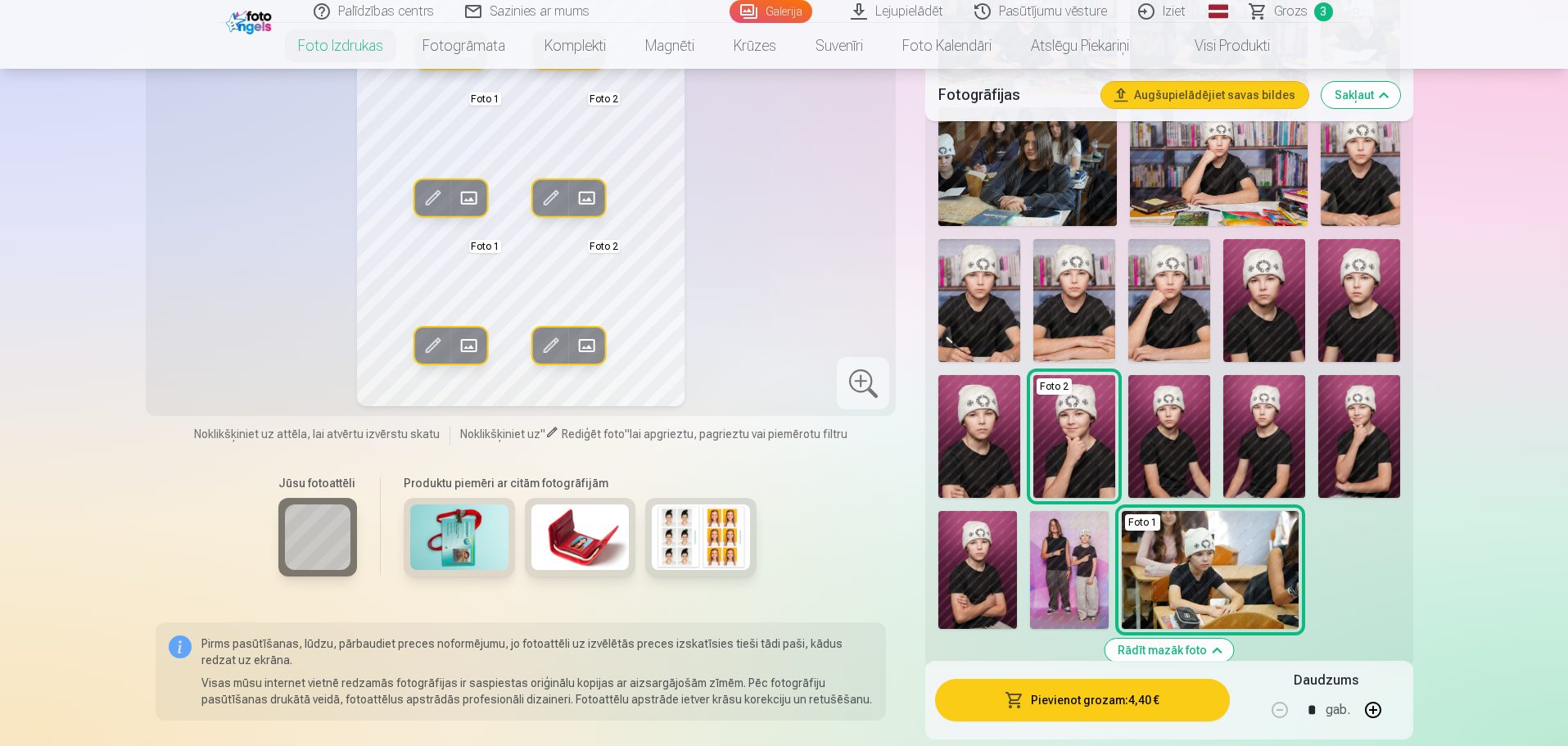
click at [1136, 525] on div "Foto 1" at bounding box center [1142, 522] width 35 height 16
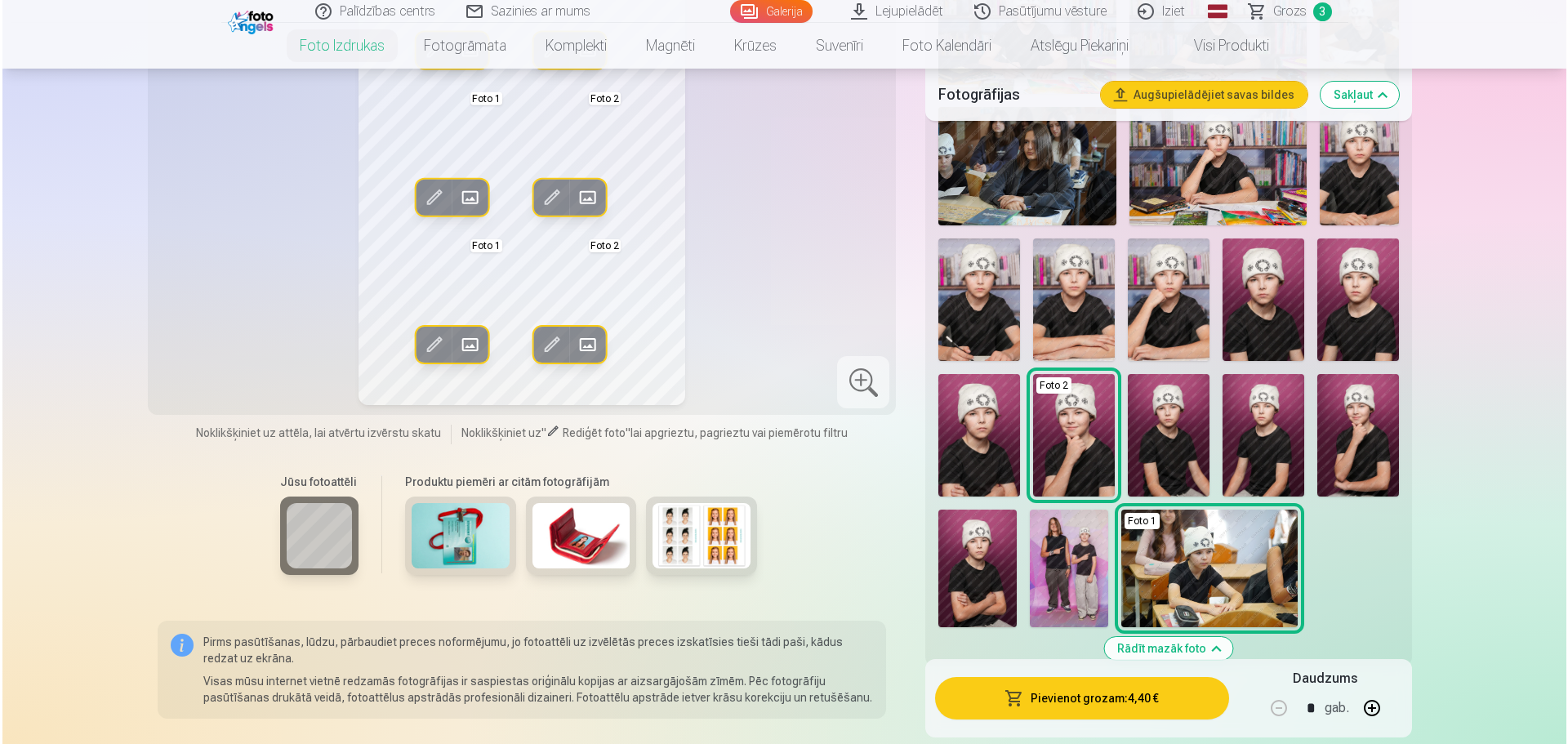
scroll to position [653, 0]
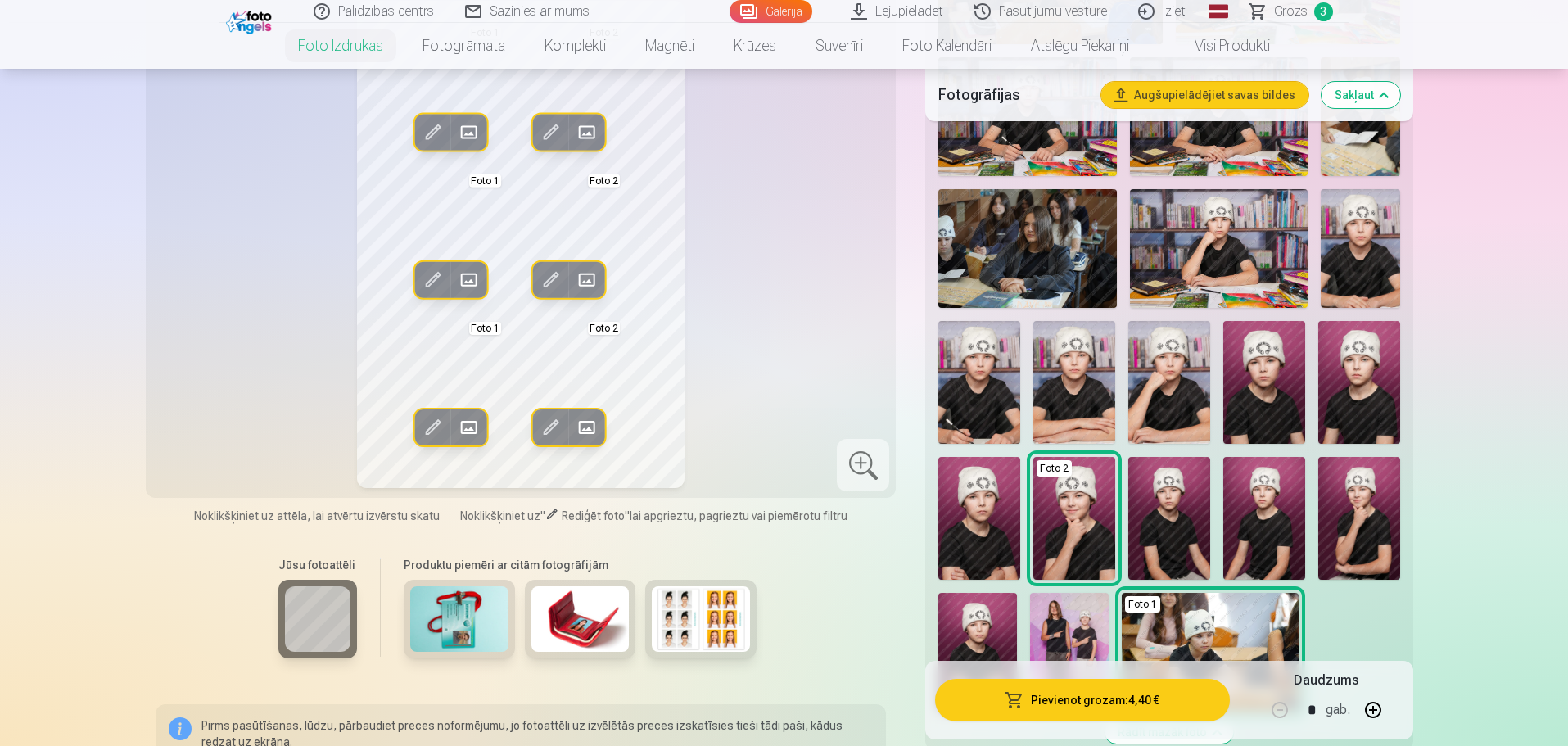
click at [997, 372] on img at bounding box center [979, 383] width 82 height 123
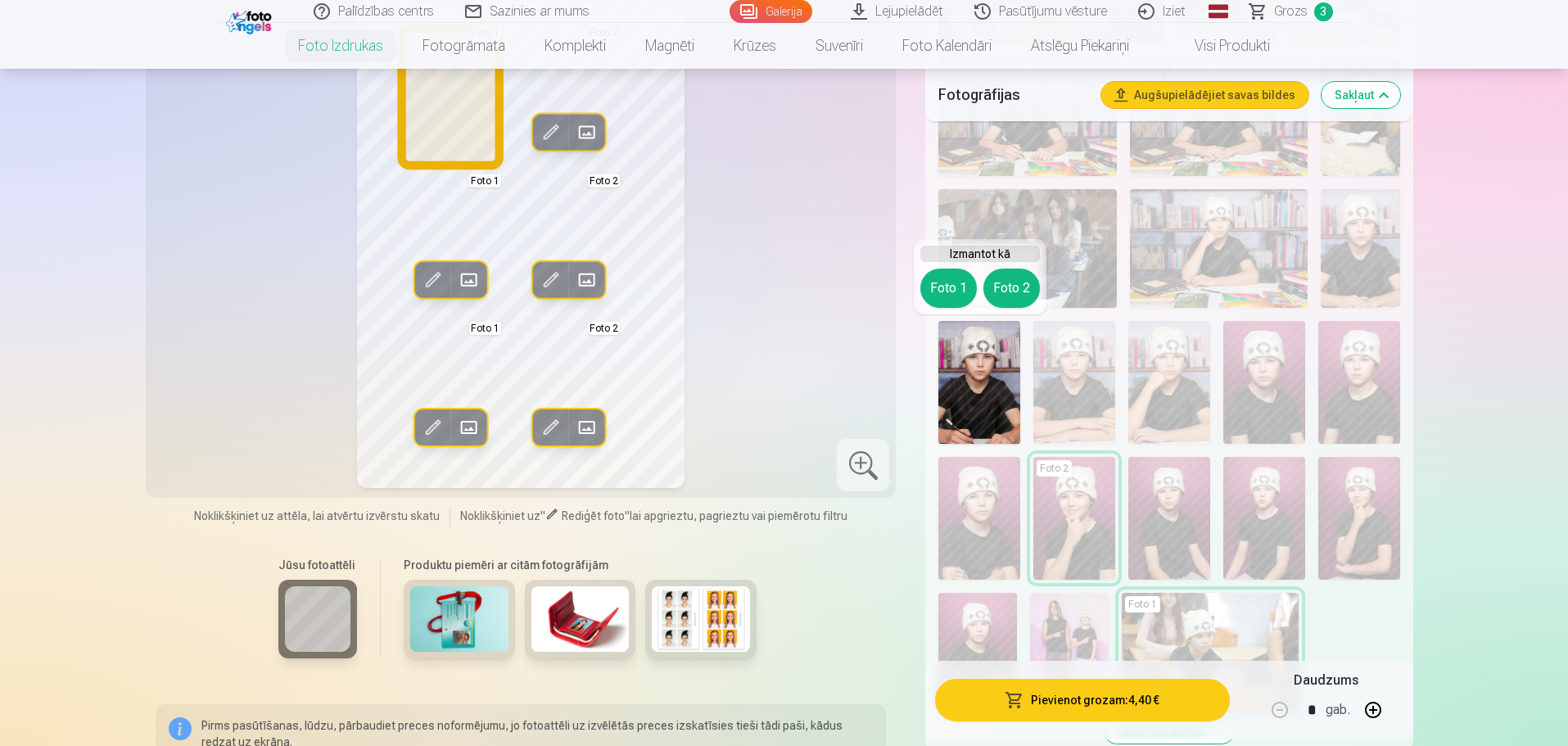
click at [943, 287] on button "Foto 1" at bounding box center [948, 288] width 57 height 39
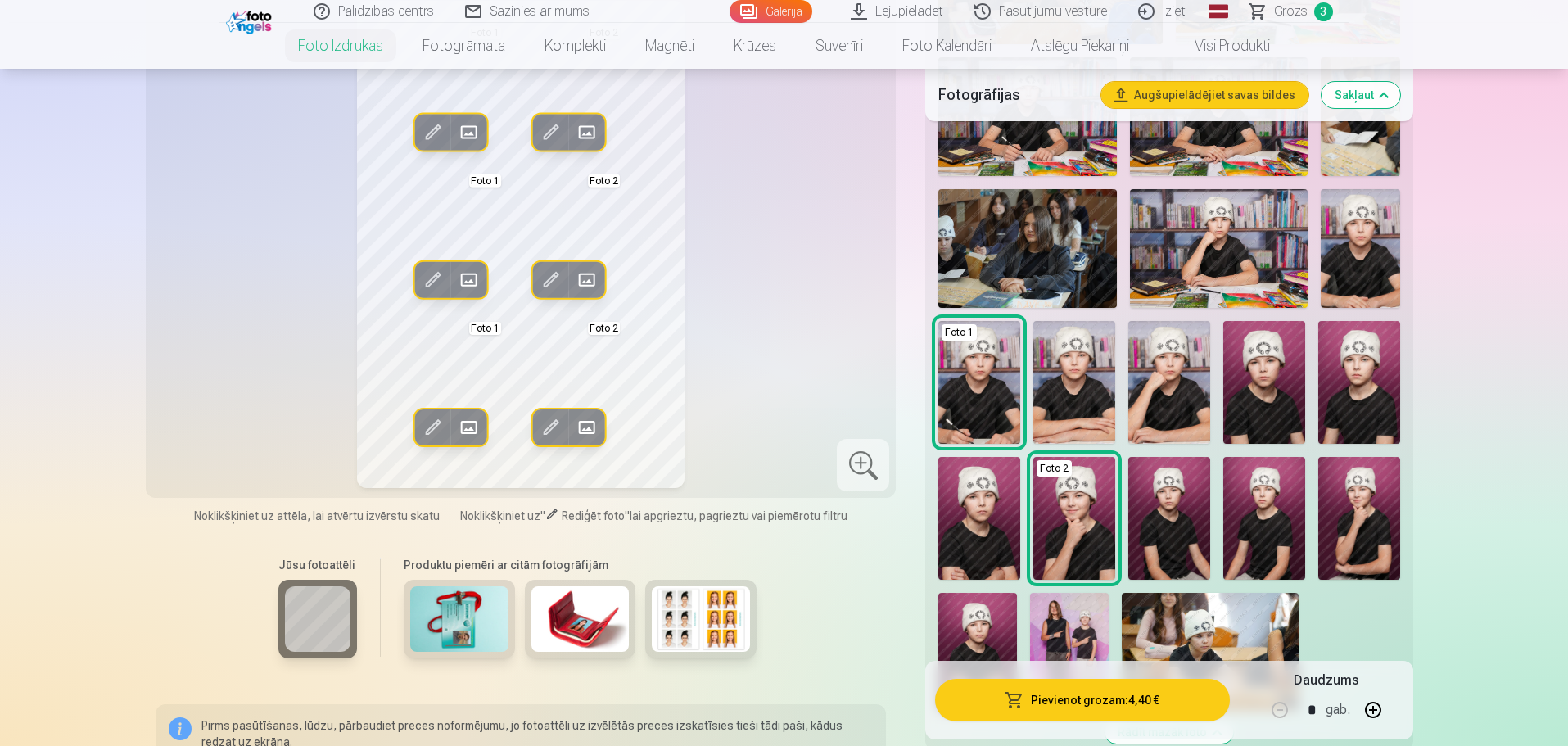
click at [1254, 261] on img at bounding box center [1219, 248] width 177 height 119
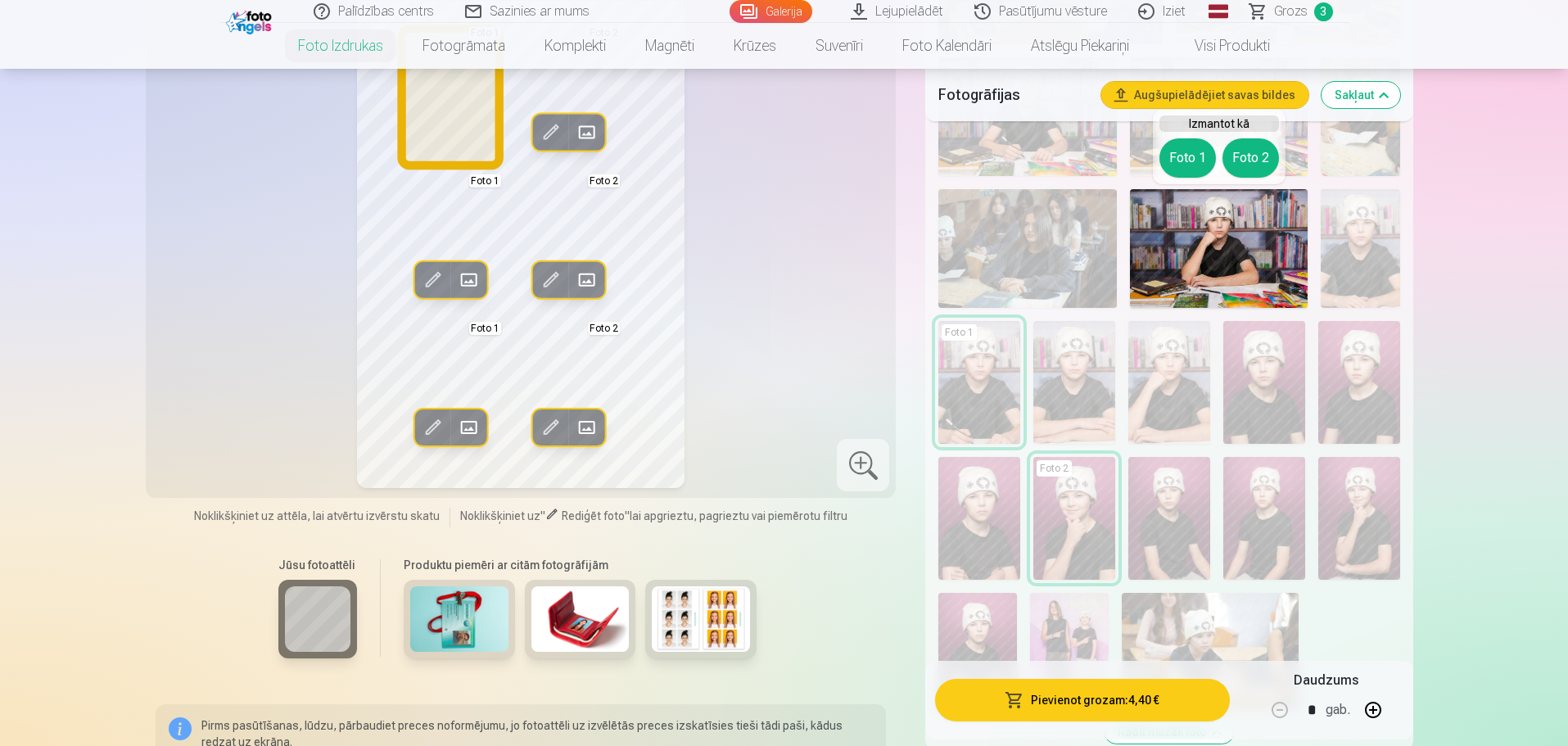
click at [1186, 153] on button "Foto 1" at bounding box center [1187, 157] width 57 height 39
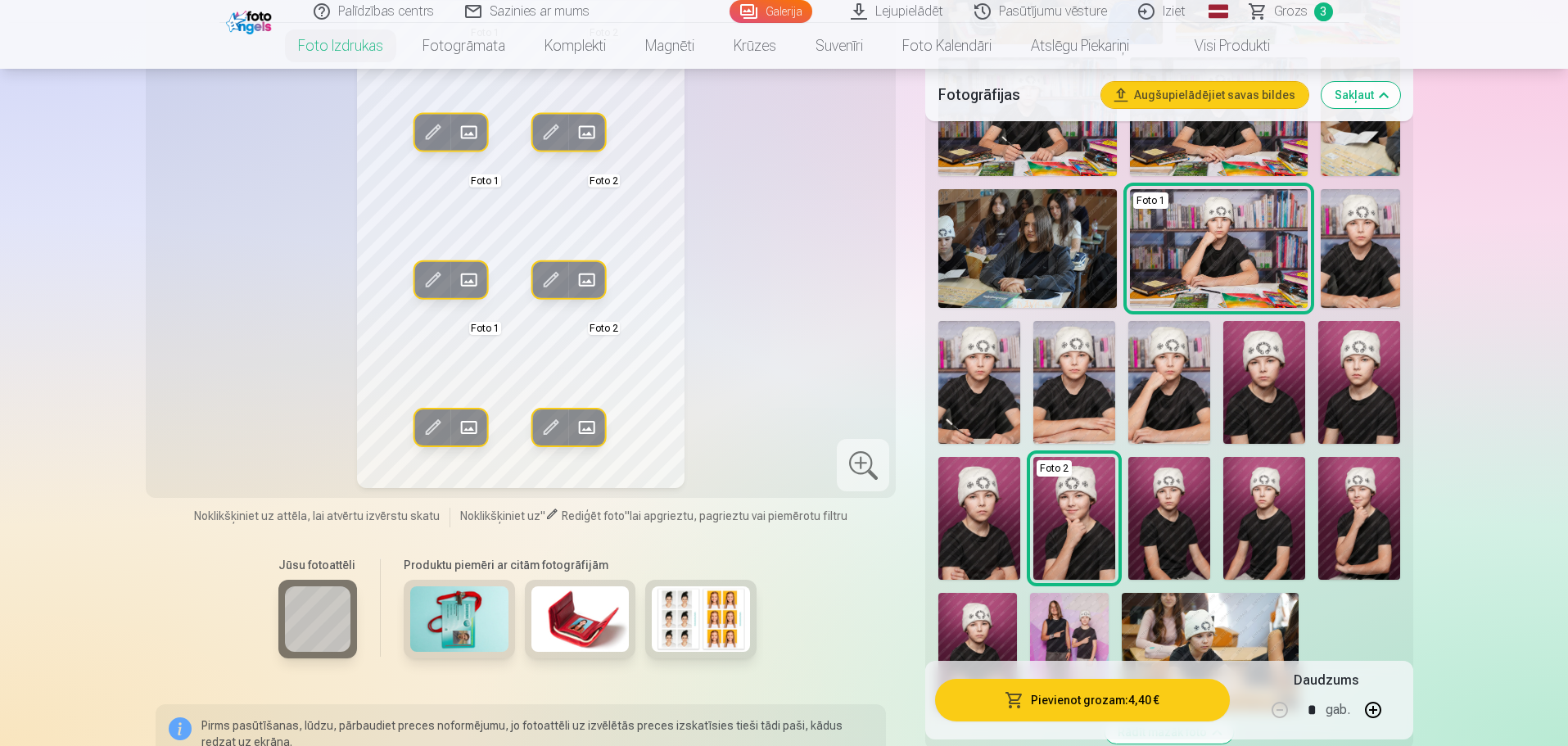
click at [1159, 693] on button "Pievienot grozam : 4,40 €" at bounding box center [1082, 700] width 294 height 42
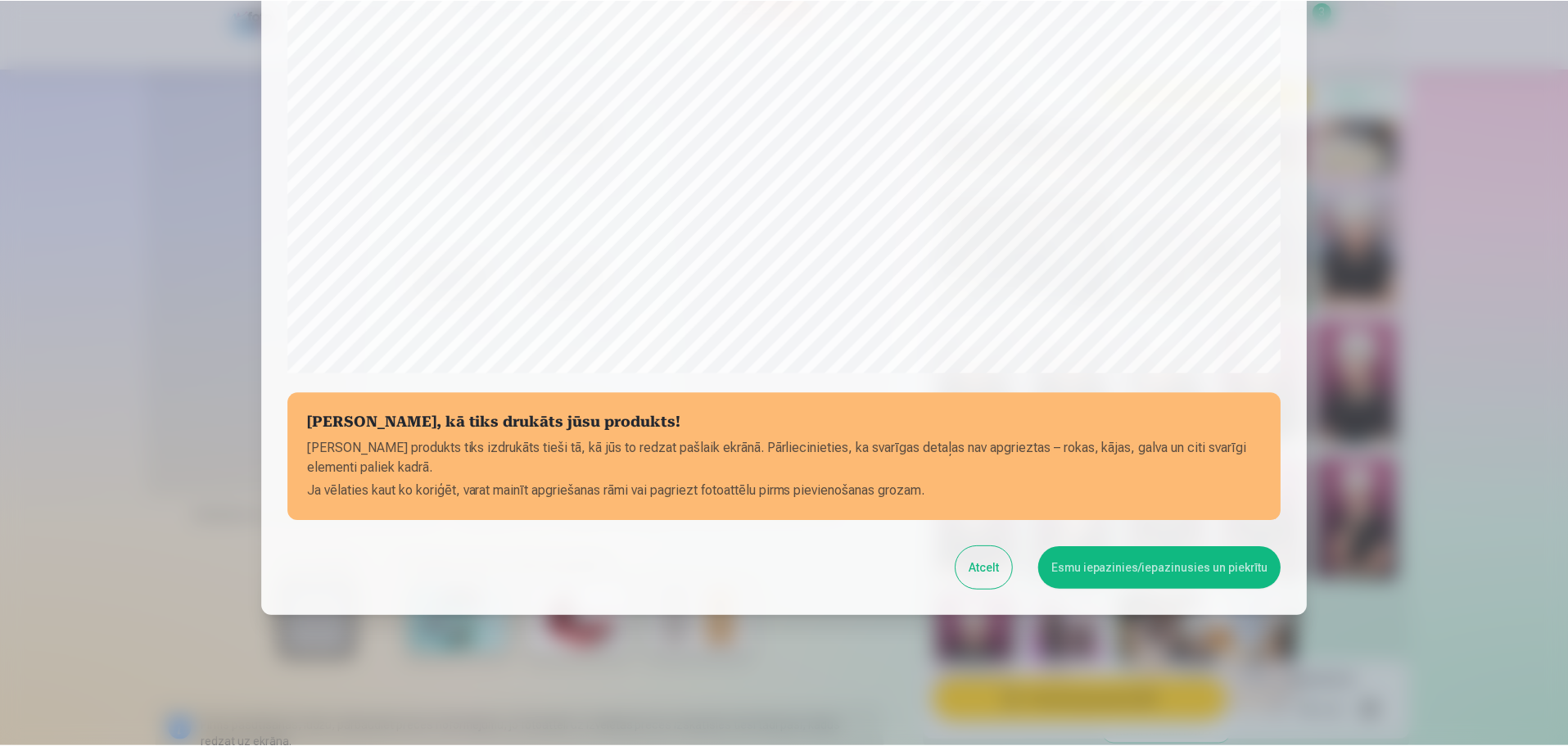
scroll to position [433, 0]
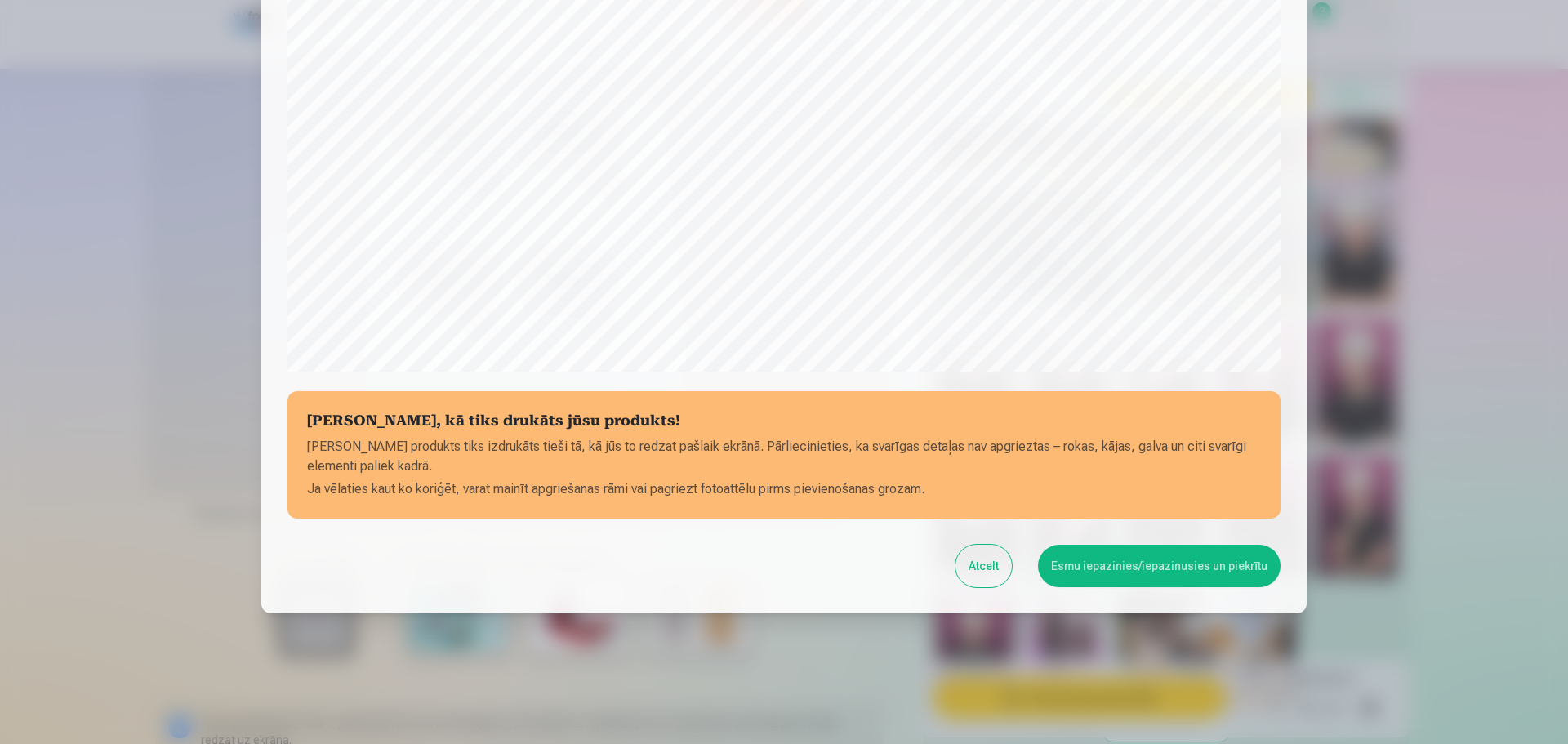
click at [1118, 562] on button "Esmu iepazinies/iepazinusies un piekrītu" at bounding box center [1159, 566] width 243 height 42
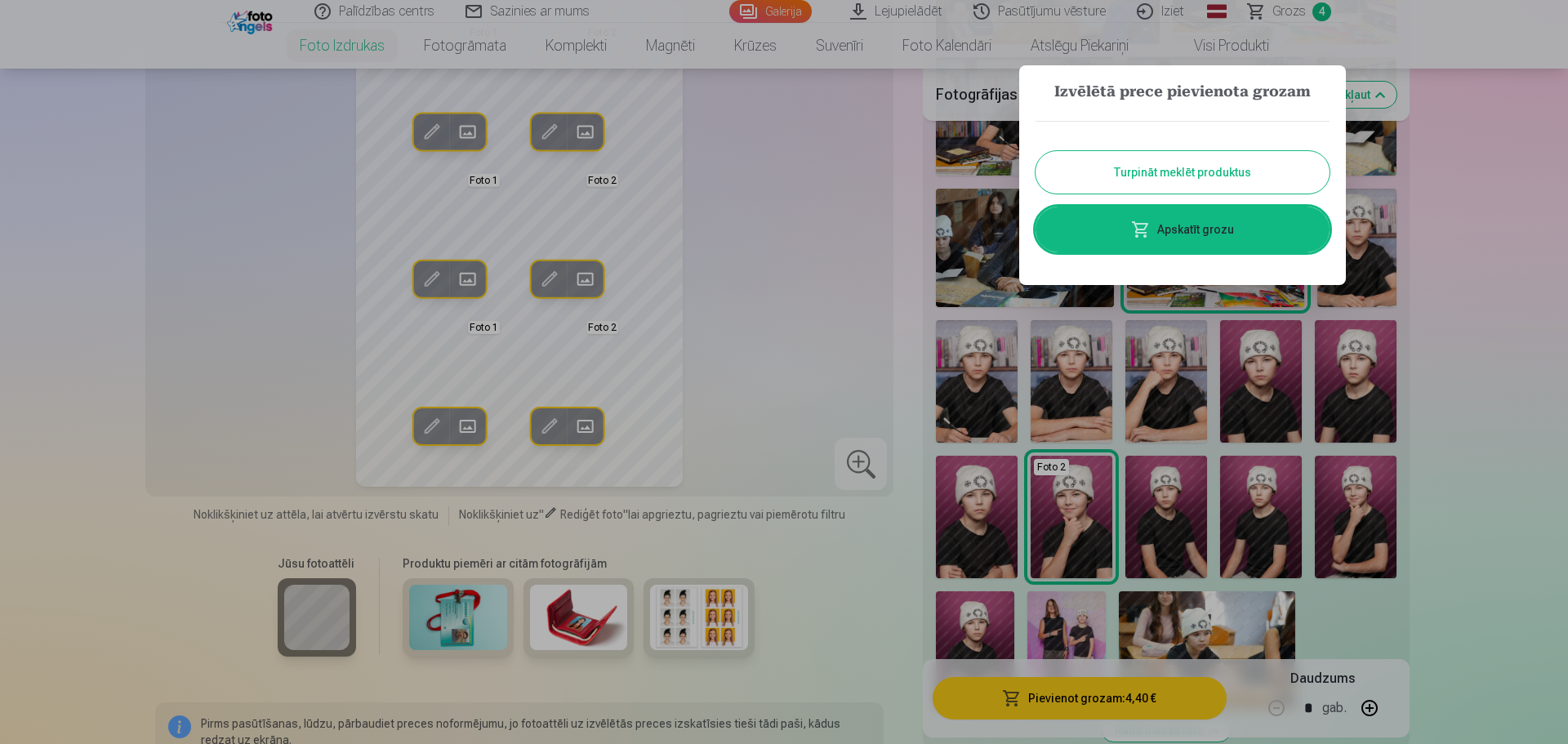
click at [1144, 164] on button "Turpināt meklēt produktus" at bounding box center [1182, 172] width 294 height 42
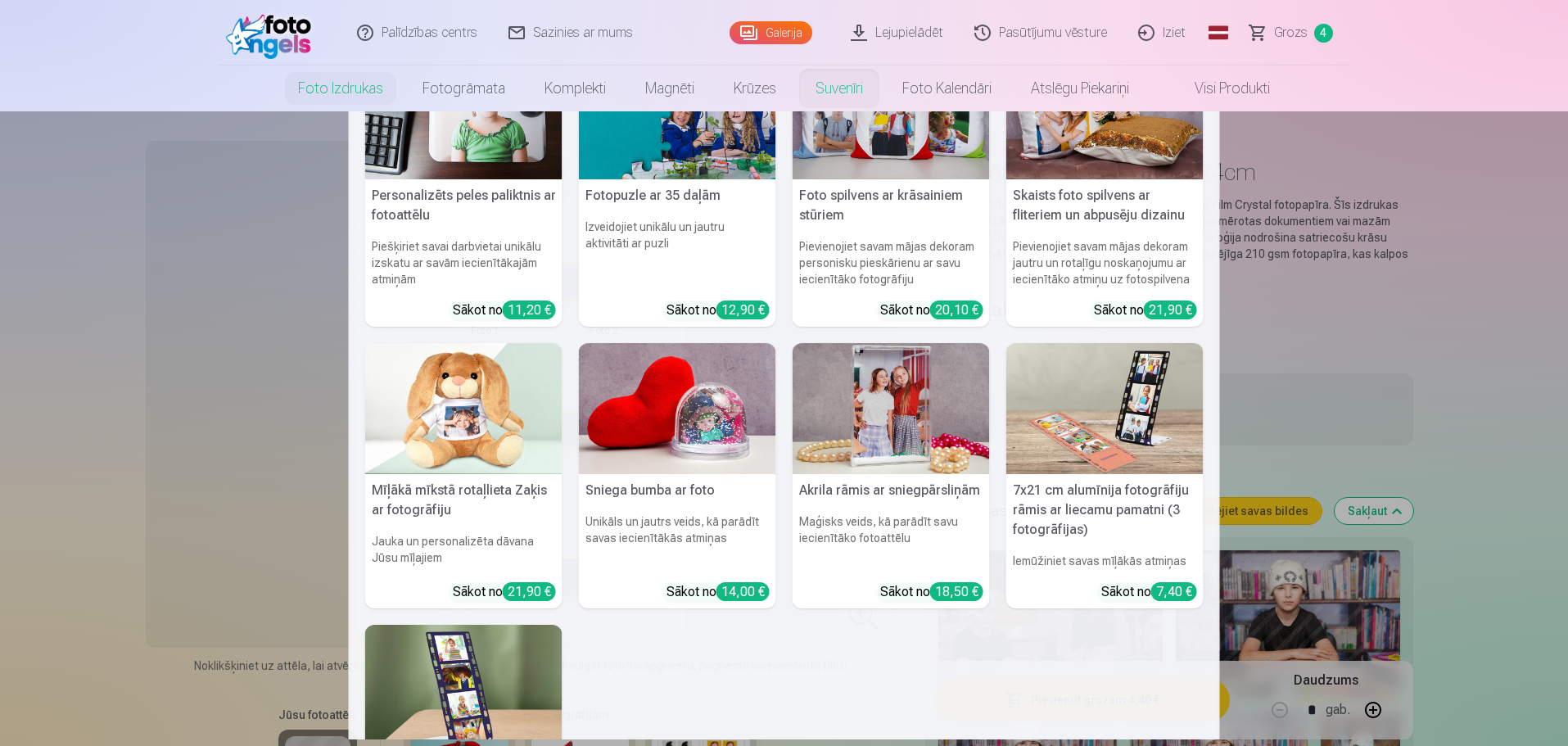
scroll to position [0, 0]
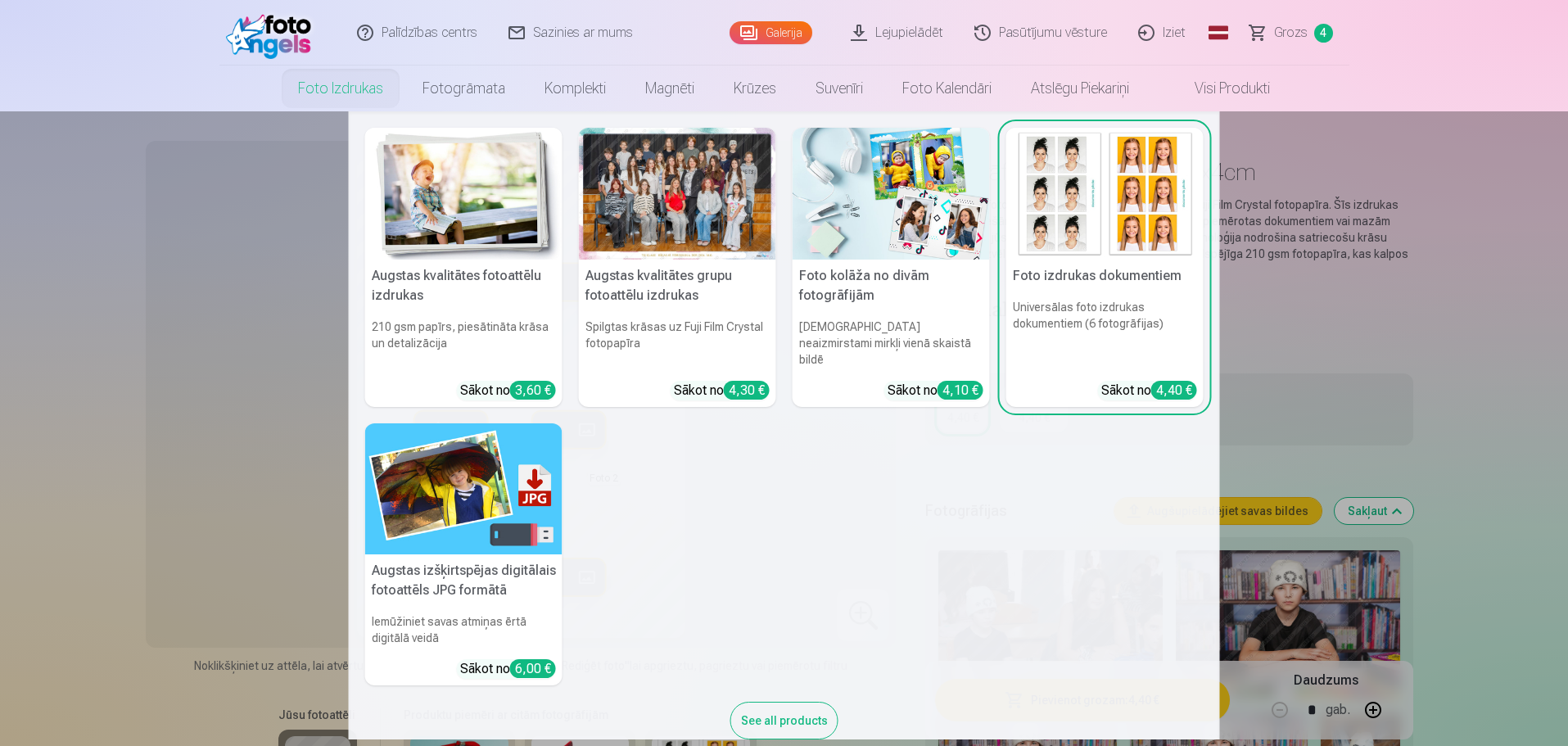
click at [359, 93] on link "Foto izdrukas" at bounding box center [340, 88] width 125 height 46
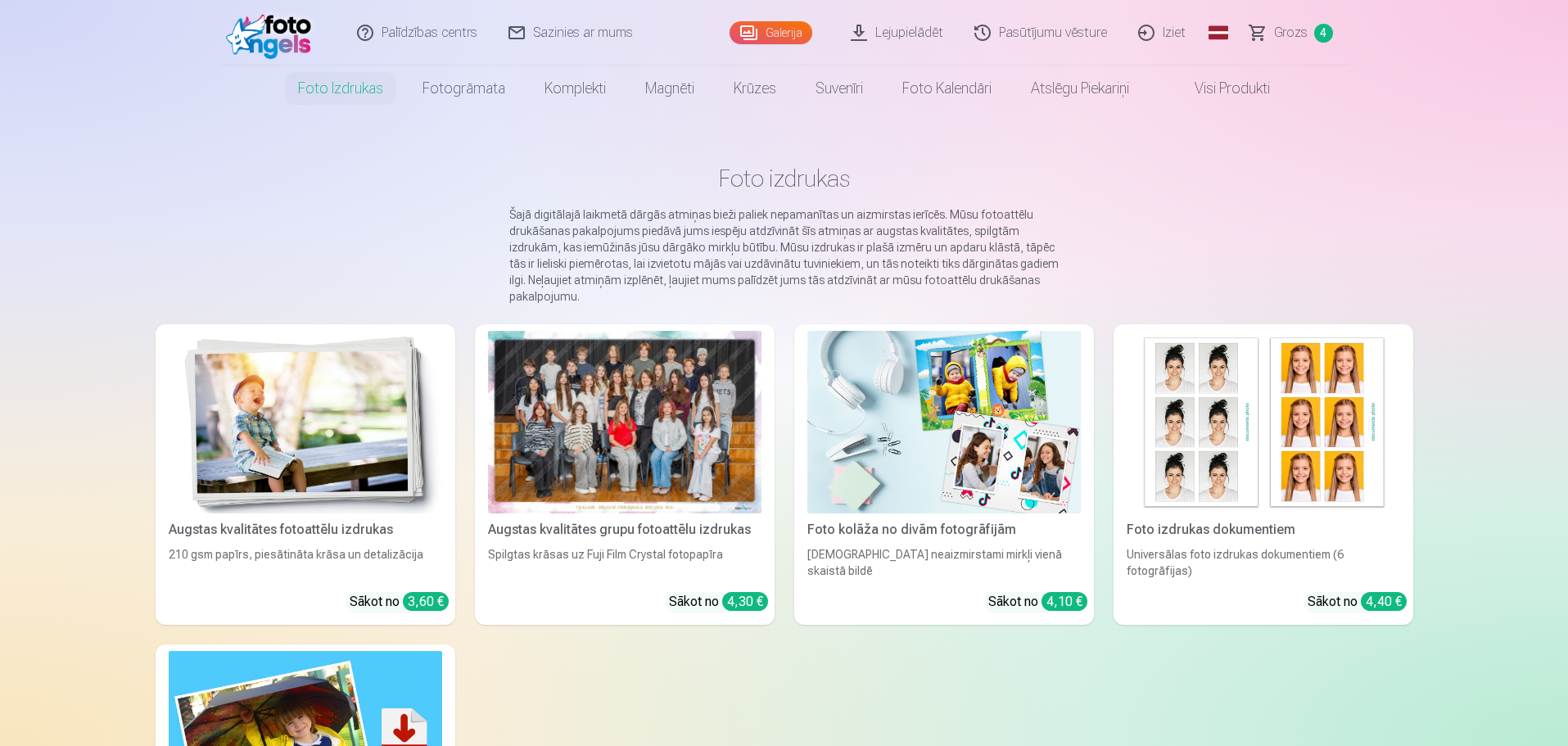
click at [339, 435] on img at bounding box center [305, 422] width 273 height 182
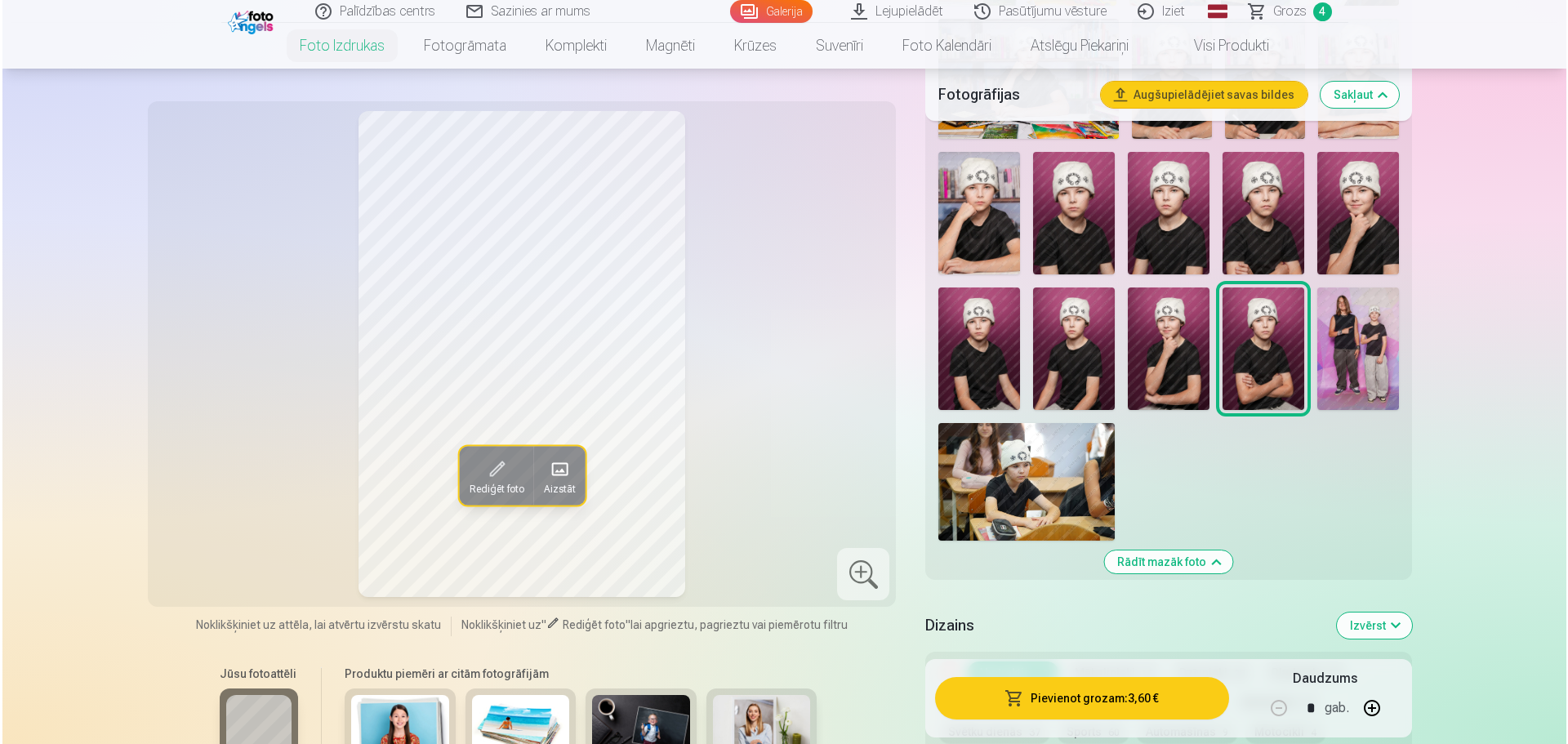
scroll to position [1061, 0]
click at [1349, 341] on img at bounding box center [1355, 348] width 81 height 122
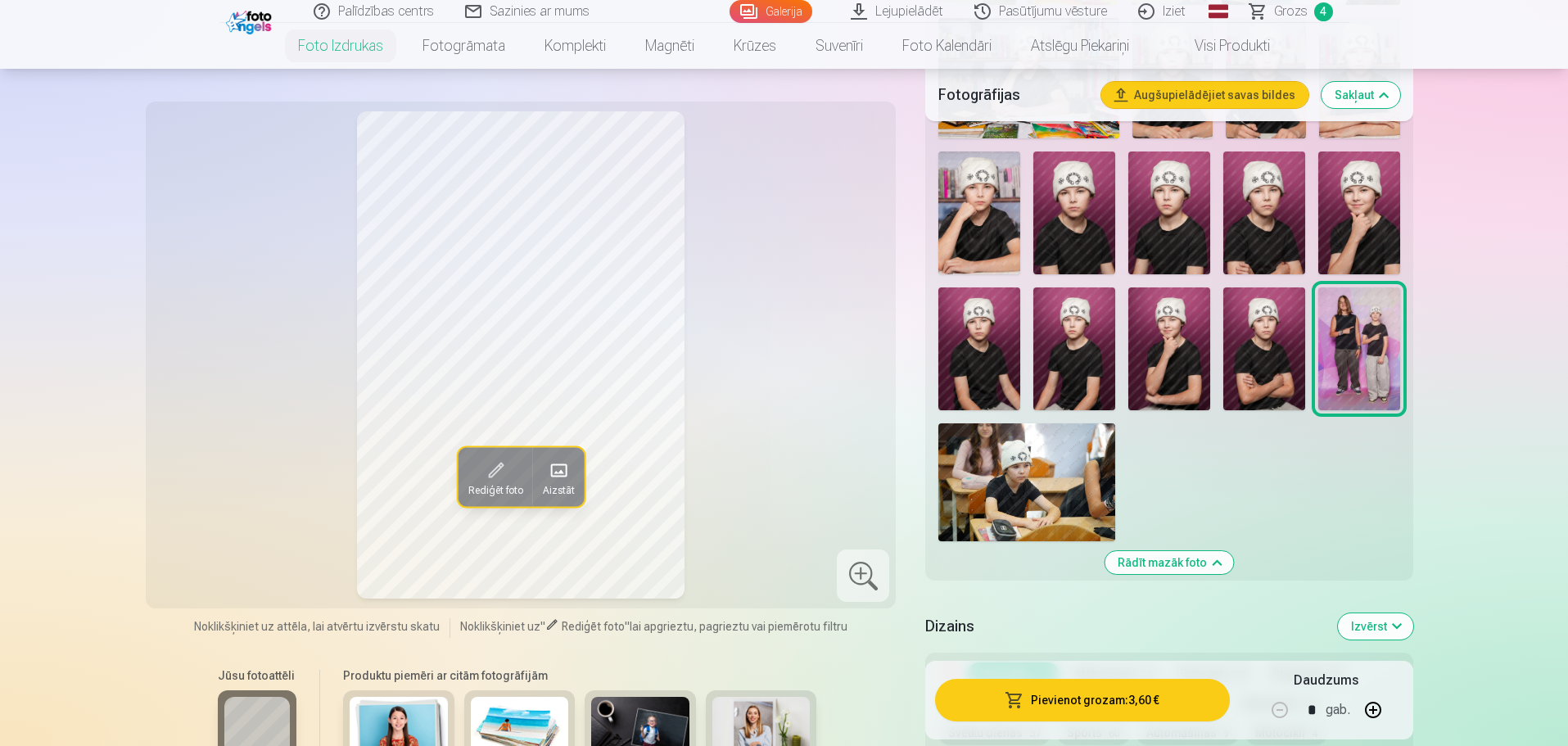
click at [1044, 693] on button "Pievienot grozam : 3,60 €" at bounding box center [1082, 700] width 294 height 42
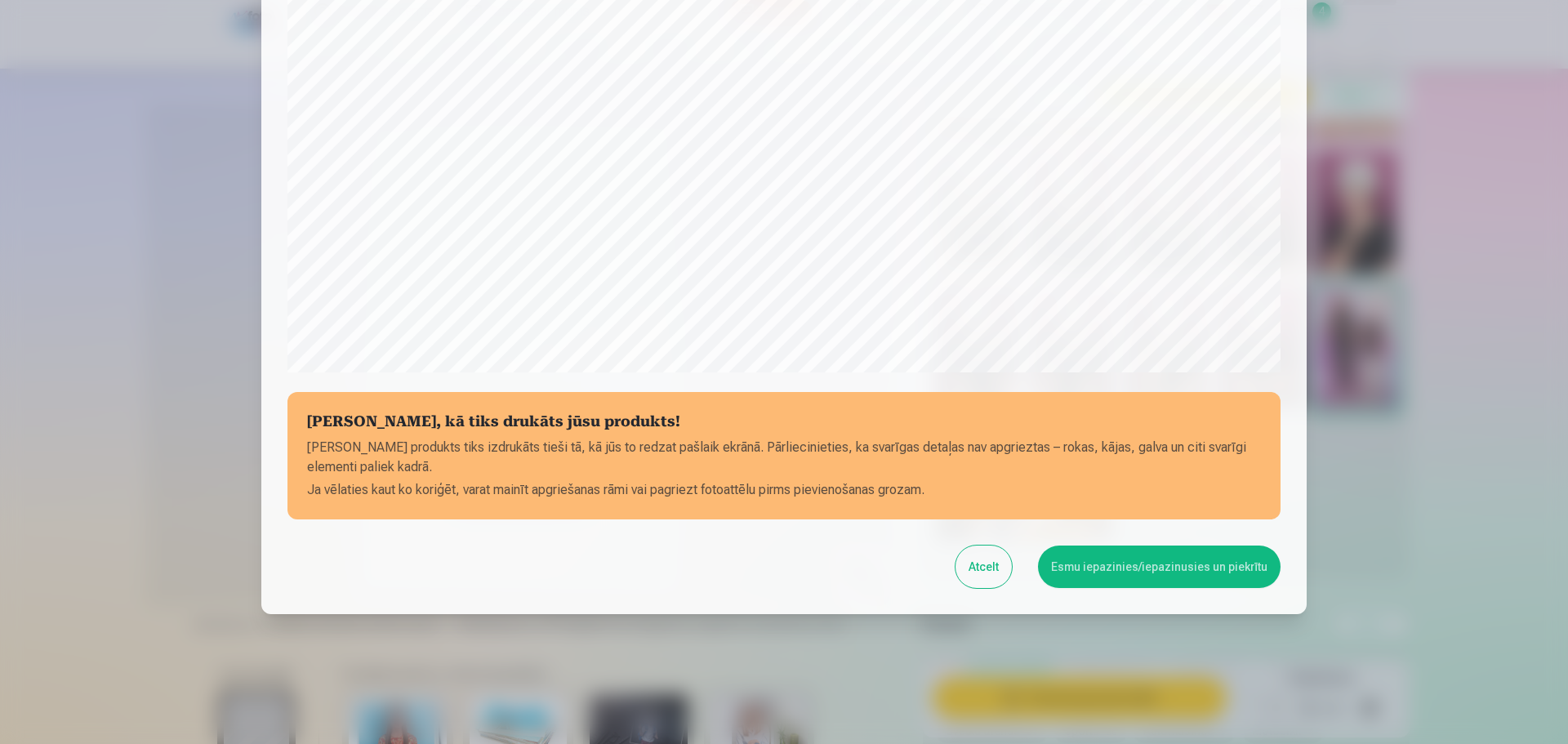
scroll to position [432, 0]
click at [1086, 570] on button "Esmu iepazinies/iepazinusies un piekrītu" at bounding box center [1159, 566] width 243 height 42
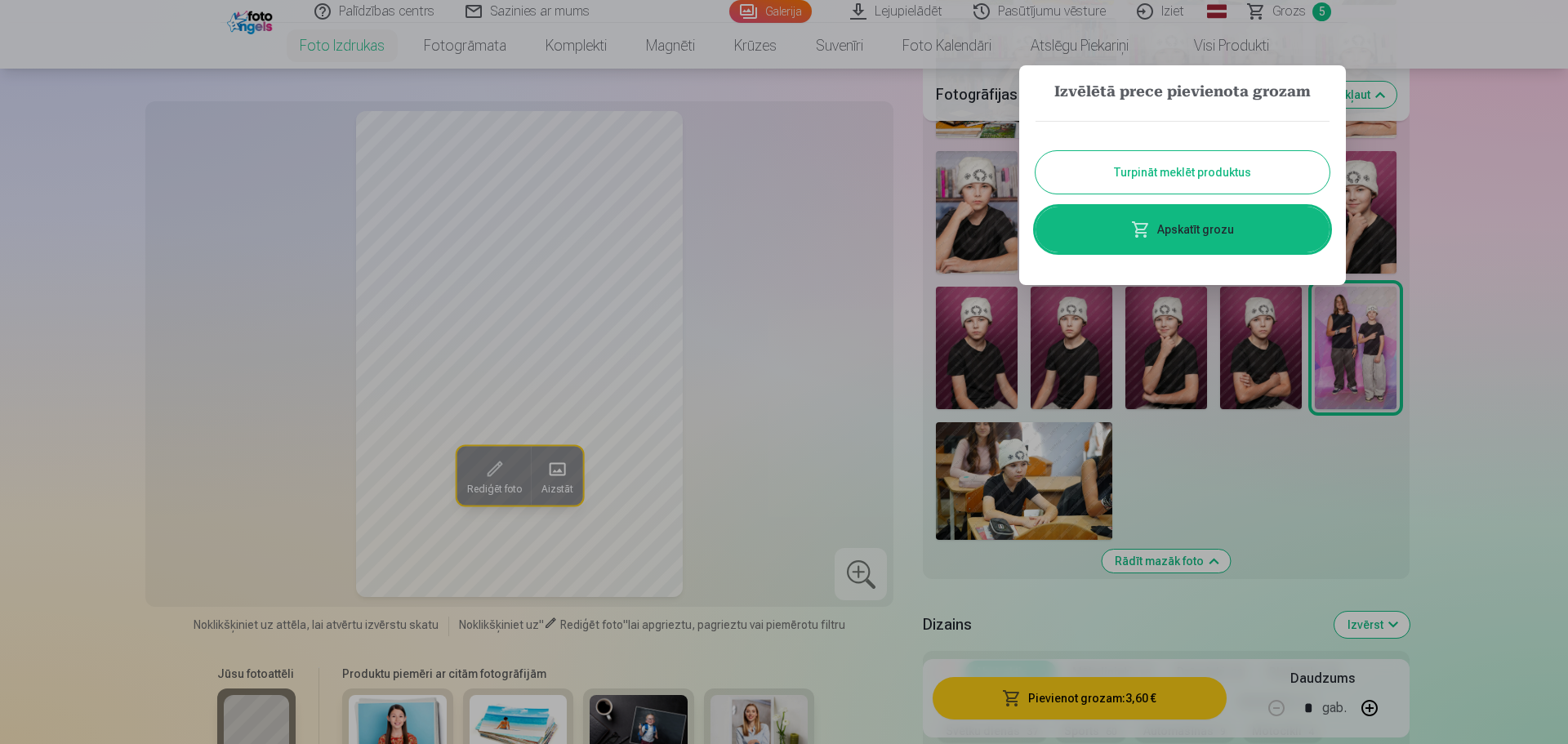
click at [1207, 221] on link "Apskatīt grozu" at bounding box center [1182, 230] width 294 height 46
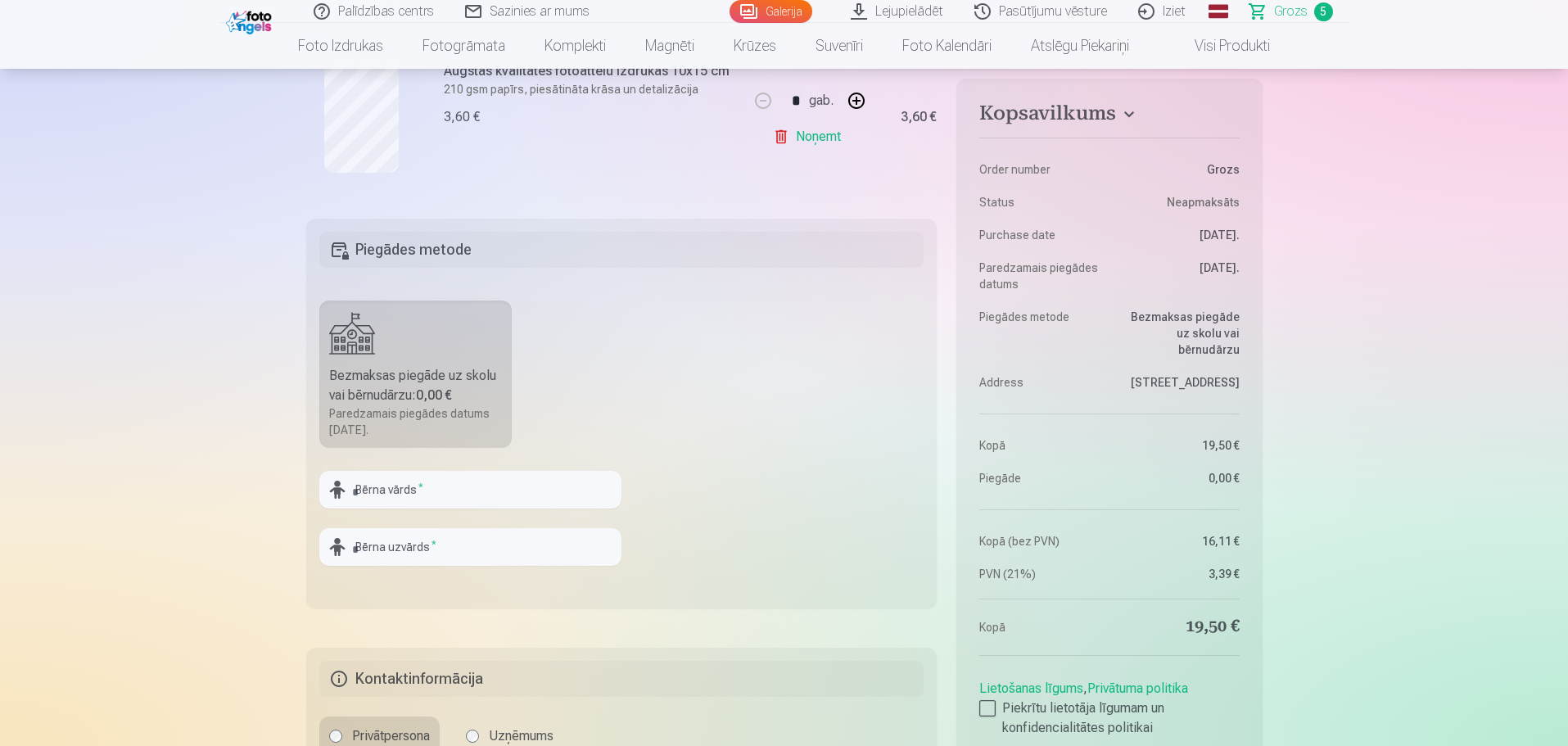
scroll to position [1064, 0]
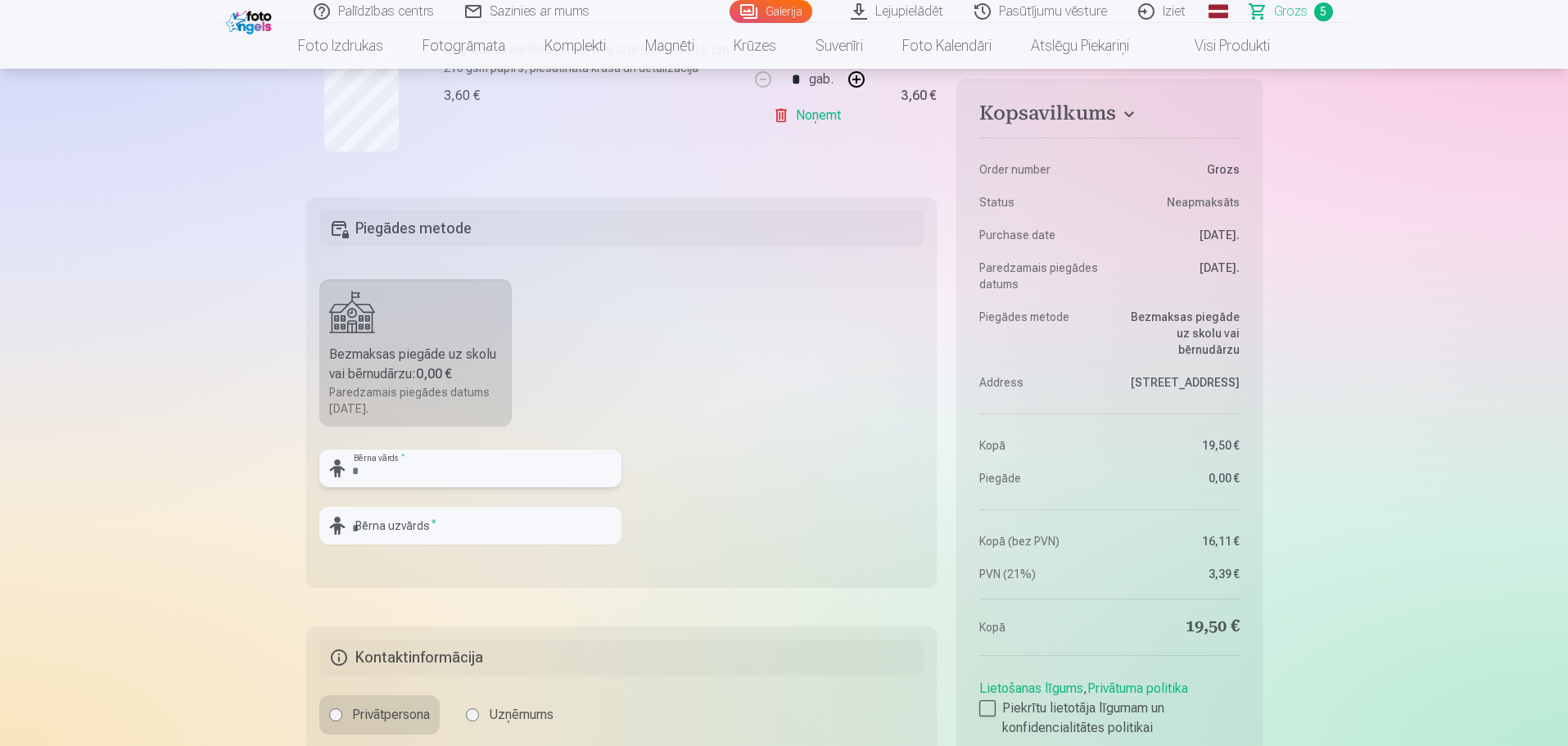
click at [465, 467] on input "text" at bounding box center [470, 468] width 302 height 37
type input "**********"
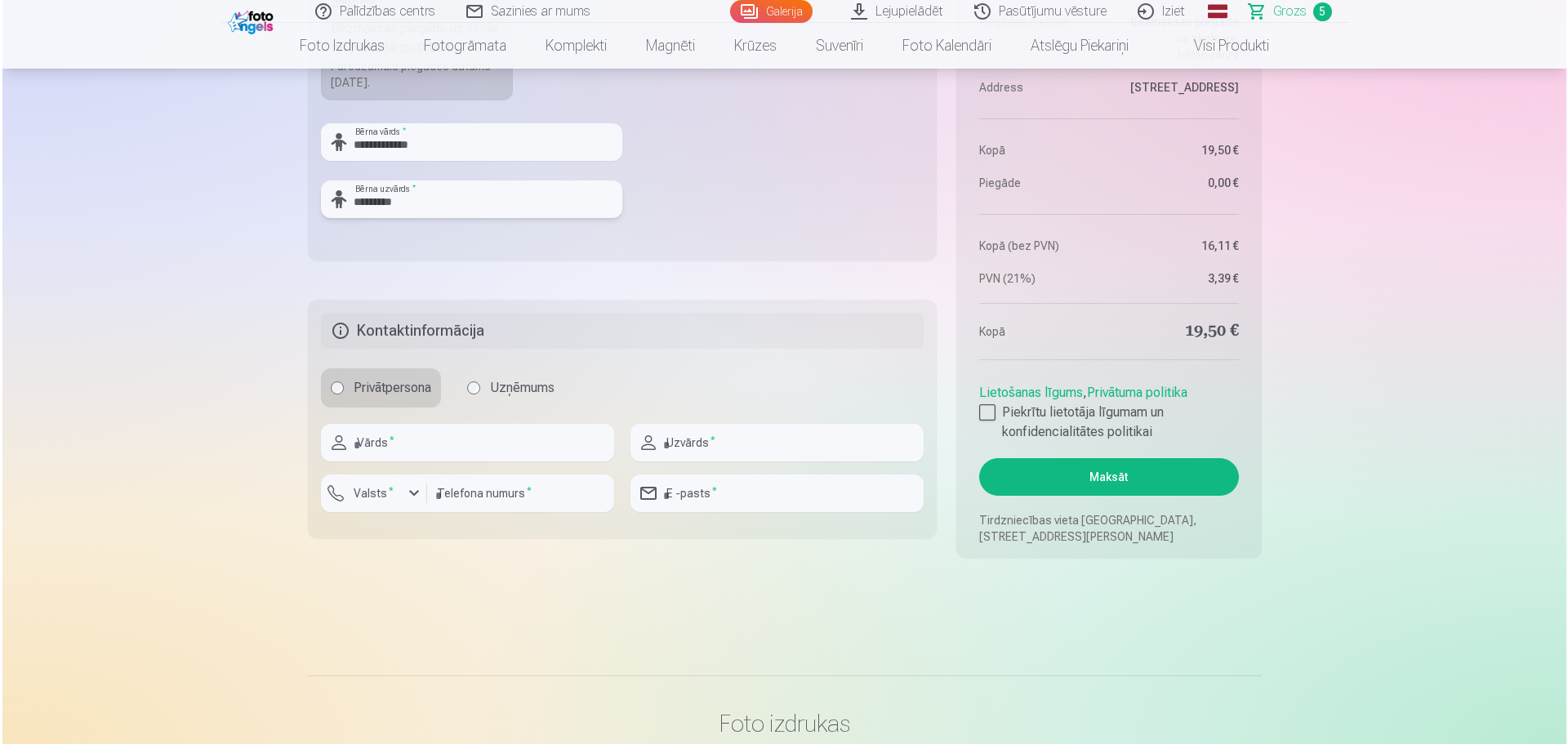
scroll to position [1389, 0]
type input "*********"
click at [473, 445] on input "text" at bounding box center [465, 441] width 294 height 37
type input "****"
type input "*********"
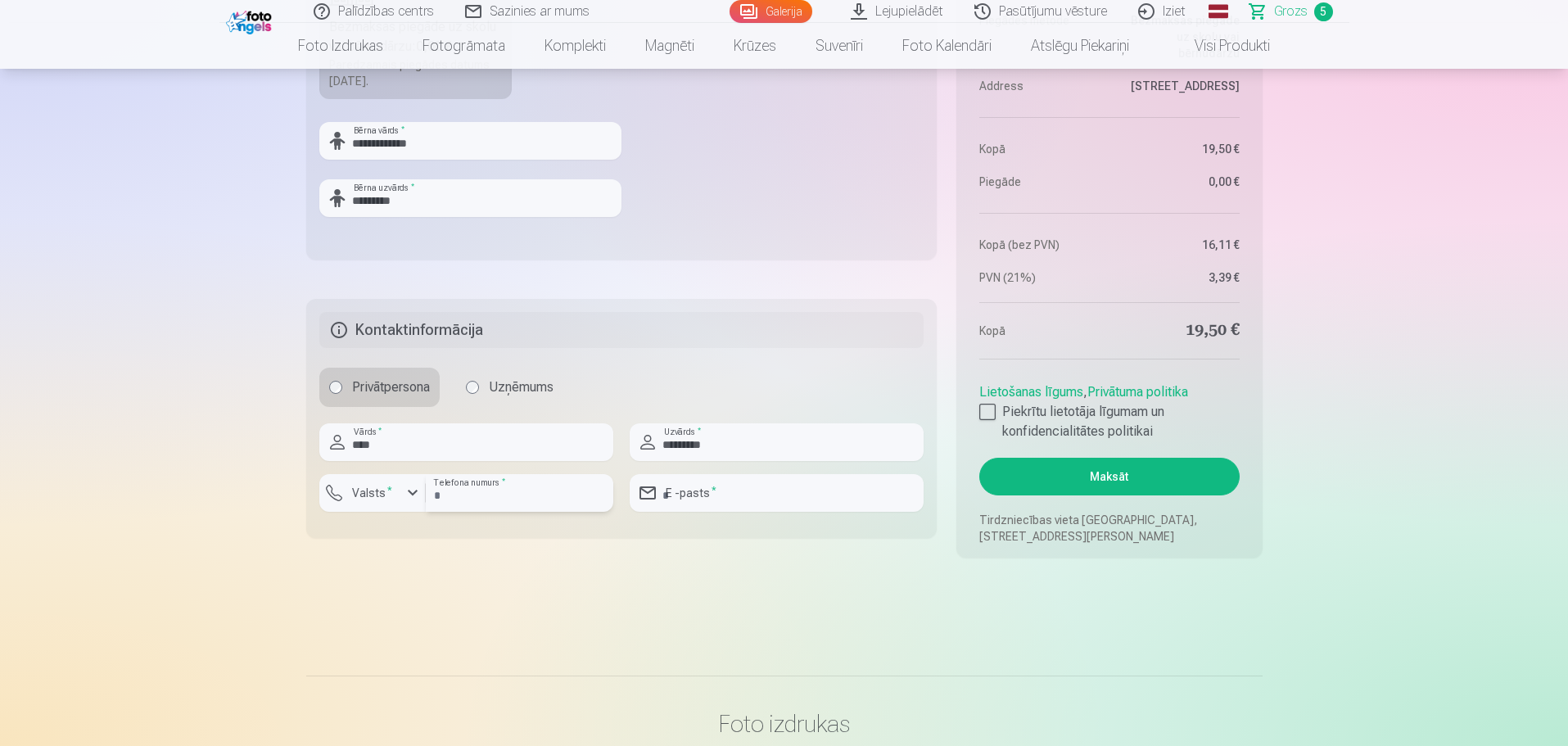
click at [462, 491] on input "number" at bounding box center [520, 492] width 188 height 37
type input "********"
type input "**********"
click at [812, 502] on input "**********" at bounding box center [777, 492] width 294 height 37
click at [991, 411] on div at bounding box center [987, 411] width 16 height 16
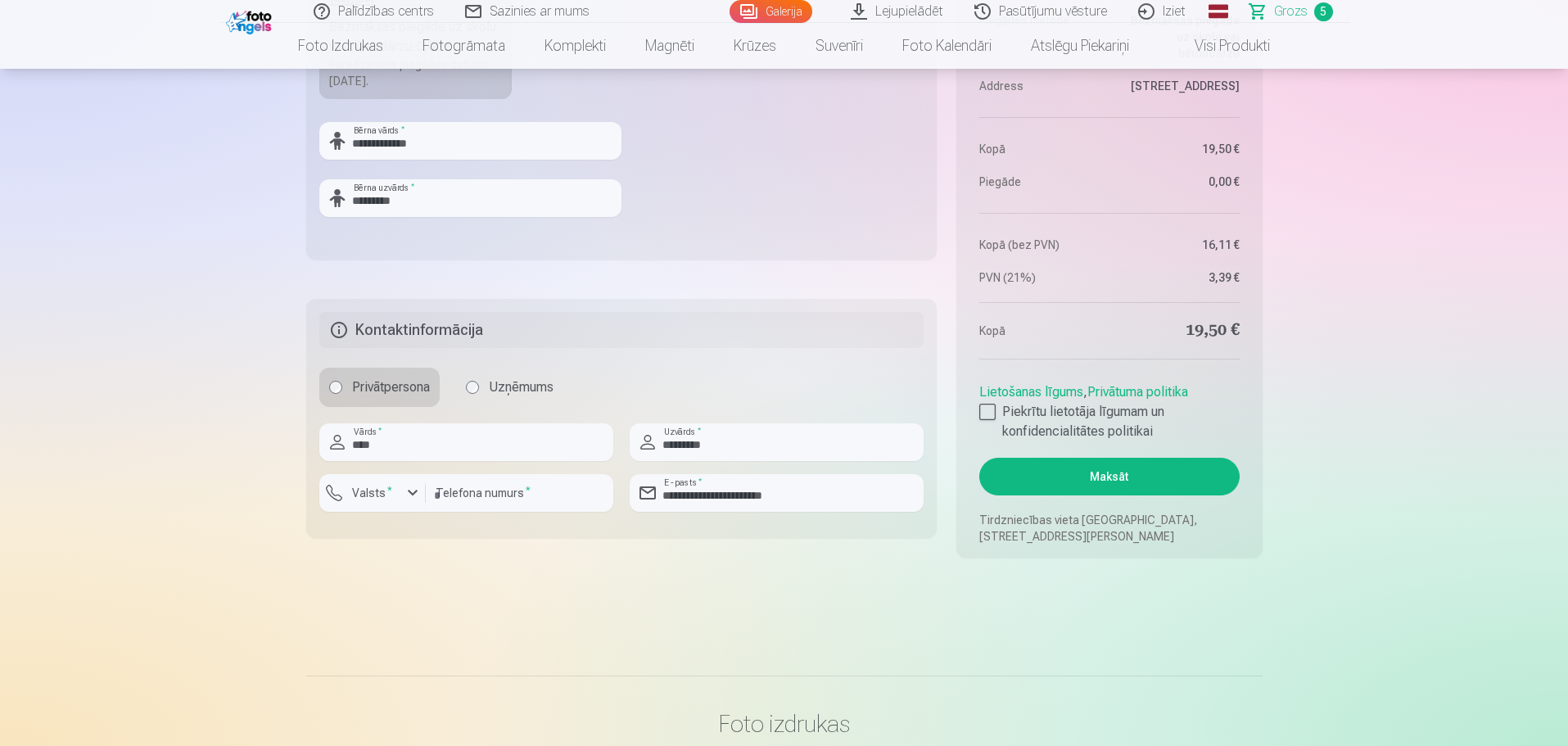
click at [1086, 478] on button "Maksāt" at bounding box center [1109, 476] width 260 height 37
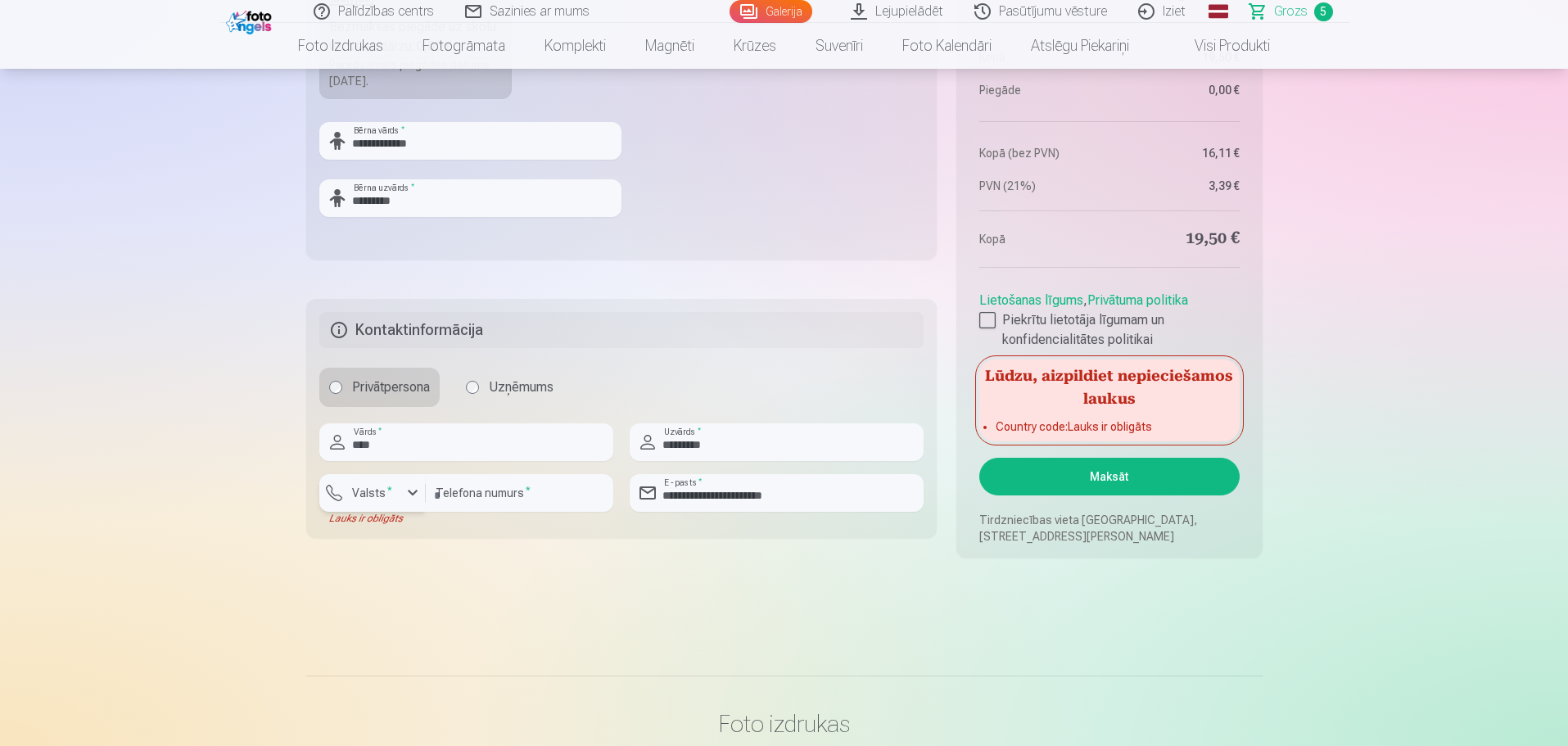
click at [390, 501] on div "button" at bounding box center [376, 495] width 49 height 16
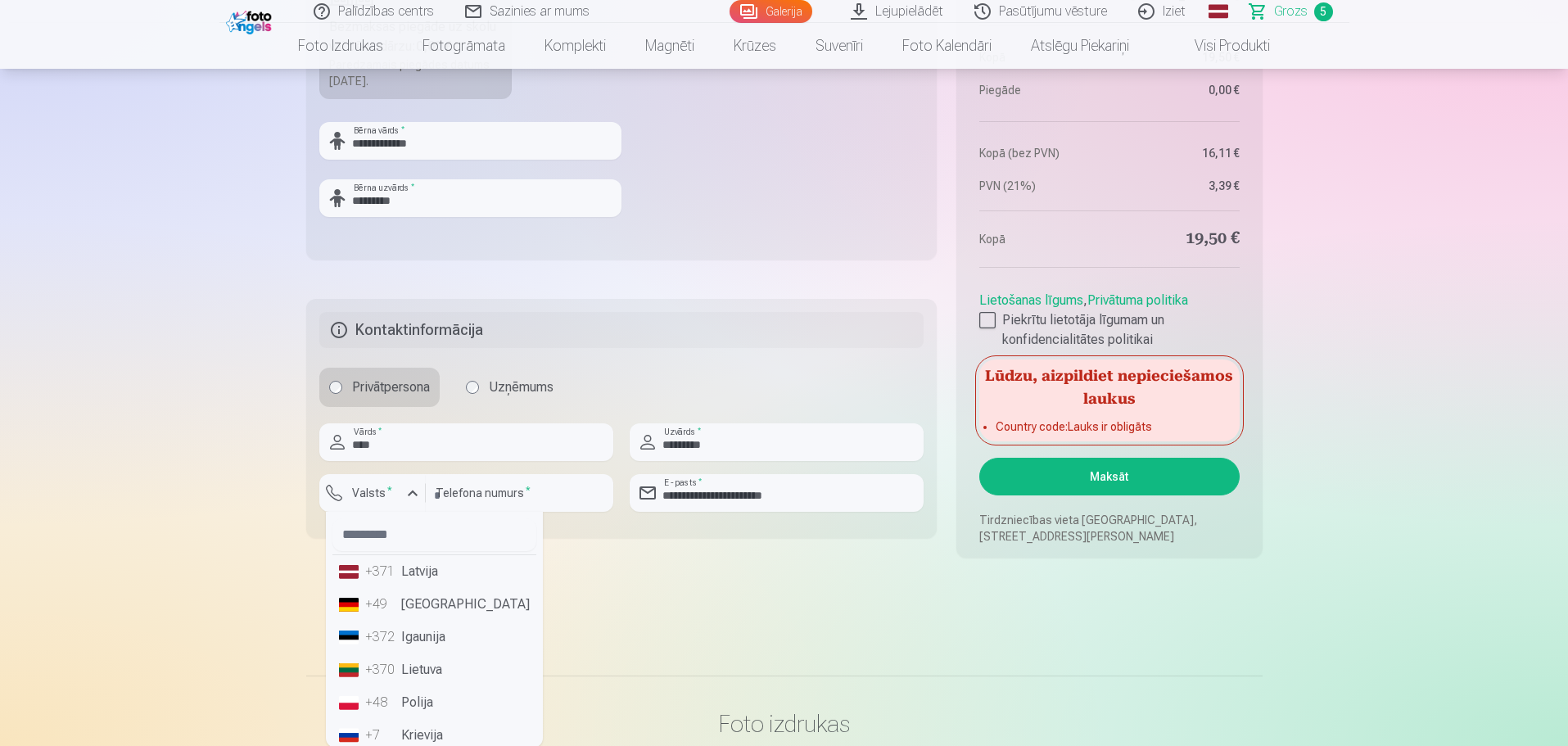
click at [420, 575] on li "+371 Latvija" at bounding box center [434, 571] width 204 height 33
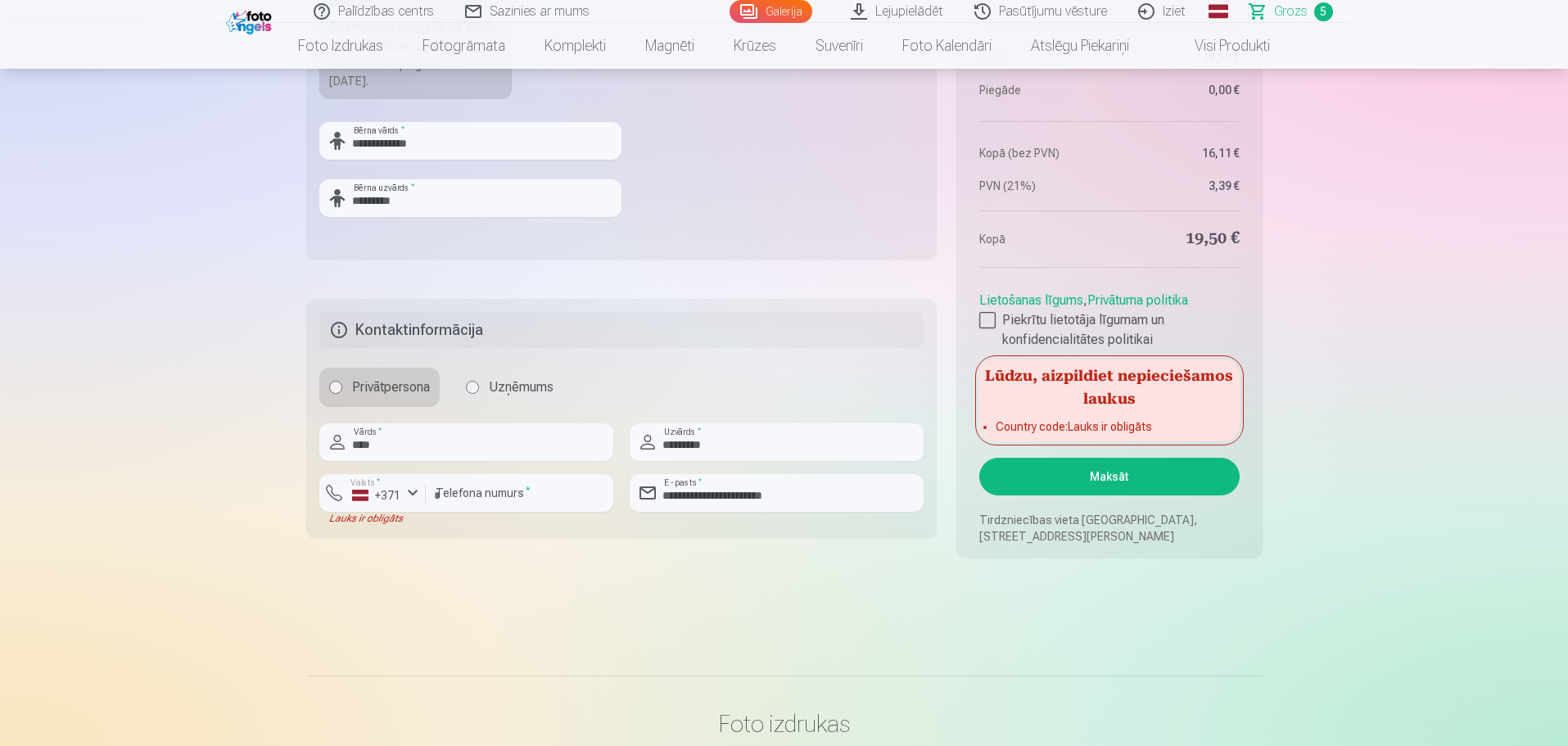
click at [1124, 473] on button "Maksāt" at bounding box center [1109, 476] width 260 height 37
